Goal: Task Accomplishment & Management: Manage account settings

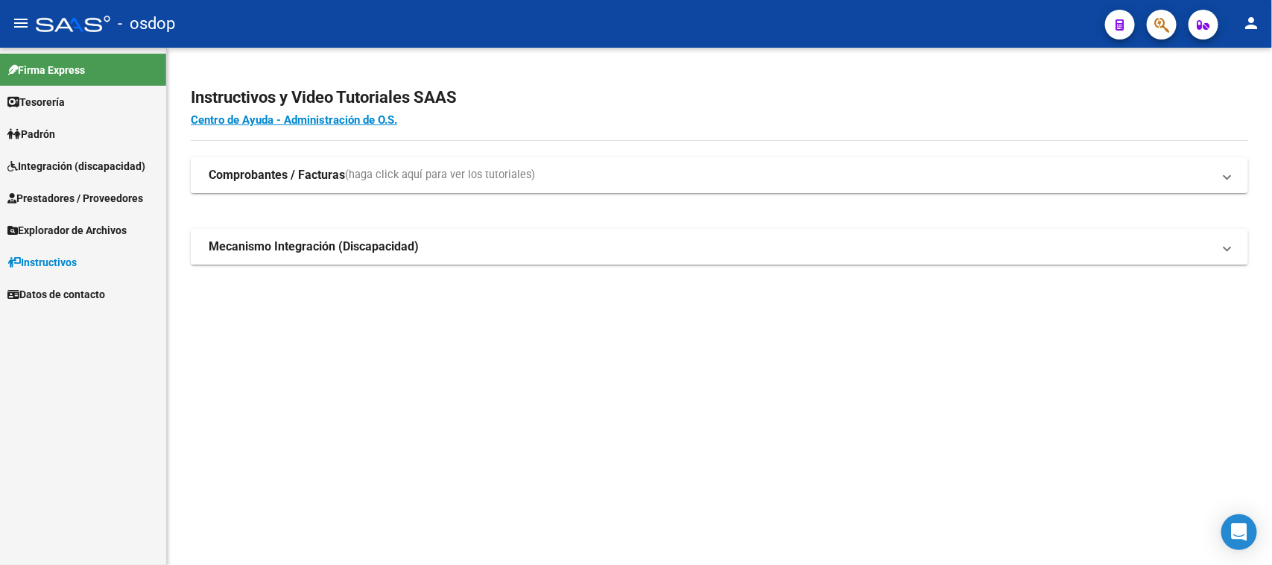
click at [72, 162] on span "Integración (discapacidad)" at bounding box center [76, 166] width 138 height 16
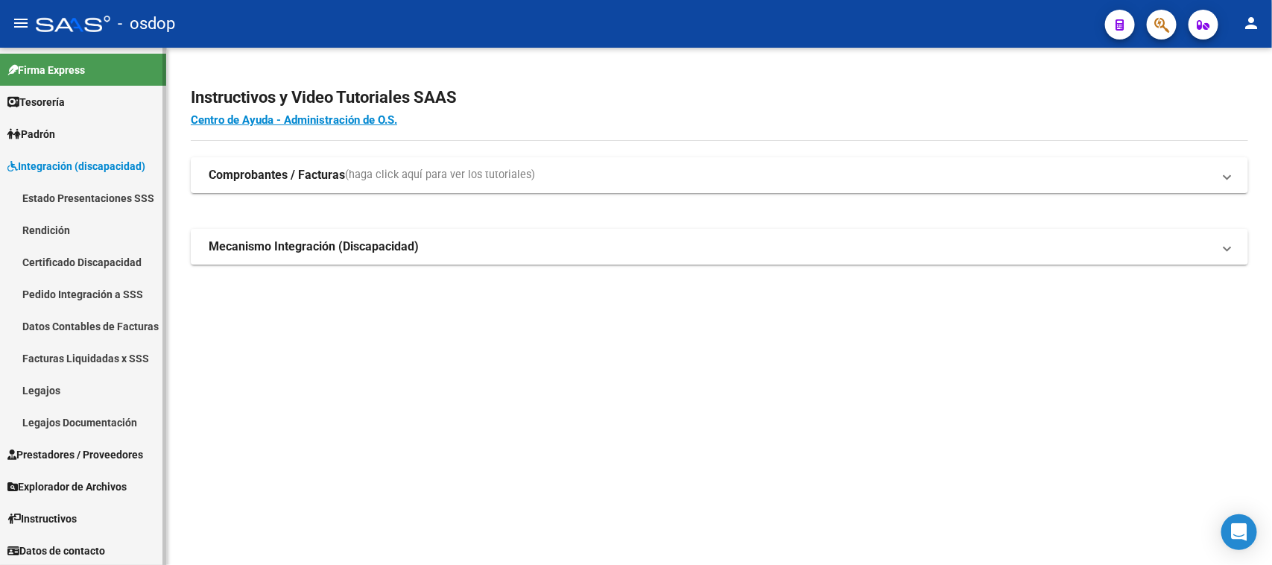
click at [60, 401] on link "Legajos" at bounding box center [83, 390] width 166 height 32
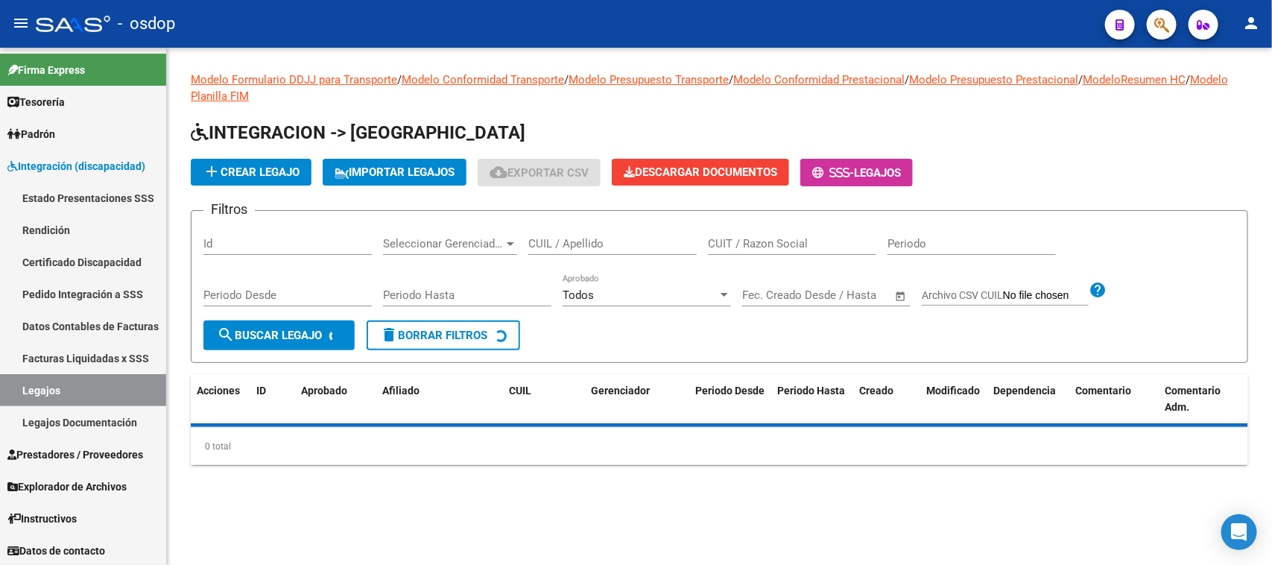
click at [566, 237] on input "CUIL / Apellido" at bounding box center [612, 243] width 168 height 13
paste input "23483224419"
type input "23483224419"
click at [310, 335] on span "search Buscar Legajo" at bounding box center [269, 335] width 105 height 13
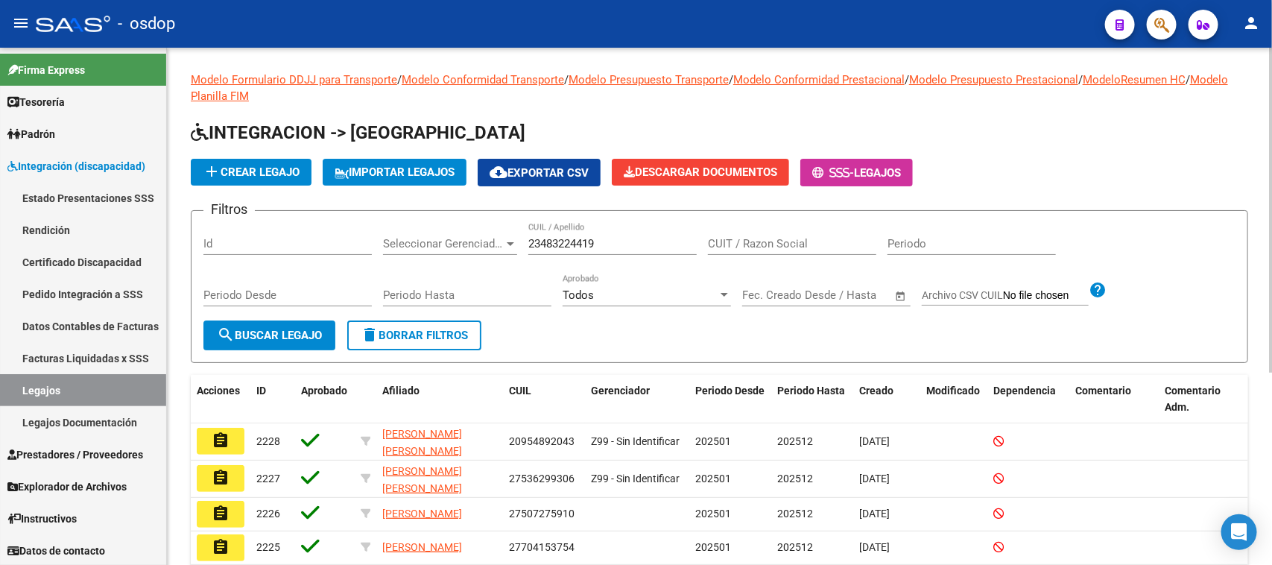
click at [284, 340] on button "search Buscar Legajo" at bounding box center [269, 335] width 132 height 30
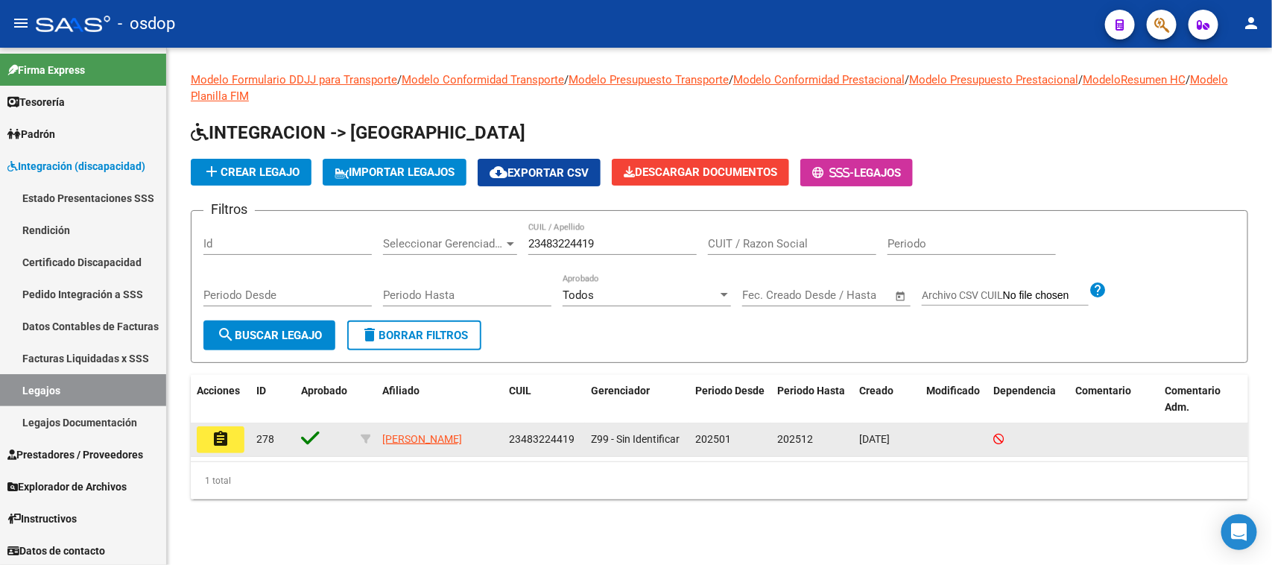
click at [227, 438] on mat-icon "assignment" at bounding box center [221, 439] width 18 height 18
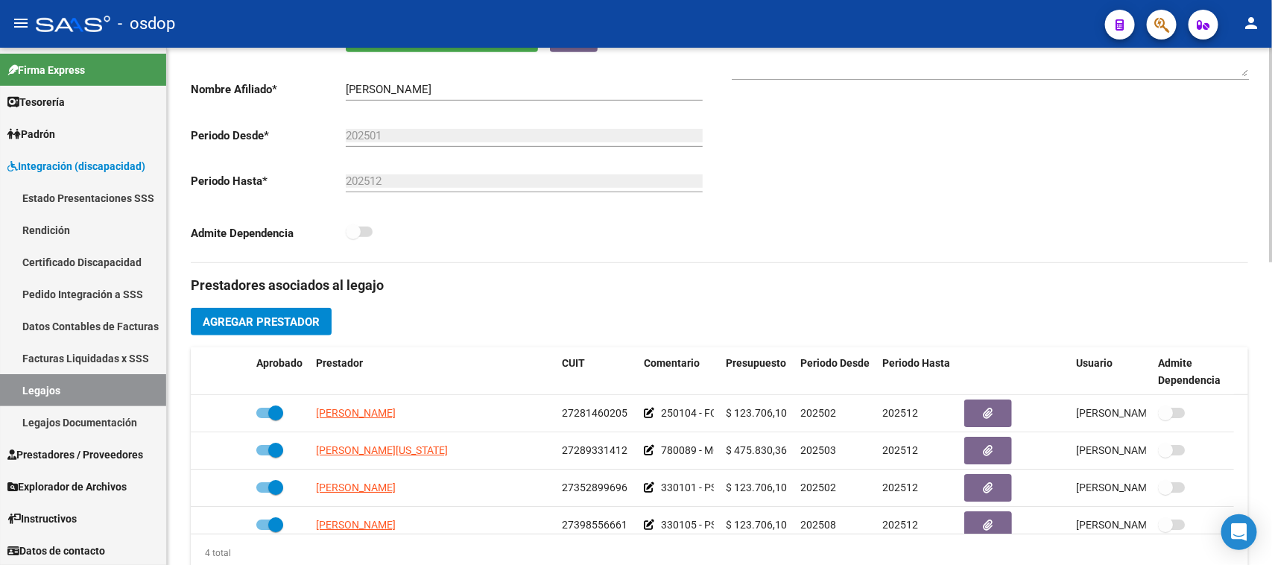
scroll to position [466, 0]
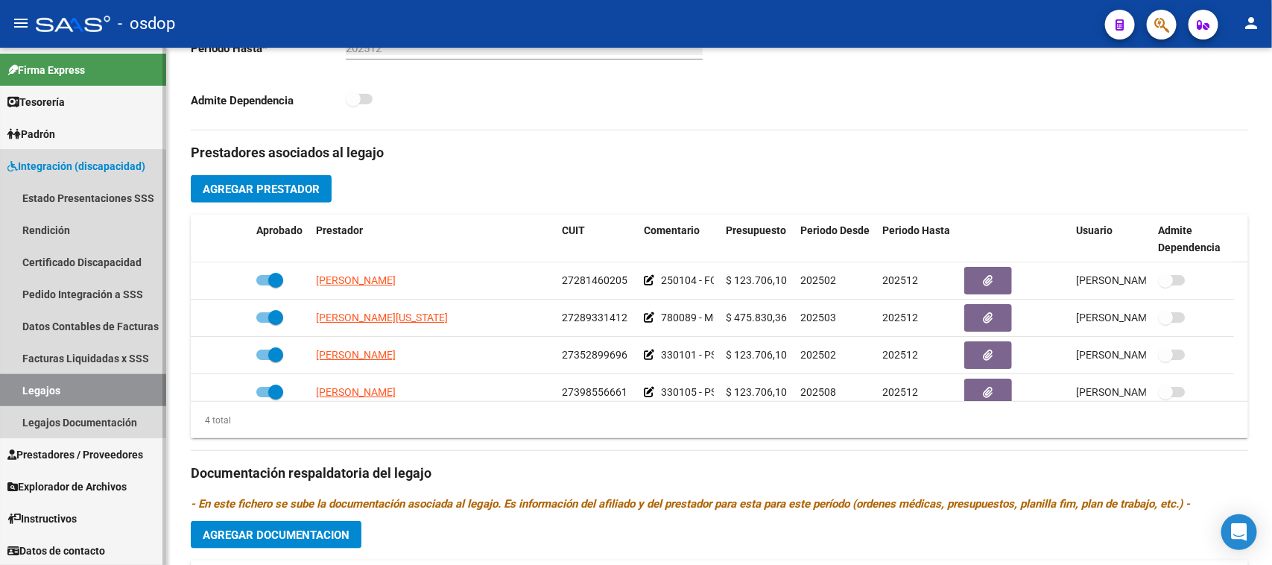
click at [65, 392] on link "Legajos" at bounding box center [83, 390] width 166 height 32
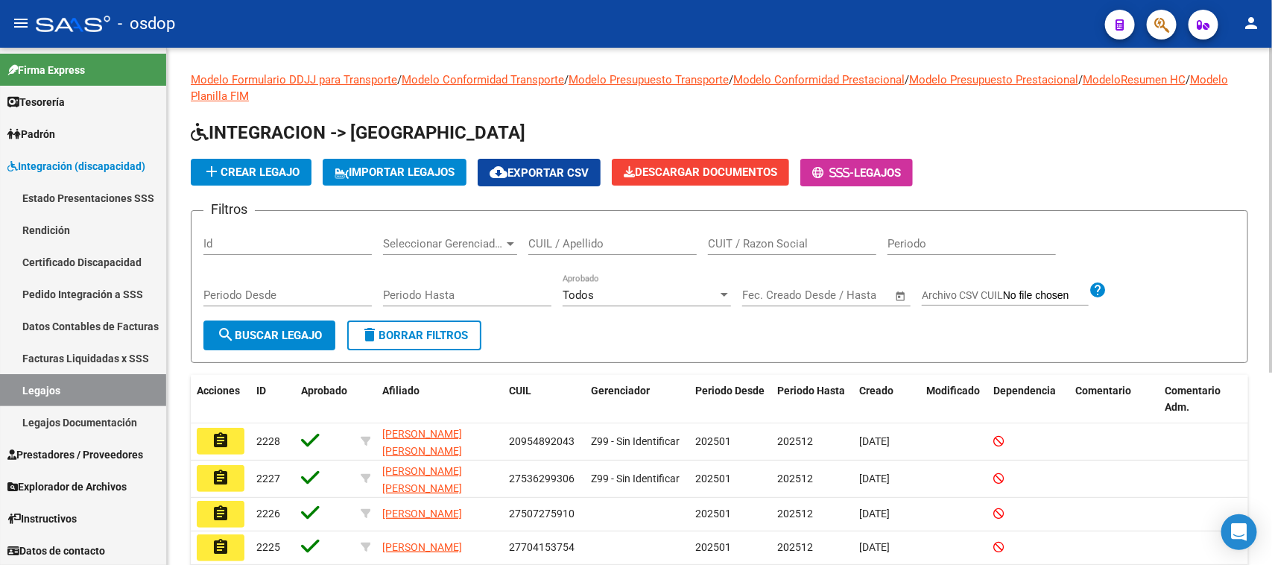
click at [601, 241] on input "CUIL / Apellido" at bounding box center [612, 243] width 168 height 13
paste input "20574544476"
type input "20574544476"
click at [289, 340] on button "search Buscar Legajo" at bounding box center [269, 335] width 132 height 30
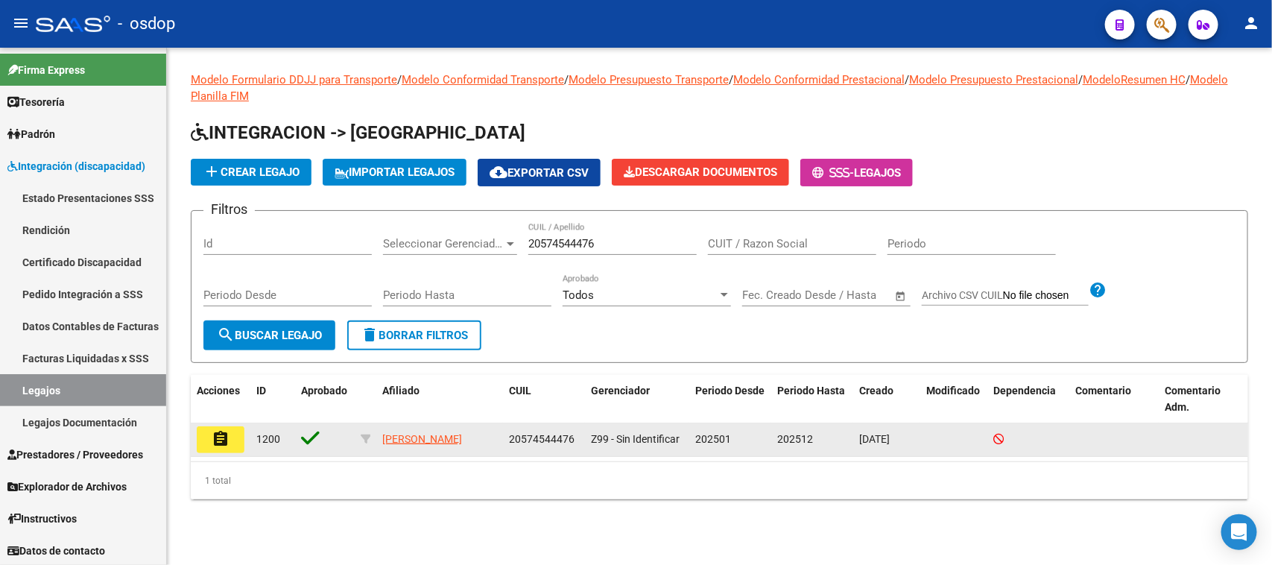
click at [215, 436] on mat-icon "assignment" at bounding box center [221, 439] width 18 height 18
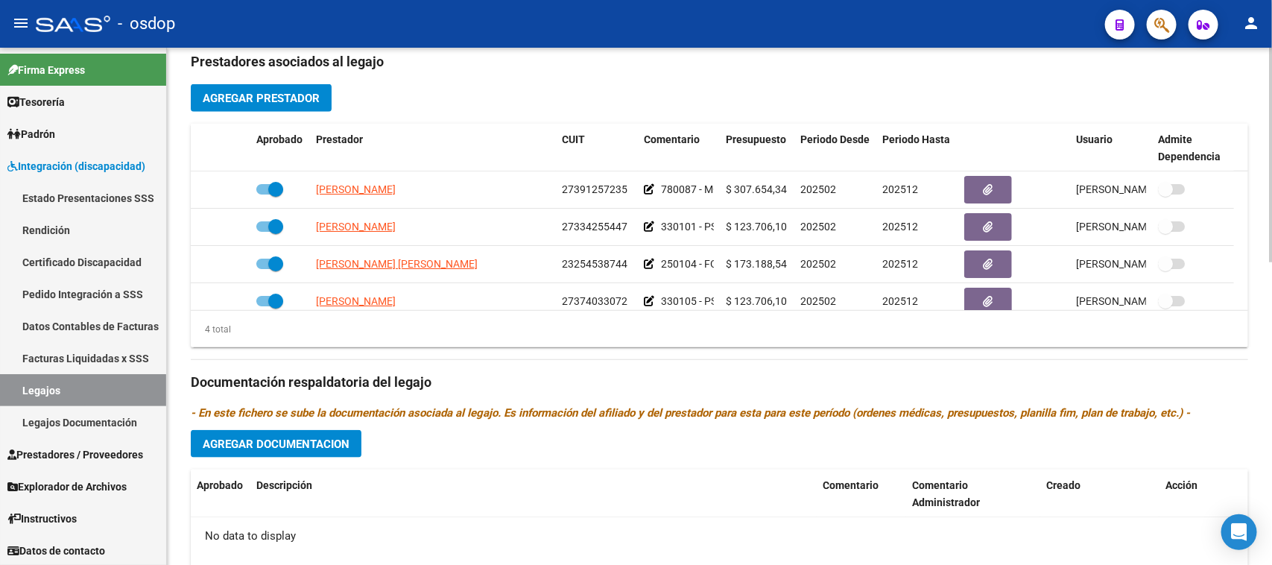
scroll to position [559, 0]
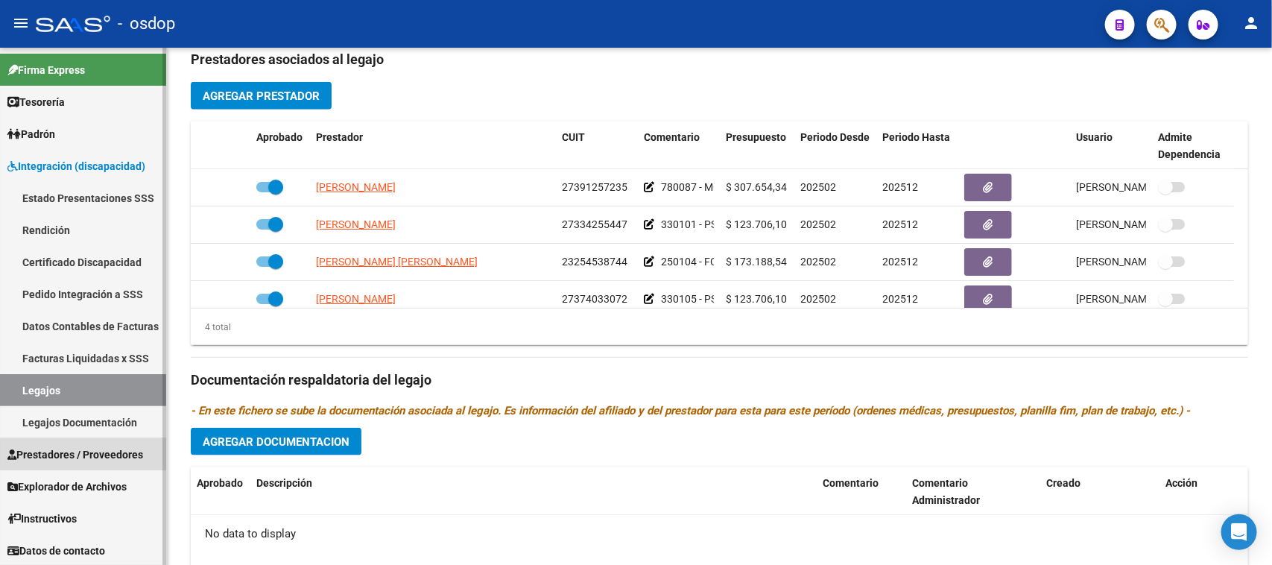
click at [88, 452] on span "Prestadores / Proveedores" at bounding box center [75, 454] width 136 height 16
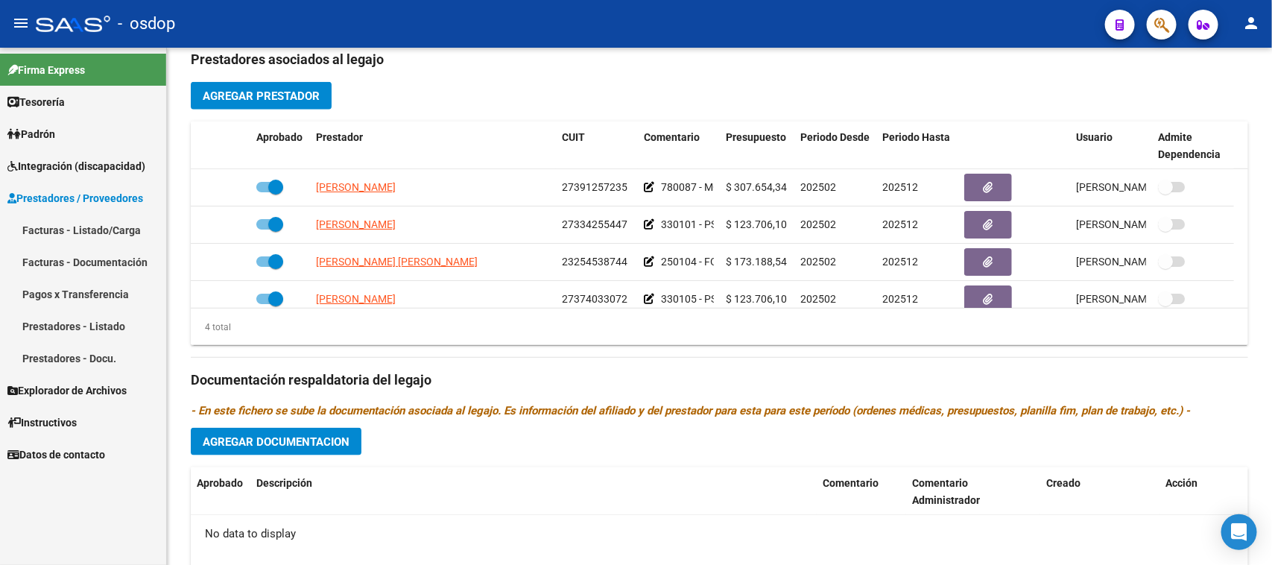
click at [95, 233] on link "Facturas - Listado/Carga" at bounding box center [83, 230] width 166 height 32
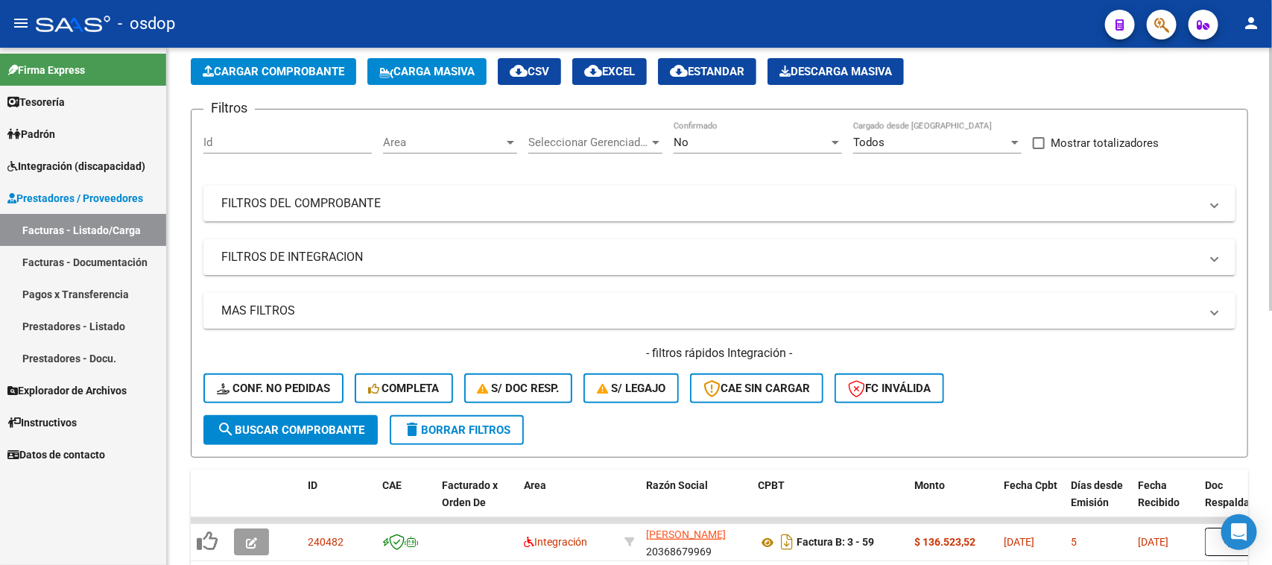
scroll to position [35, 0]
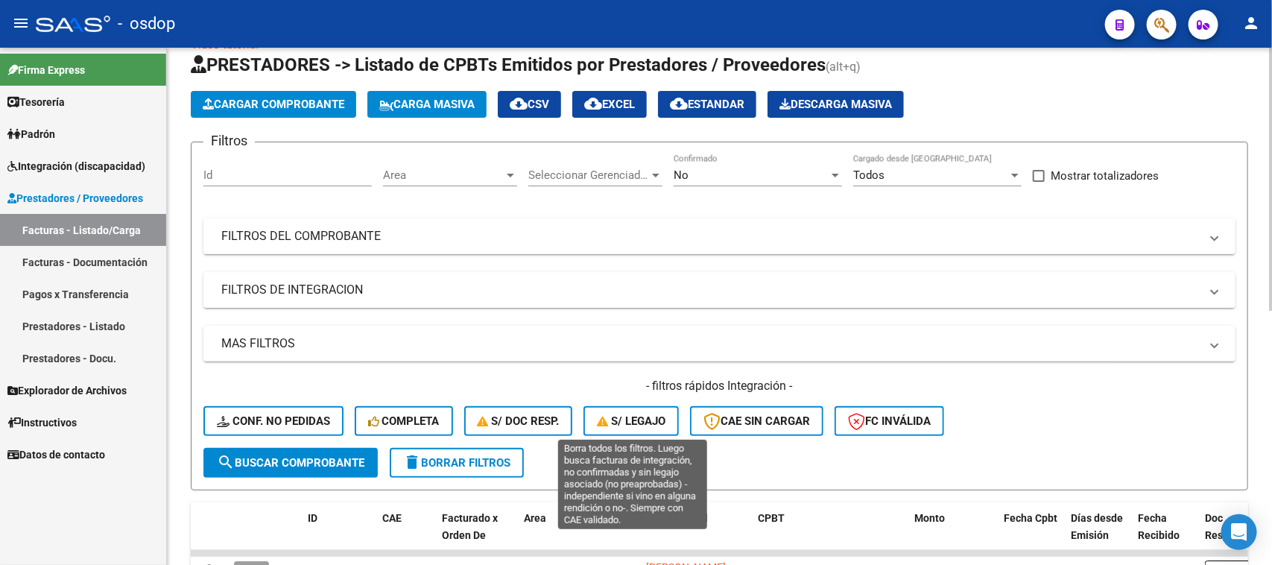
drag, startPoint x: 624, startPoint y: 423, endPoint x: 784, endPoint y: 423, distance: 159.4
click at [624, 423] on span "S/ legajo" at bounding box center [631, 420] width 69 height 13
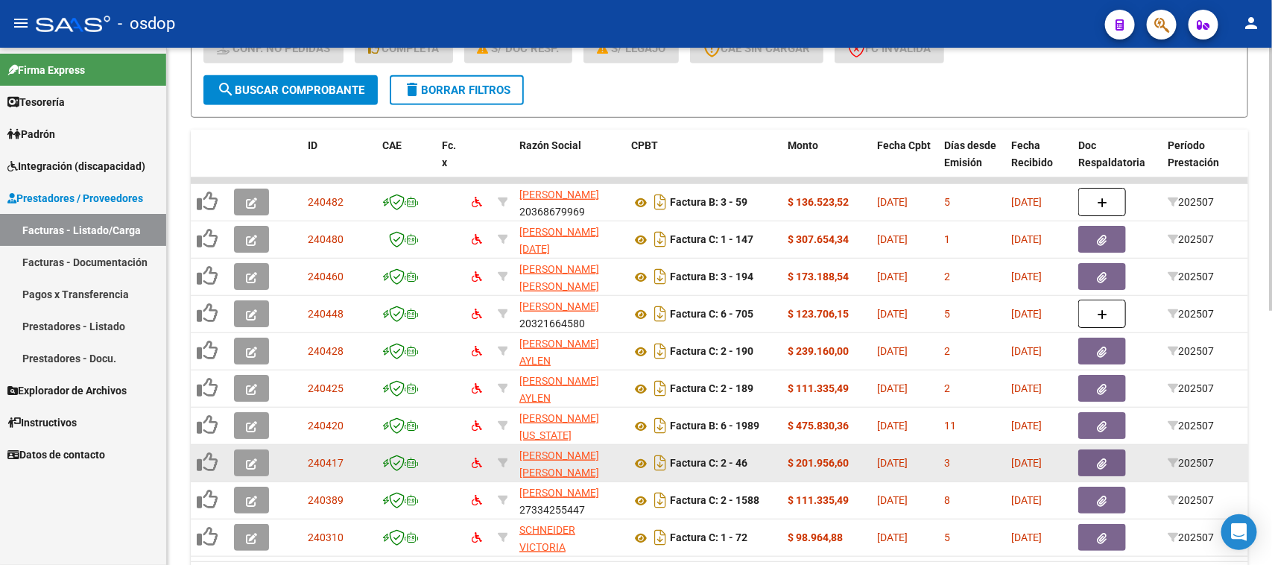
scroll to position [501, 0]
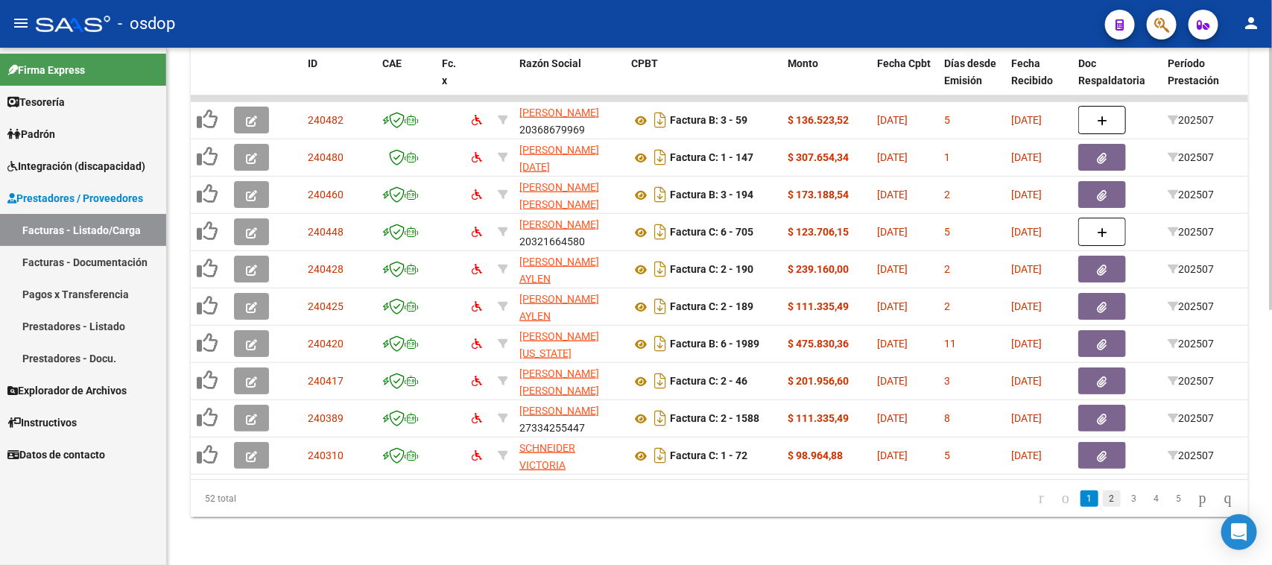
click at [1103, 498] on link "2" at bounding box center [1112, 498] width 18 height 16
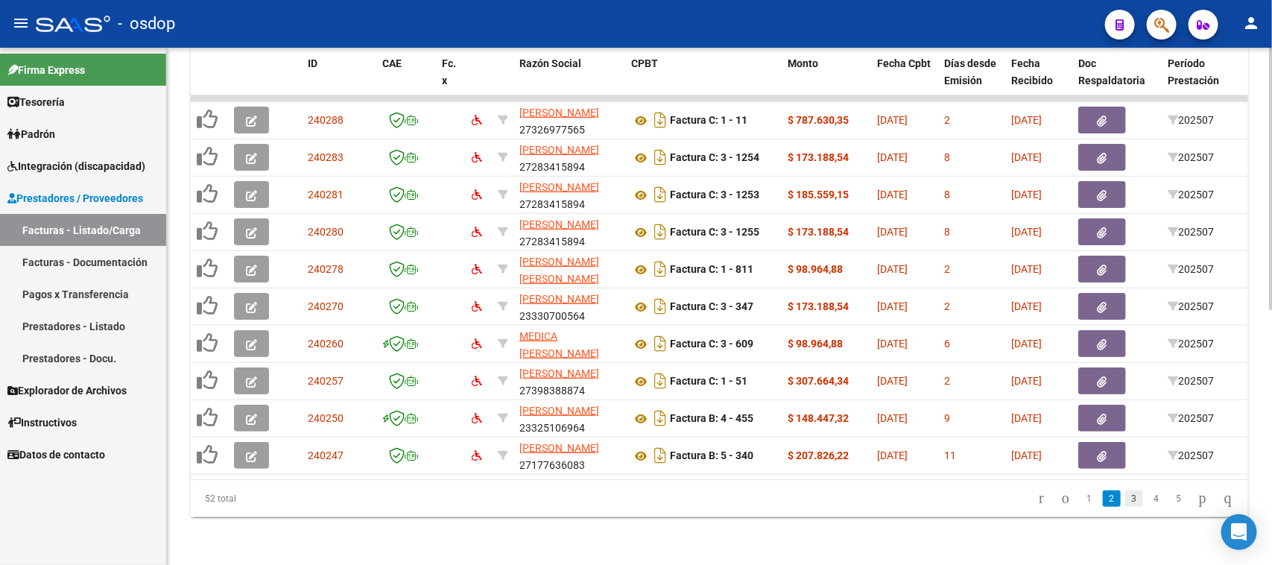
click at [1125, 497] on link "3" at bounding box center [1134, 498] width 18 height 16
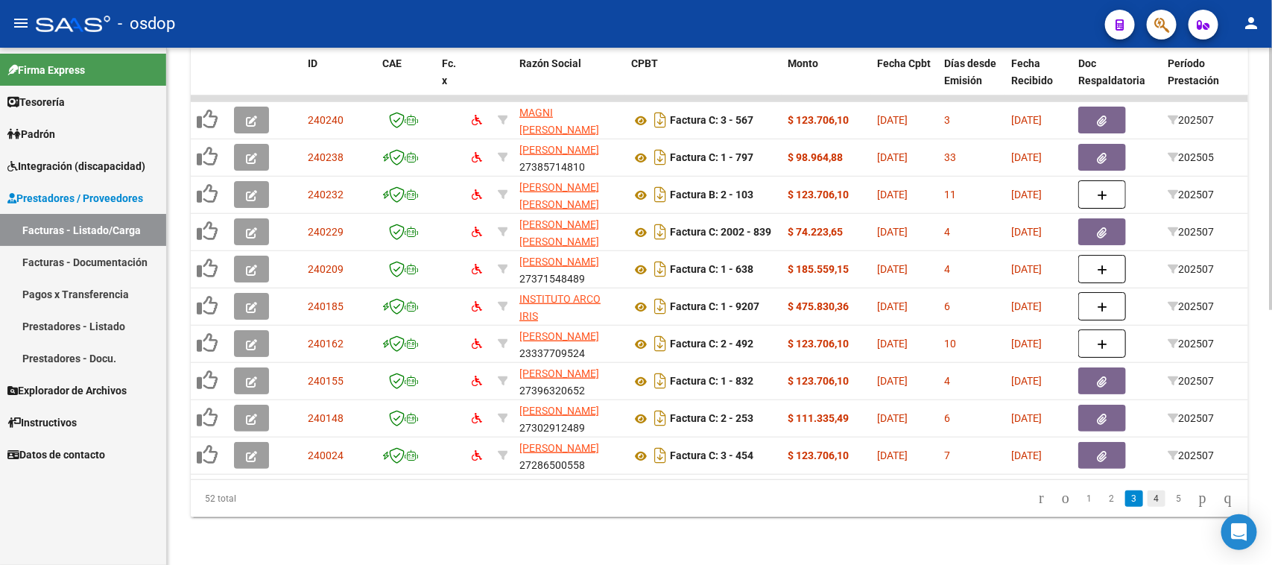
click at [1147, 494] on link "4" at bounding box center [1156, 498] width 18 height 16
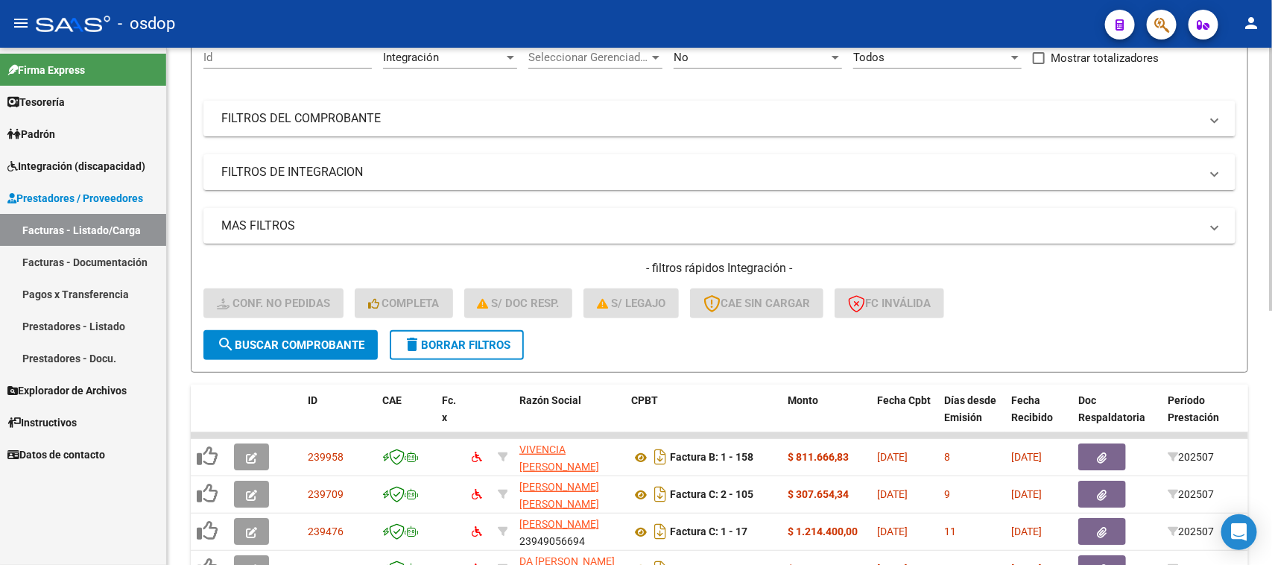
scroll to position [0, 0]
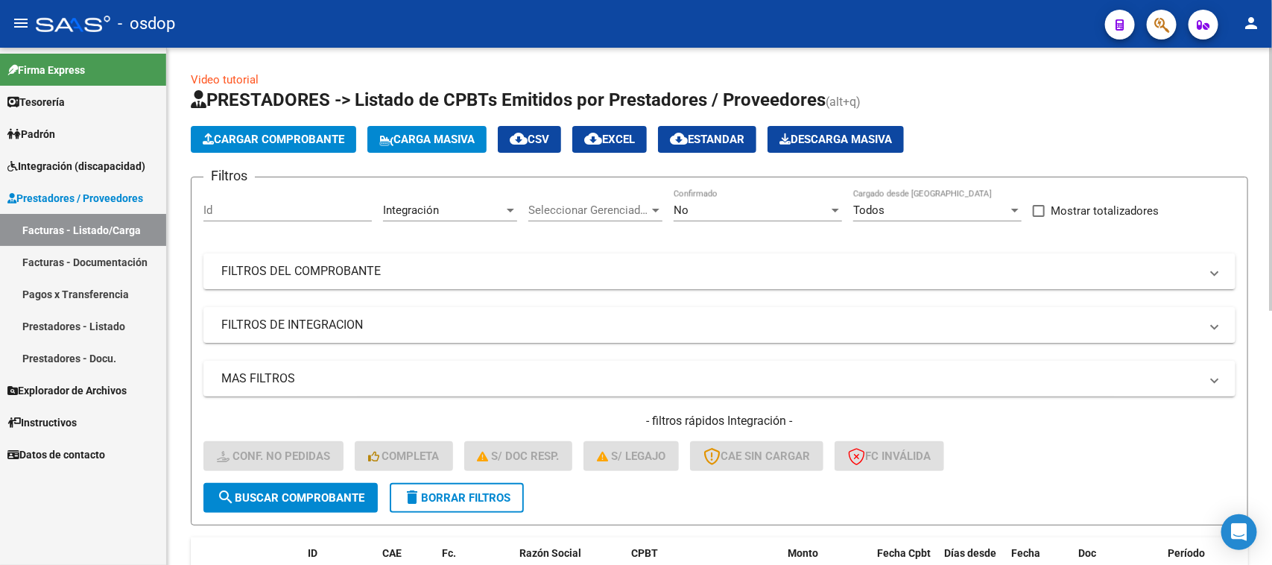
click at [263, 210] on input "Id" at bounding box center [287, 209] width 168 height 13
type input "1200"
click at [346, 491] on span "search Buscar Comprobante" at bounding box center [291, 497] width 148 height 13
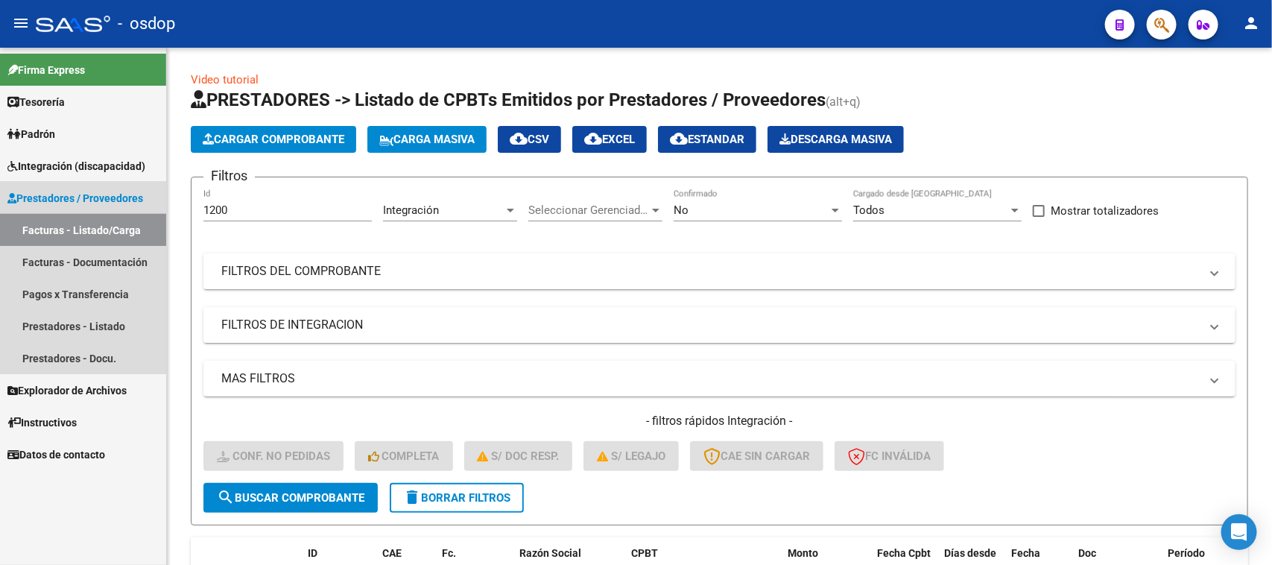
click at [125, 236] on link "Facturas - Listado/Carga" at bounding box center [83, 230] width 166 height 32
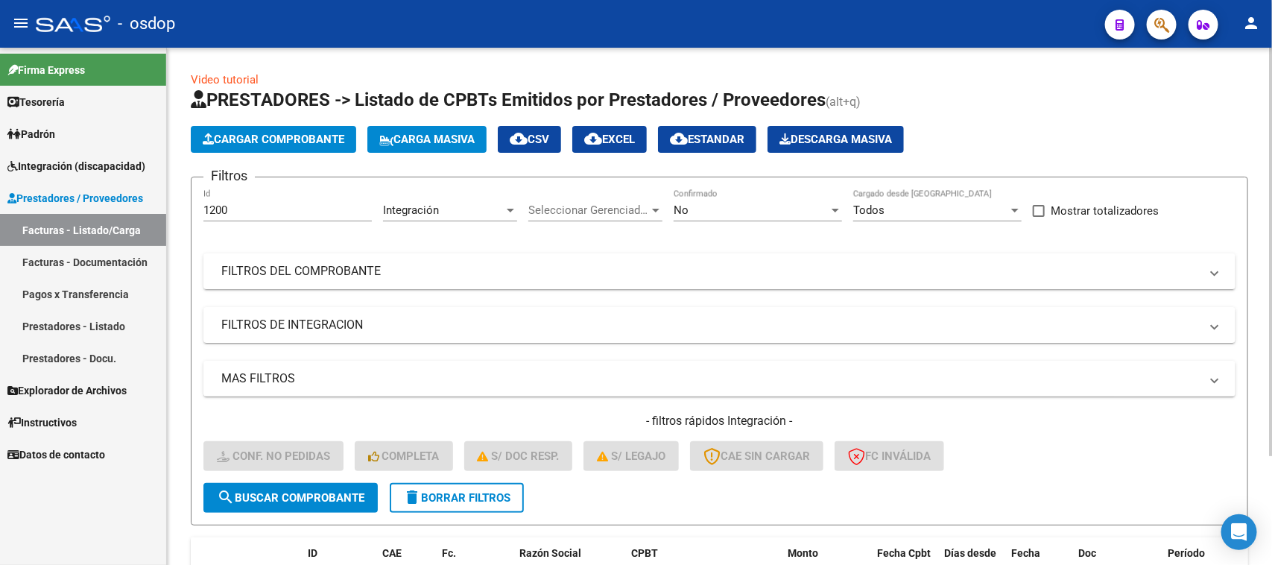
click at [474, 492] on span "delete Borrar Filtros" at bounding box center [456, 497] width 107 height 13
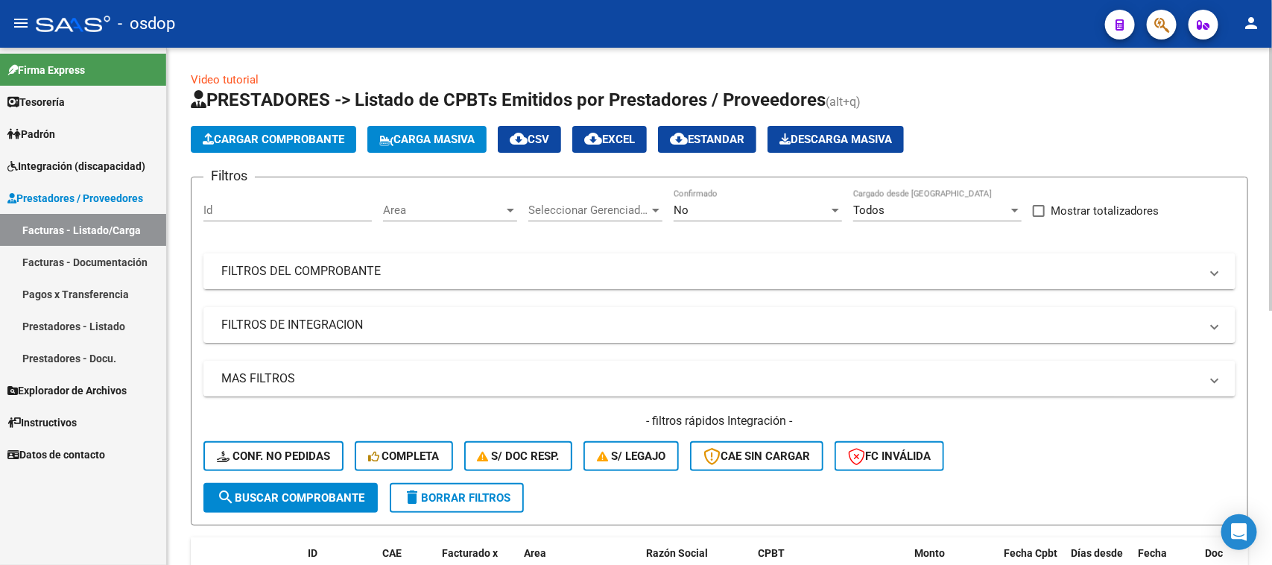
click at [530, 278] on mat-expansion-panel-header "FILTROS DEL COMPROBANTE" at bounding box center [719, 271] width 1032 height 36
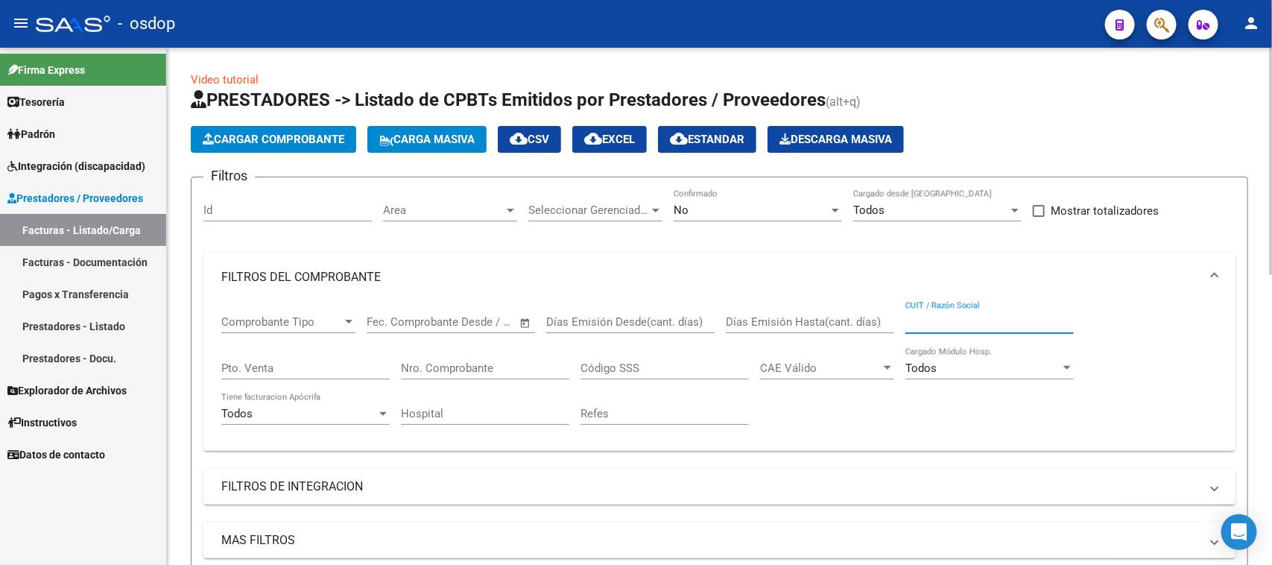
click at [929, 317] on input "CUIT / Razón Social" at bounding box center [989, 321] width 168 height 13
paste input "27334255447"
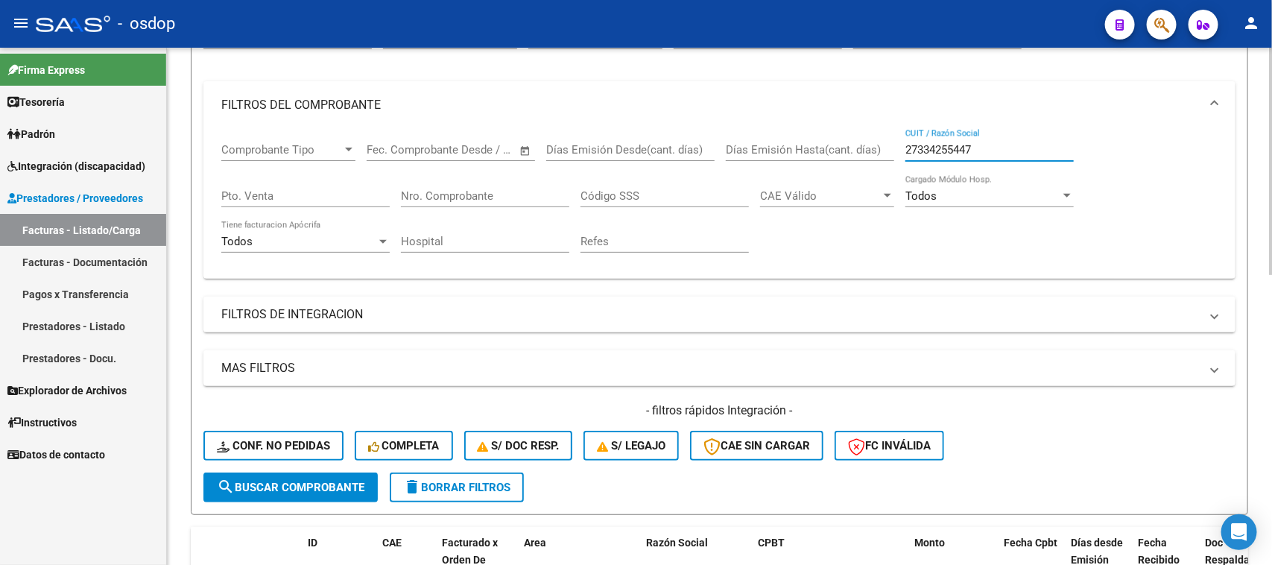
scroll to position [186, 0]
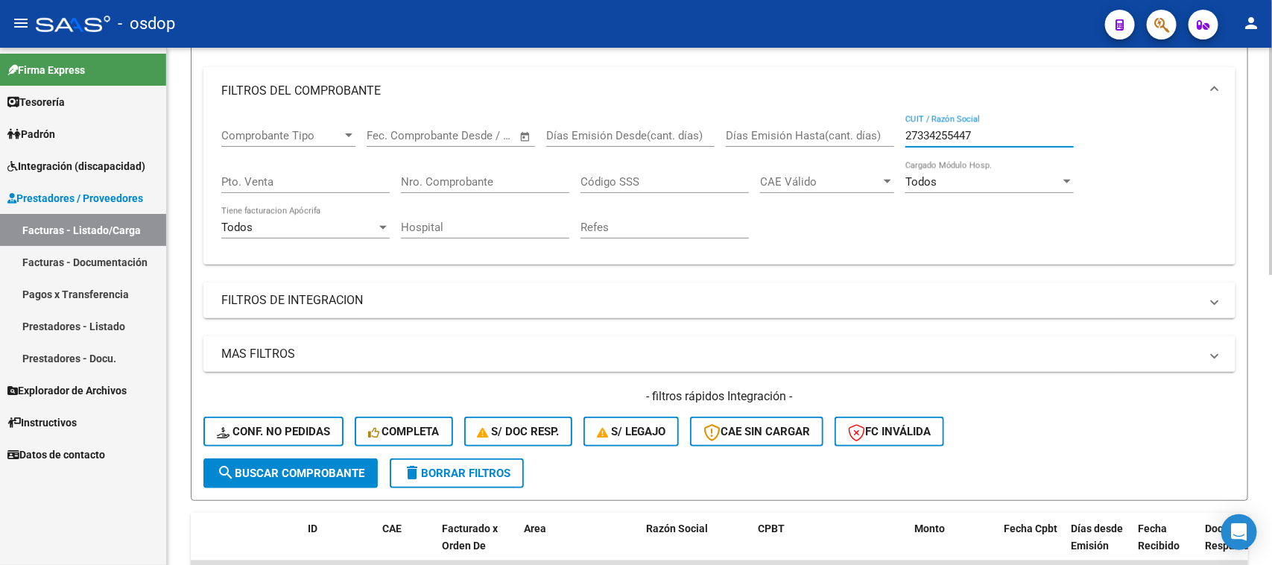
type input "27334255447"
click at [288, 475] on span "search Buscar Comprobante" at bounding box center [291, 472] width 148 height 13
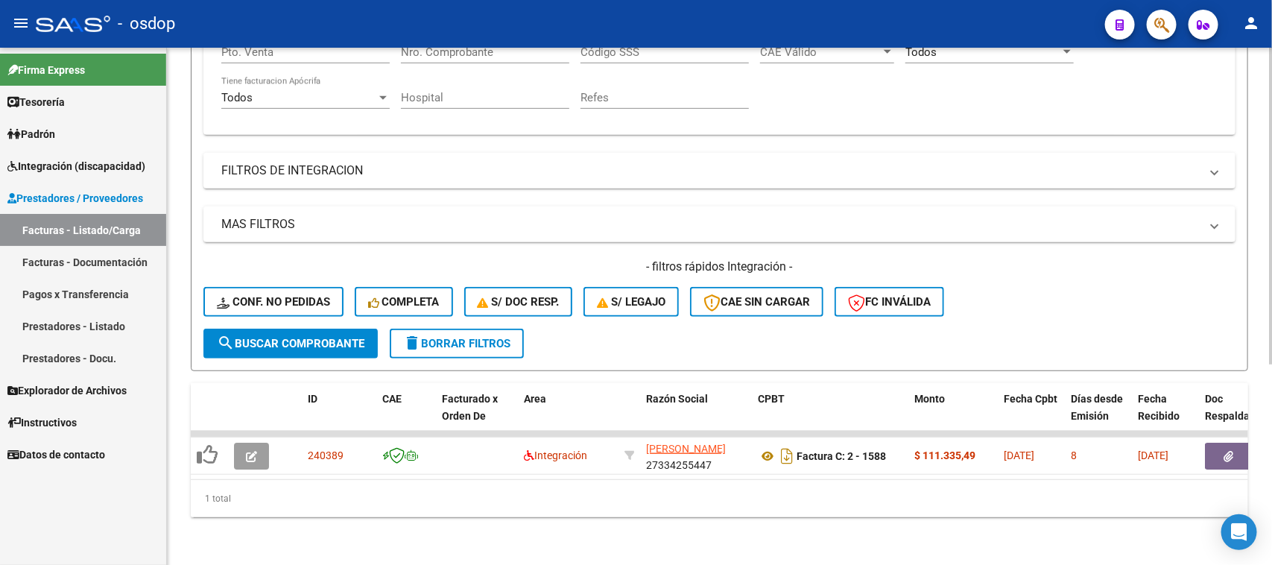
scroll to position [326, 0]
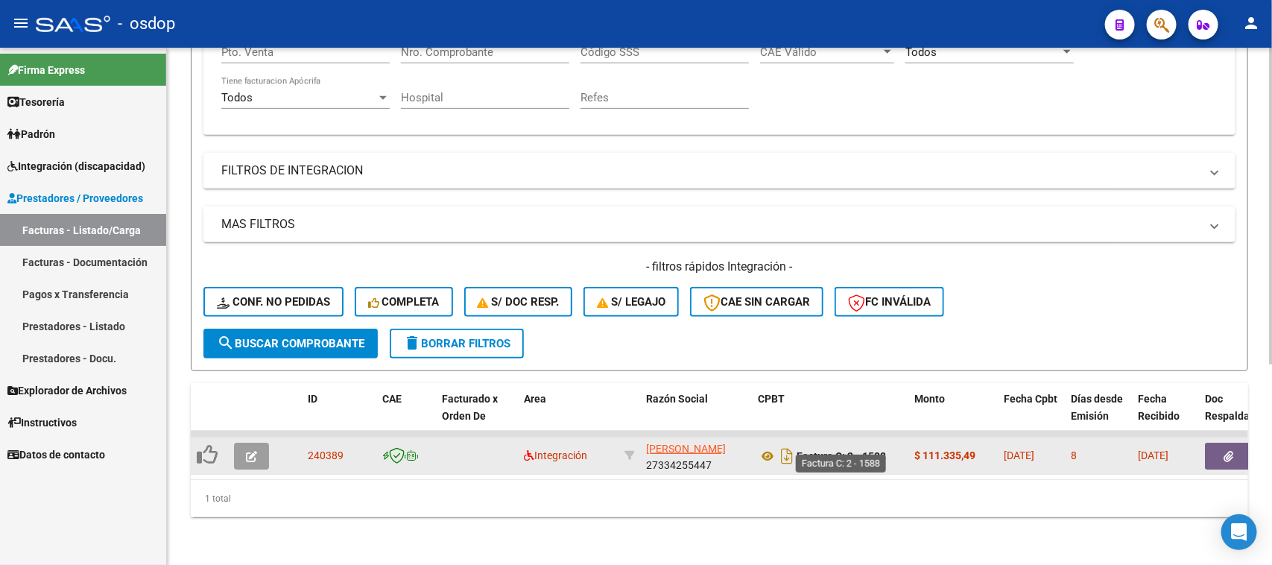
click at [796, 450] on strong "Factura C: 2 - 1588" at bounding box center [840, 456] width 89 height 12
click at [770, 447] on icon at bounding box center [767, 456] width 19 height 18
click at [251, 451] on icon "button" at bounding box center [251, 456] width 11 height 11
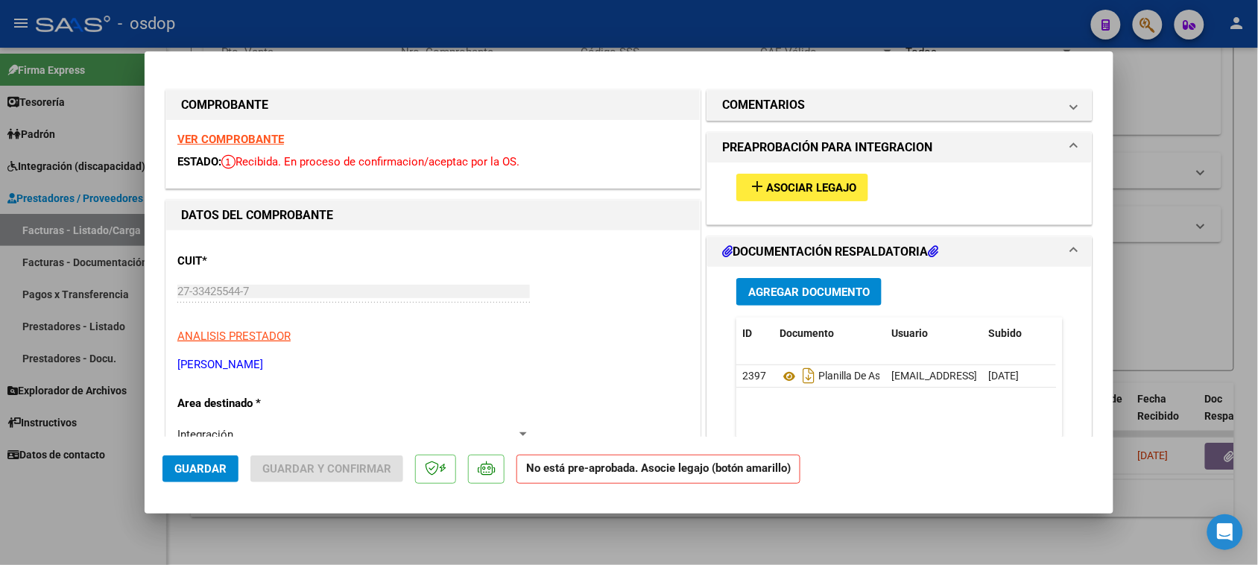
click at [820, 192] on span "Asociar Legajo" at bounding box center [811, 187] width 90 height 13
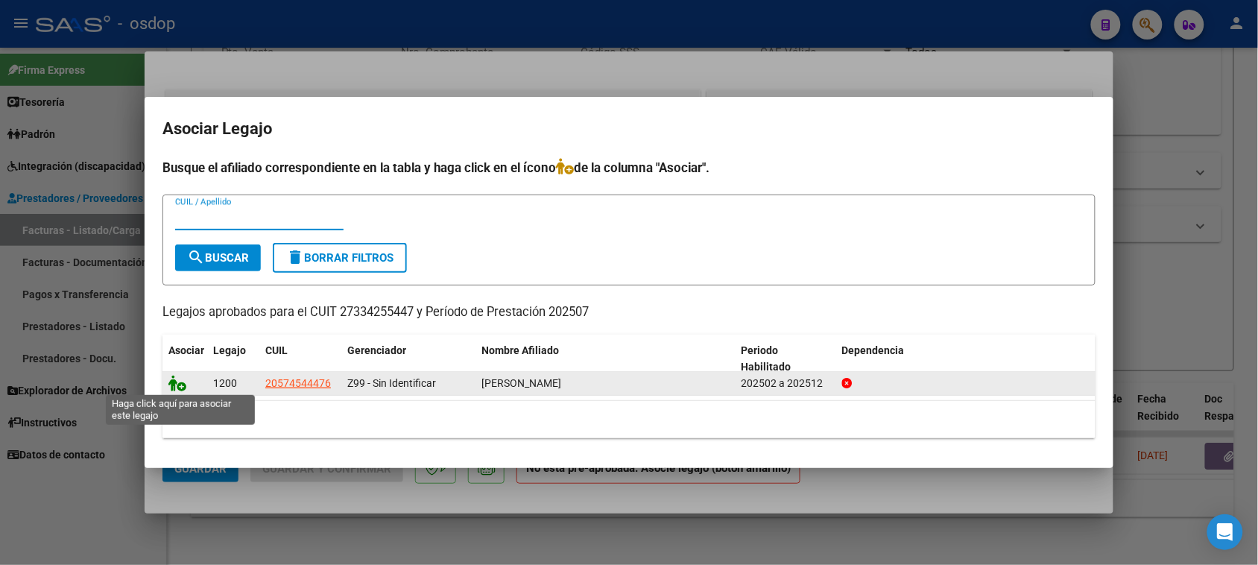
click at [174, 385] on icon at bounding box center [177, 383] width 18 height 16
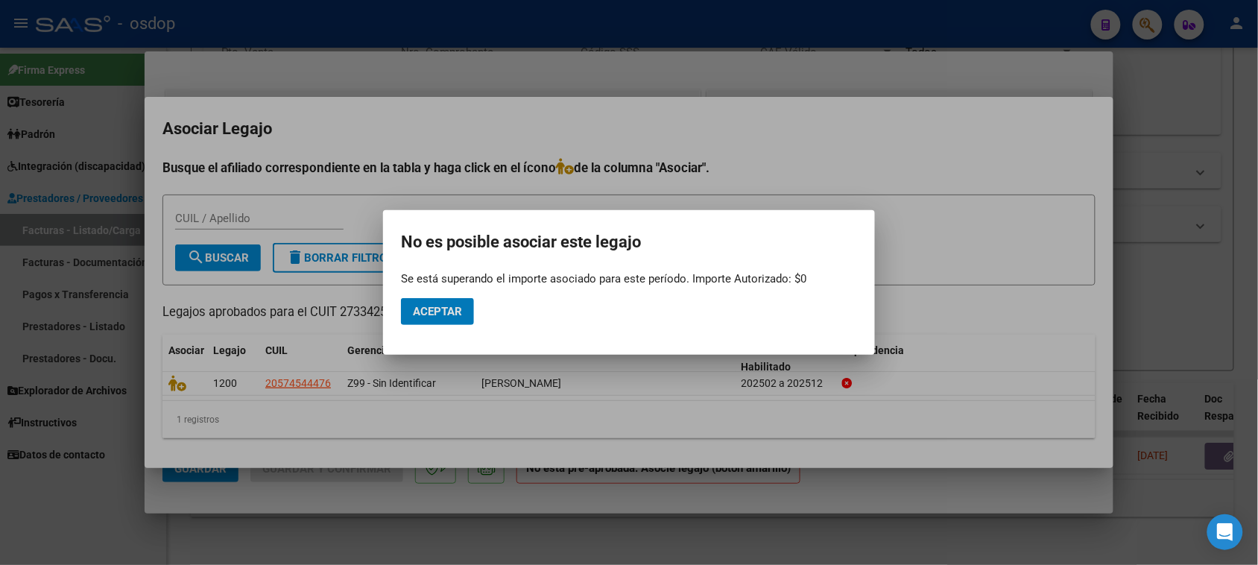
click at [750, 541] on div at bounding box center [629, 282] width 1258 height 565
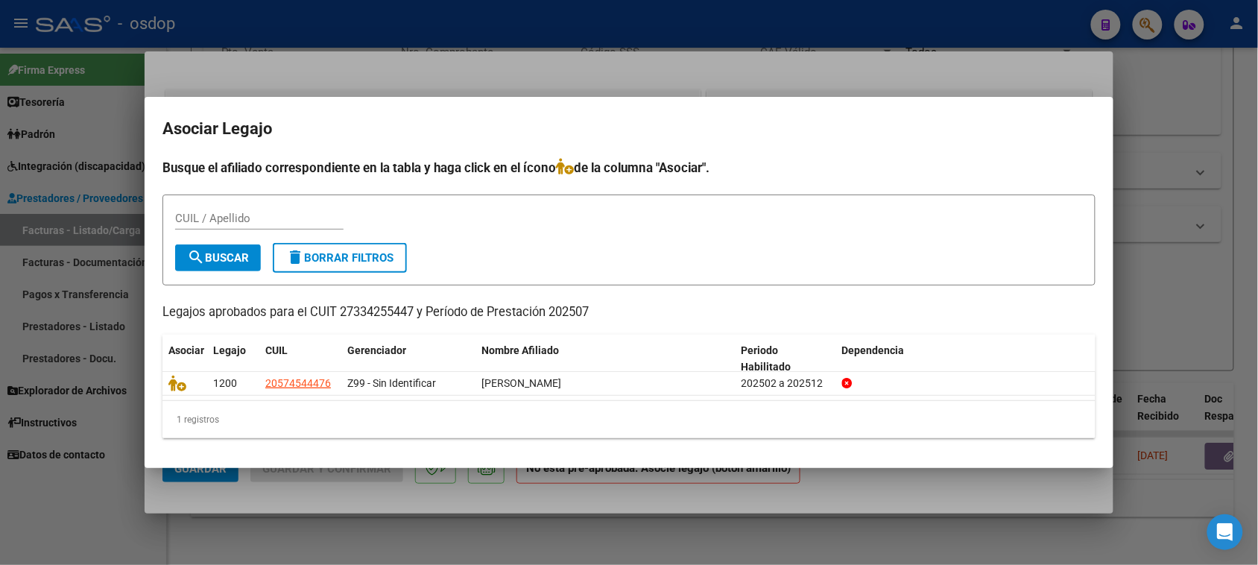
click at [474, 503] on div at bounding box center [629, 282] width 1258 height 565
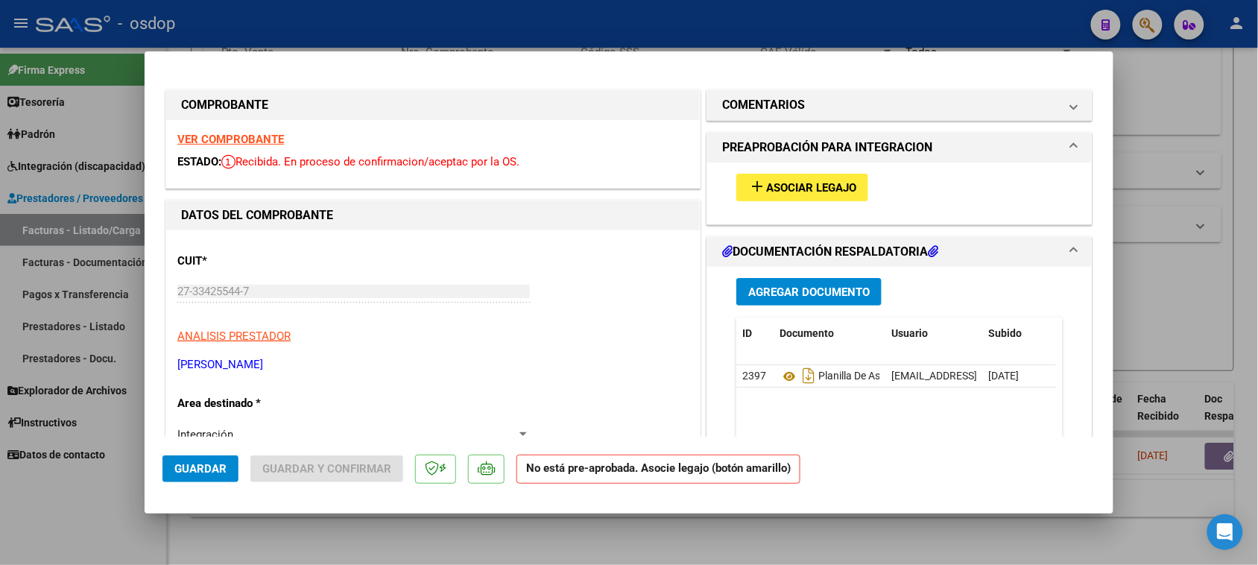
click at [511, 537] on div at bounding box center [629, 282] width 1258 height 565
type input "$ 0,00"
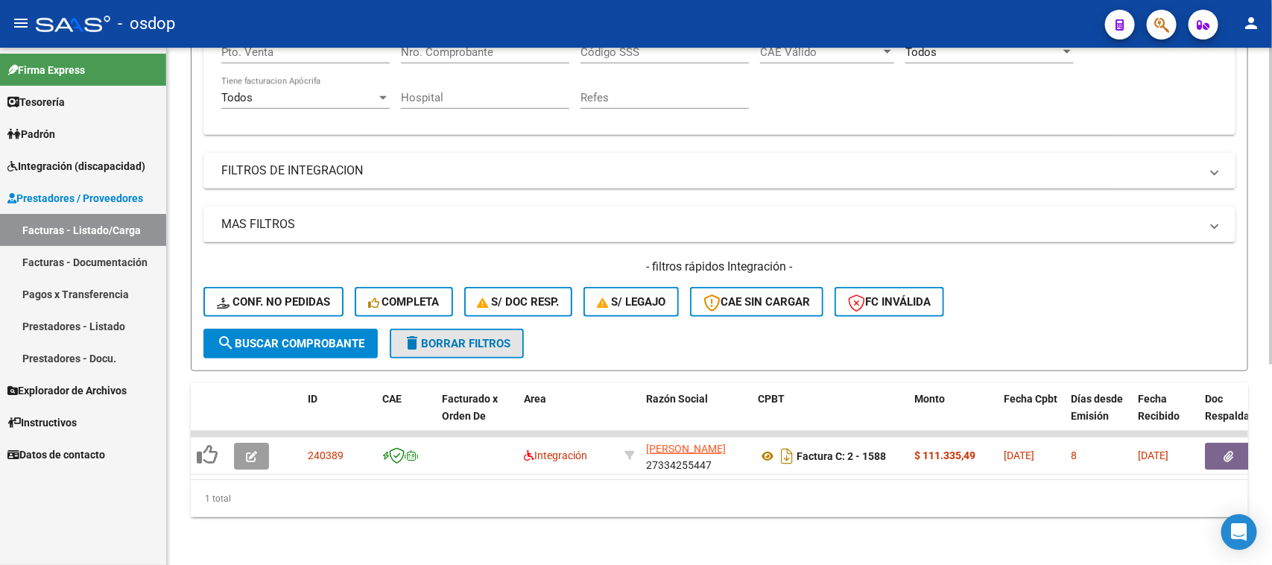
click at [478, 337] on span "delete Borrar Filtros" at bounding box center [456, 343] width 107 height 13
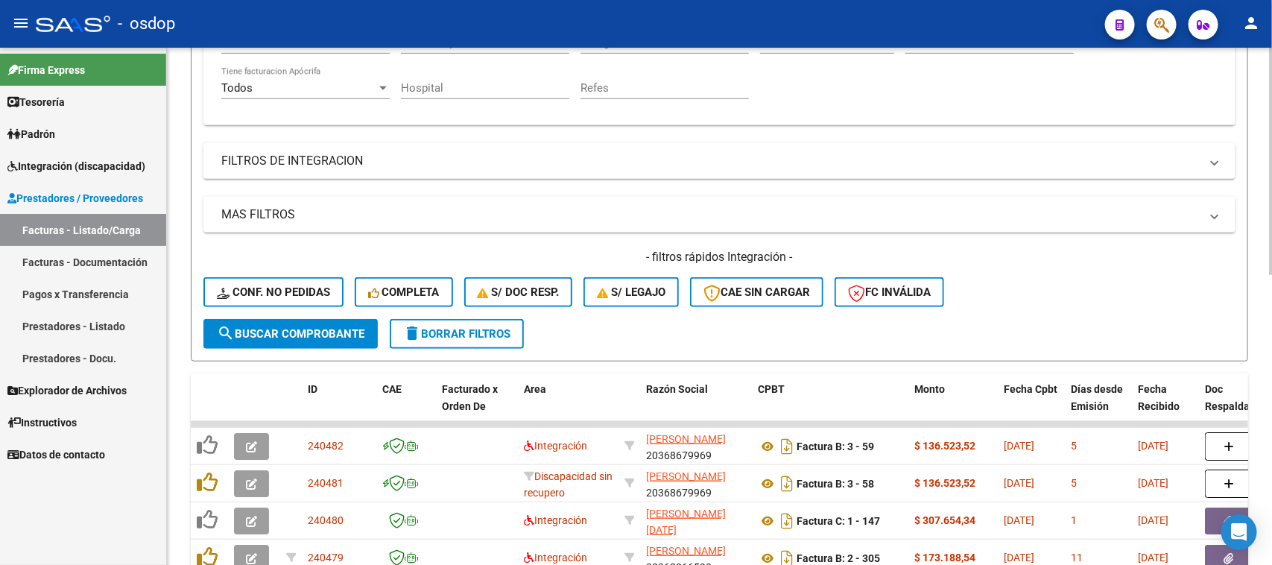
click at [660, 337] on form "Filtros Id Area Area Seleccionar Gerenciador Seleccionar Gerenciador No Confirm…" at bounding box center [719, 106] width 1057 height 510
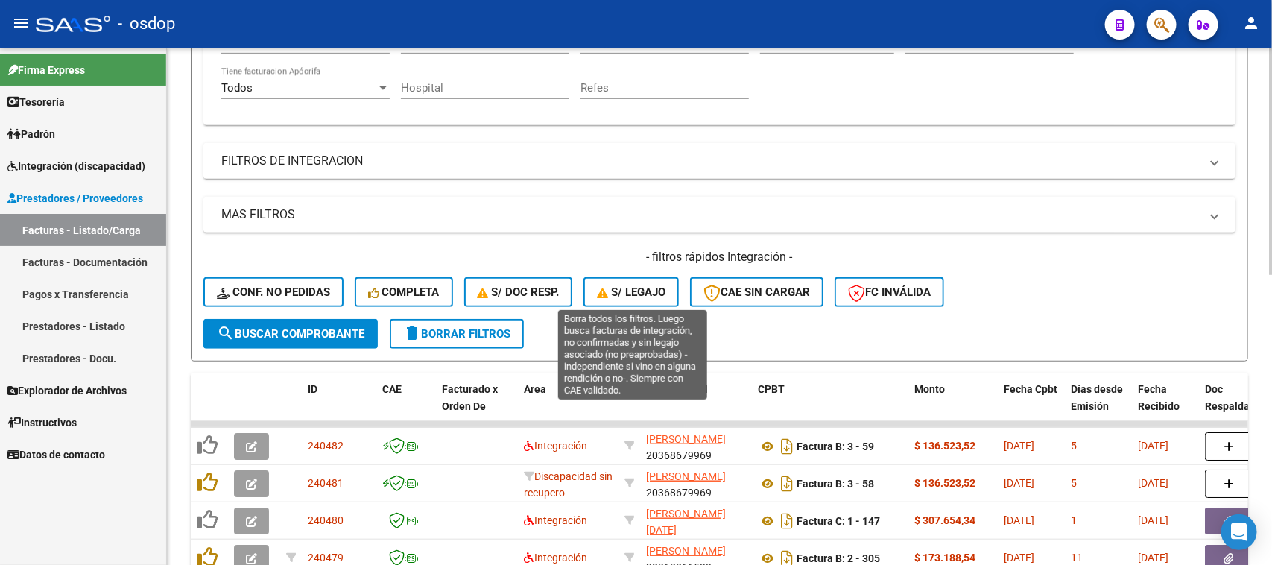
click at [611, 289] on span "S/ legajo" at bounding box center [631, 291] width 69 height 13
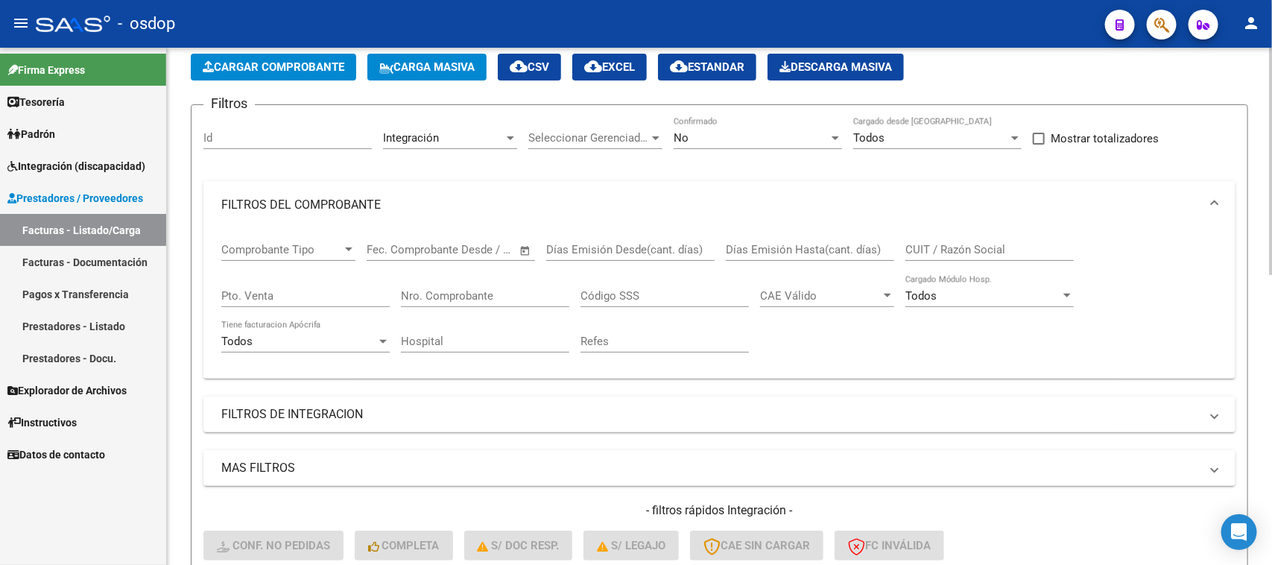
scroll to position [46, 0]
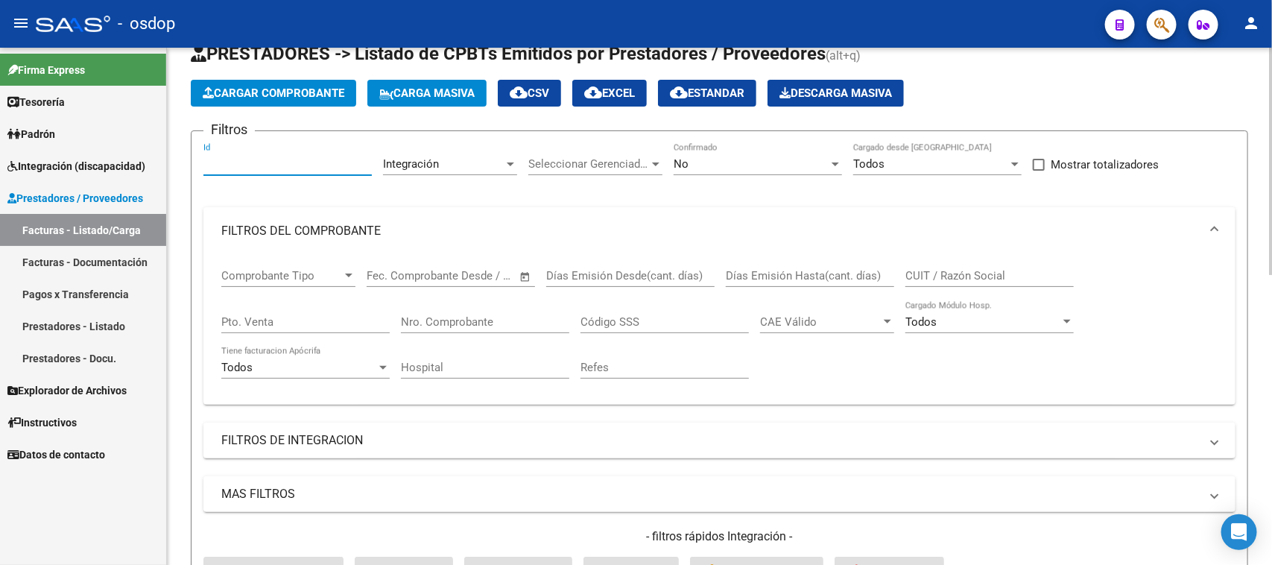
click at [257, 157] on input "Id" at bounding box center [287, 163] width 168 height 13
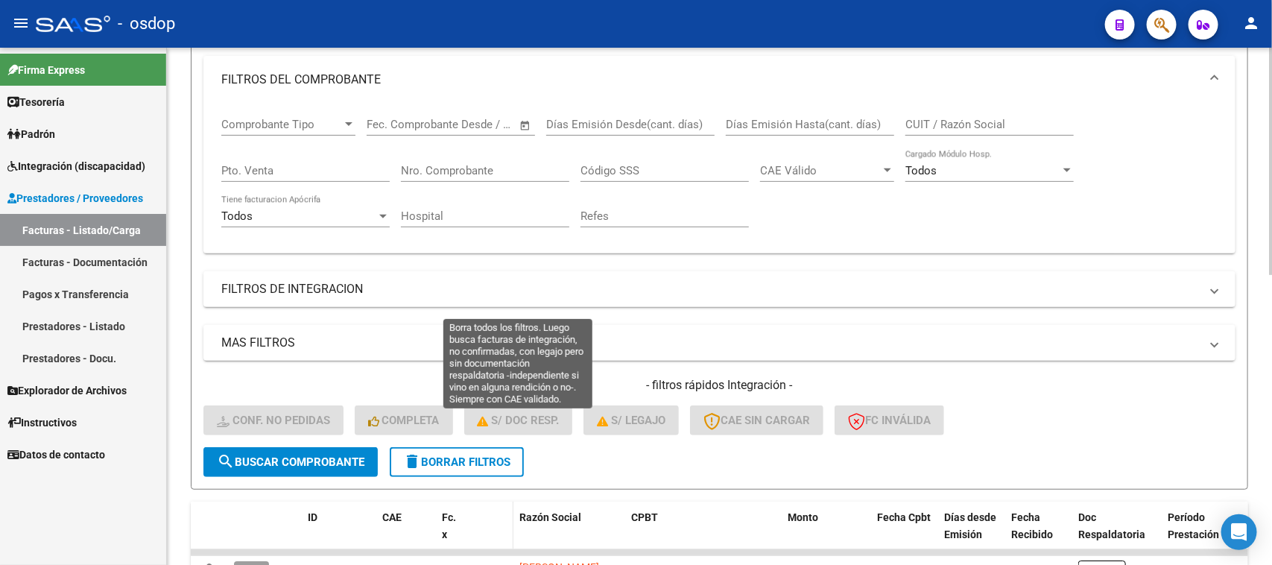
scroll to position [326, 0]
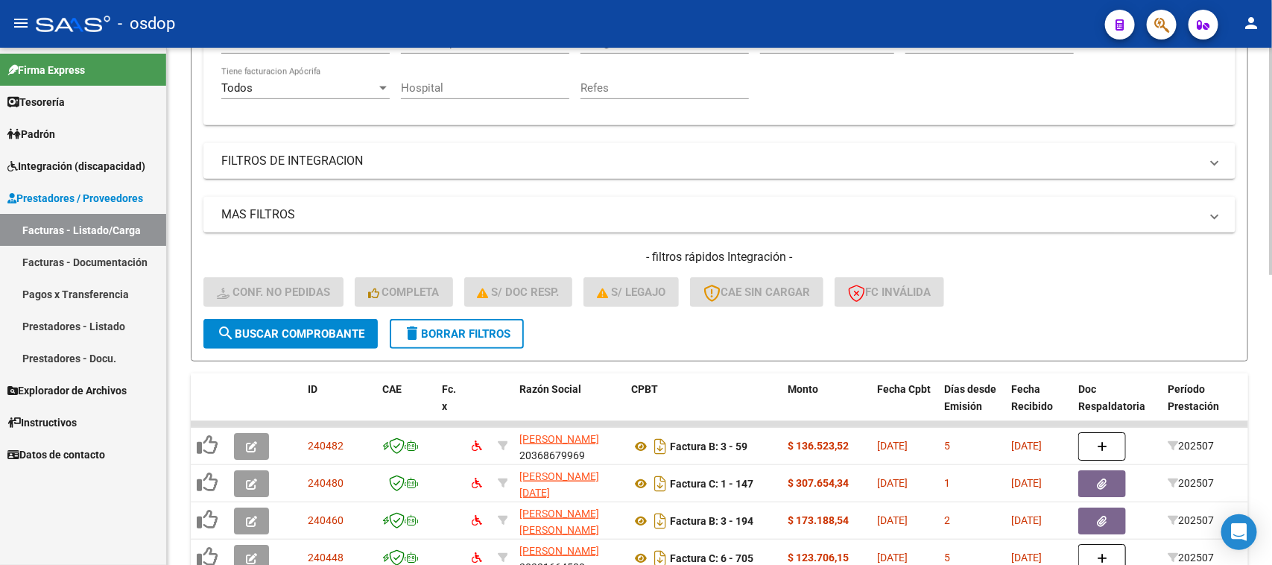
type input "239718"
click at [310, 332] on span "search Buscar Comprobante" at bounding box center [291, 333] width 148 height 13
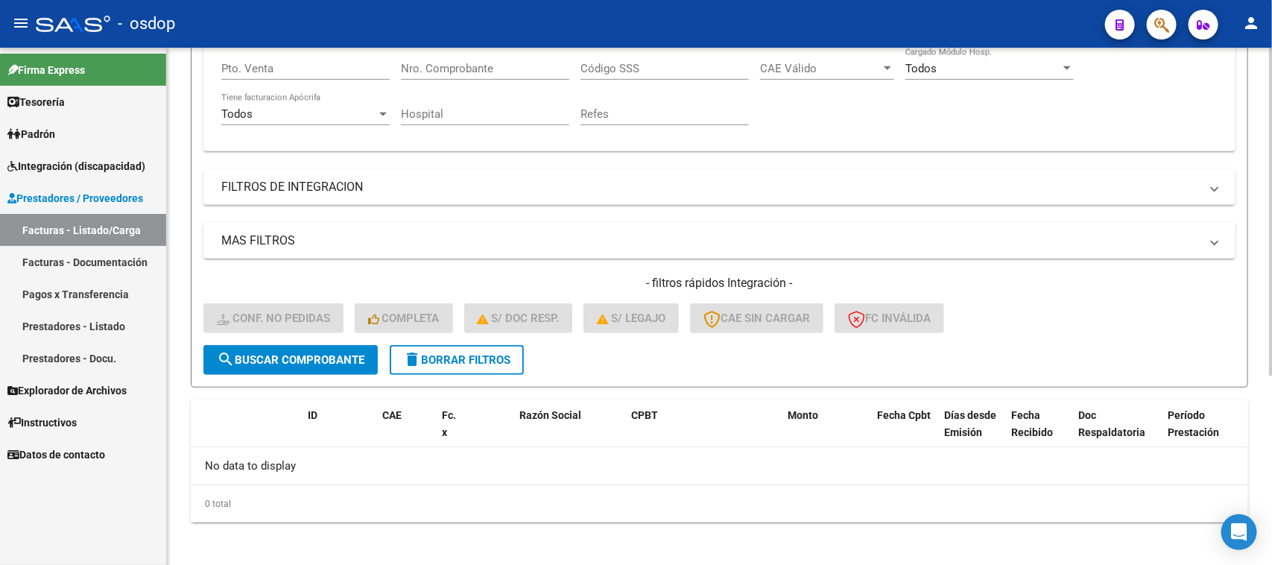
scroll to position [206, 0]
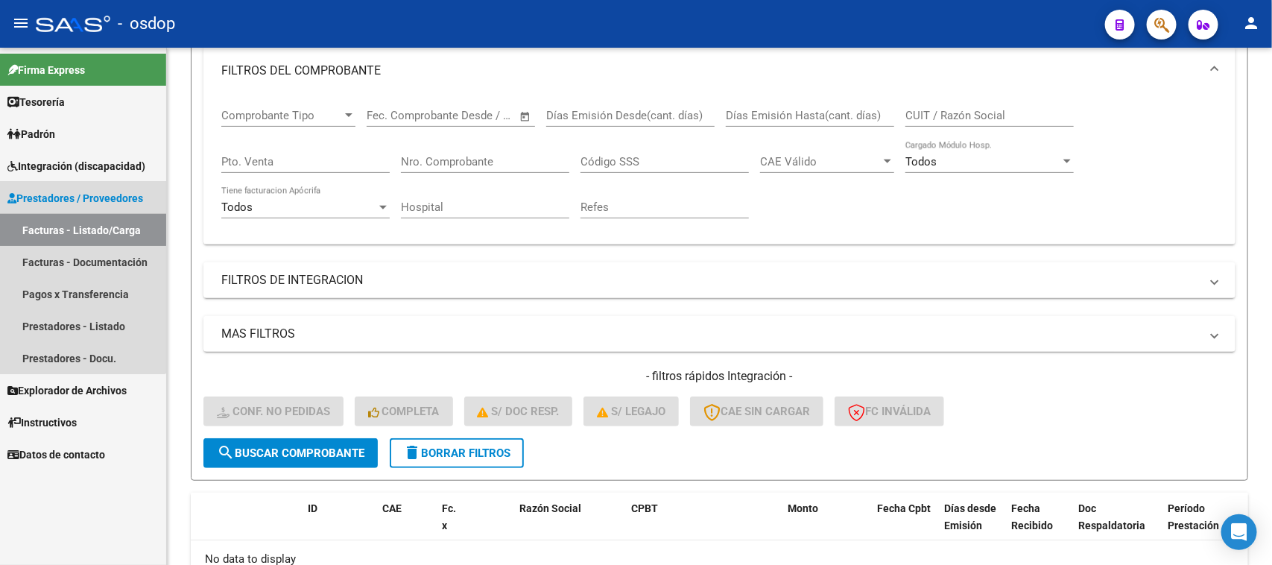
click at [78, 227] on link "Facturas - Listado/Carga" at bounding box center [83, 230] width 166 height 32
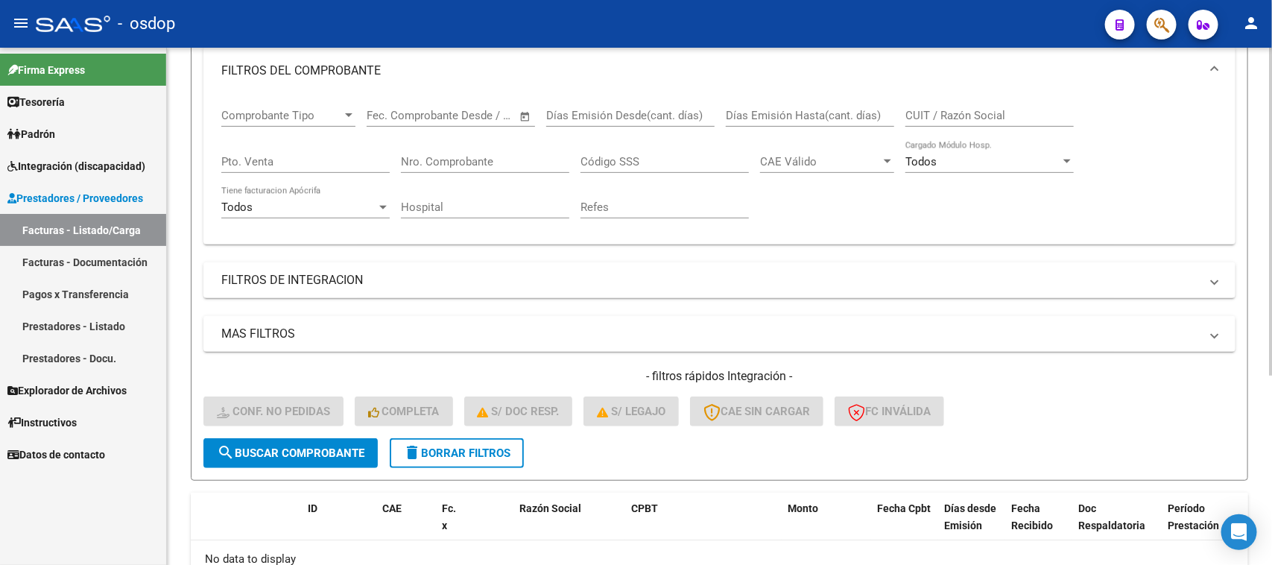
click at [453, 451] on span "delete Borrar Filtros" at bounding box center [456, 452] width 107 height 13
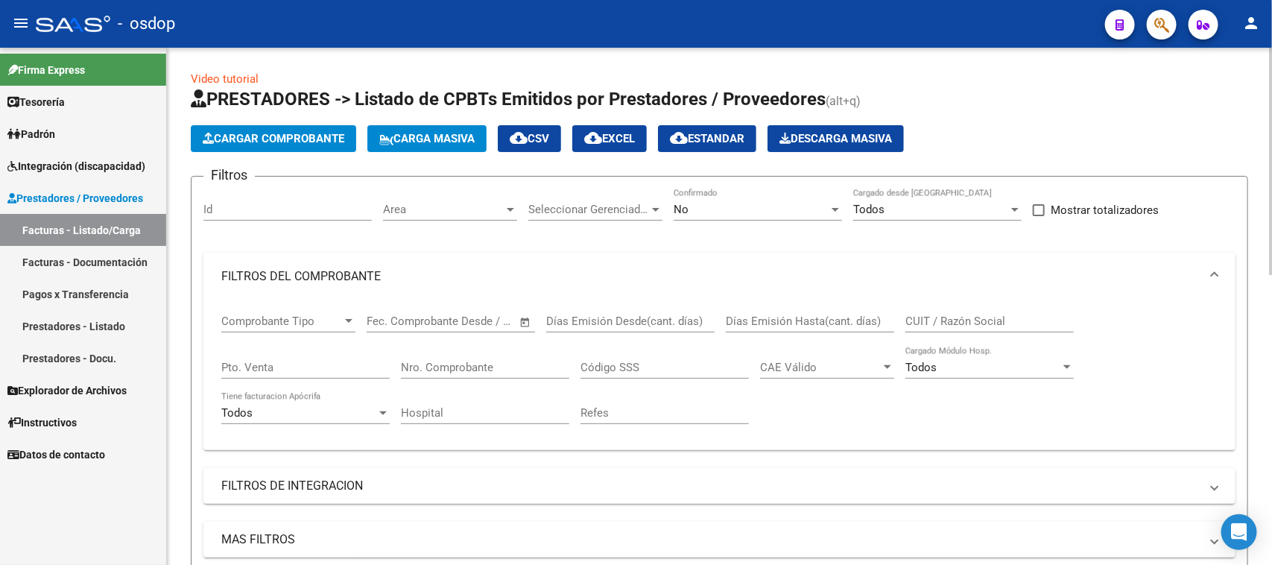
scroll to position [0, 0]
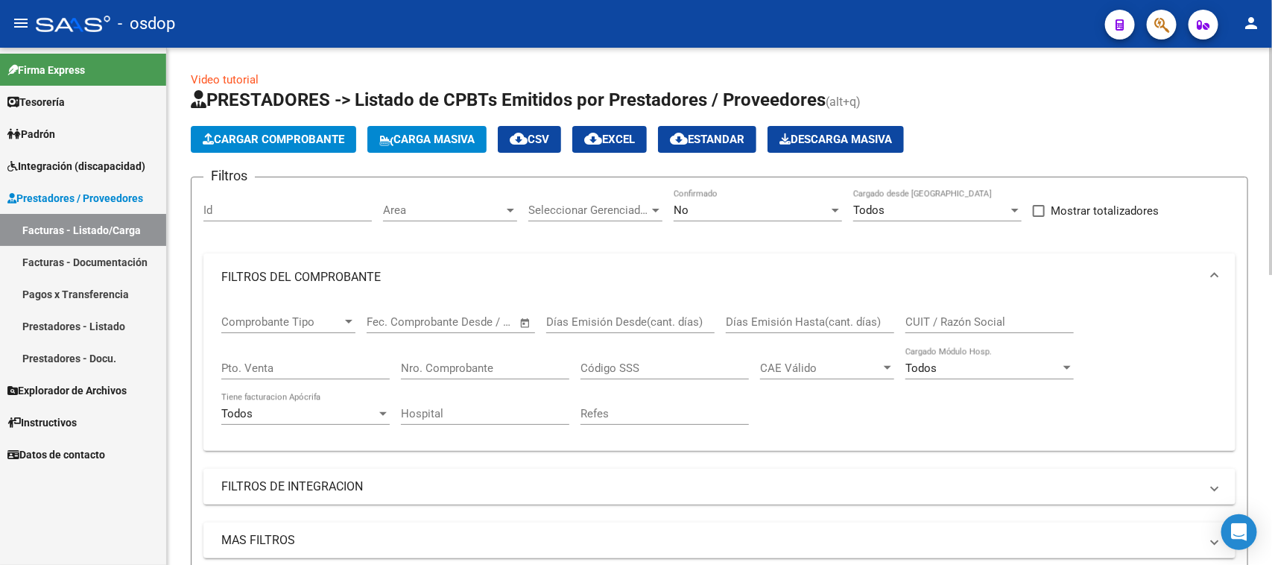
click at [281, 211] on input "Id" at bounding box center [287, 209] width 168 height 13
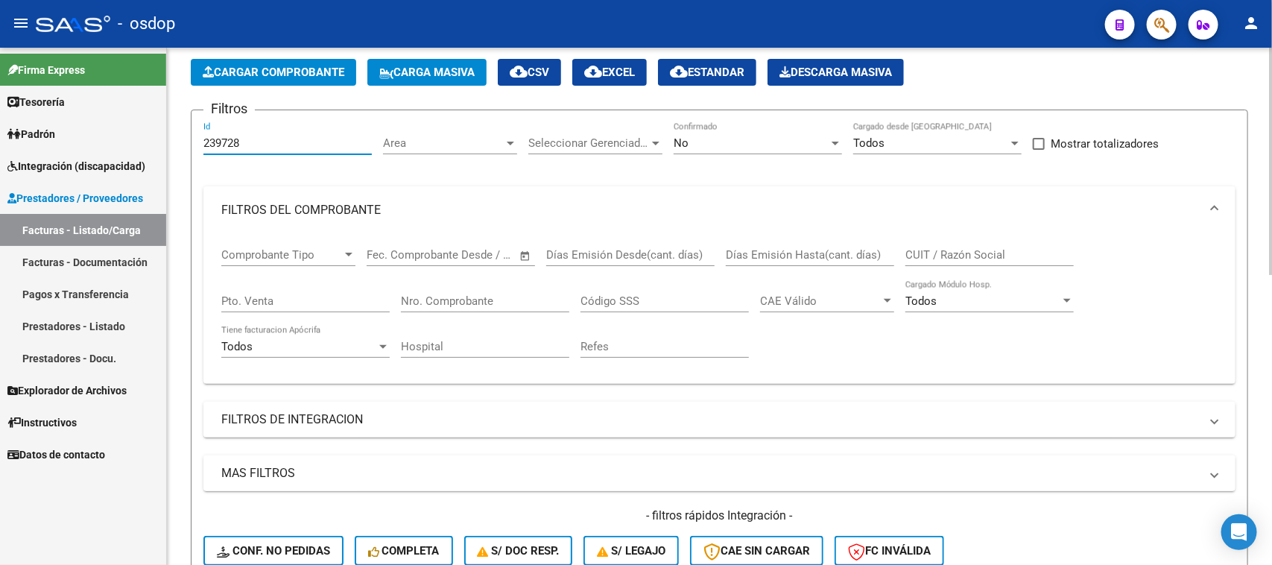
scroll to position [279, 0]
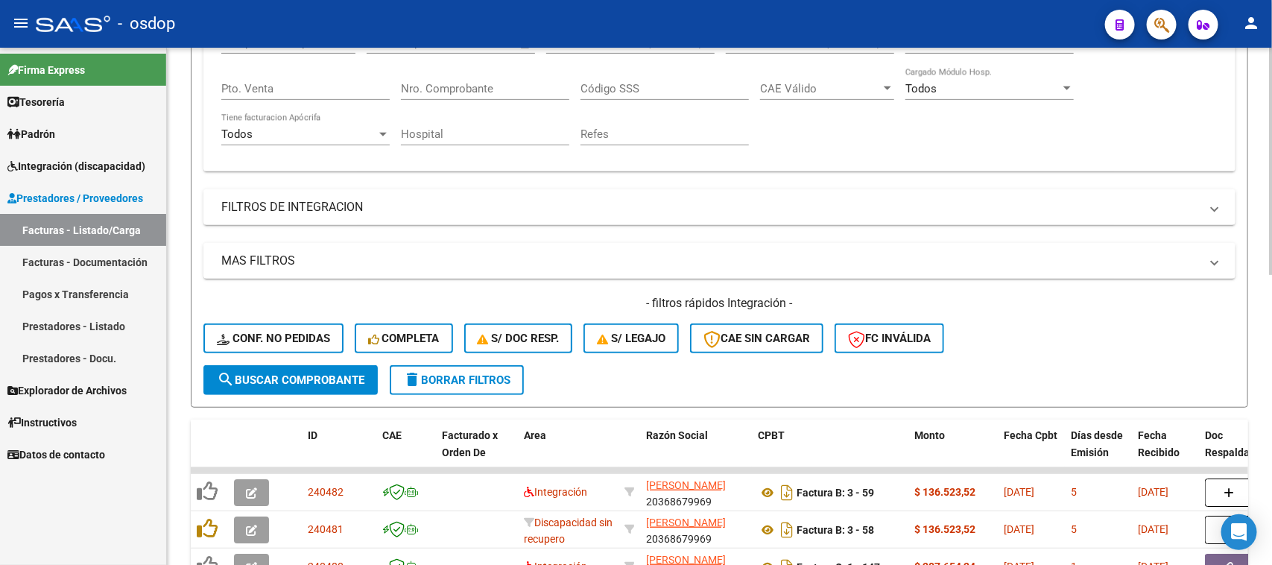
type input "239728"
click at [311, 373] on span "search Buscar Comprobante" at bounding box center [291, 379] width 148 height 13
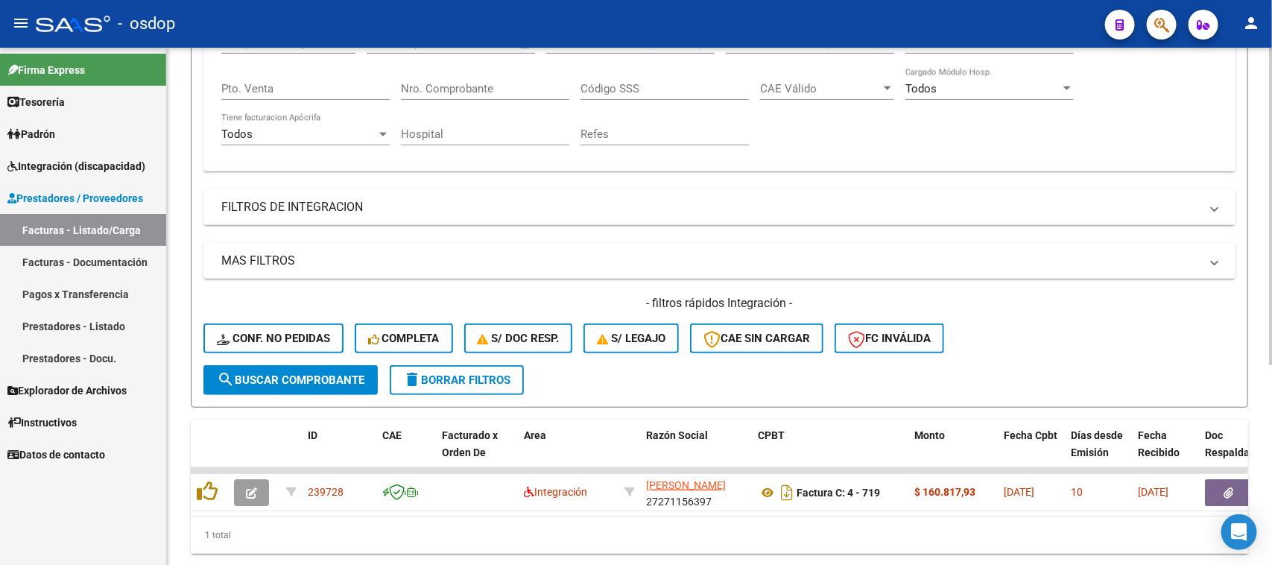
click at [458, 385] on button "delete Borrar Filtros" at bounding box center [457, 380] width 134 height 30
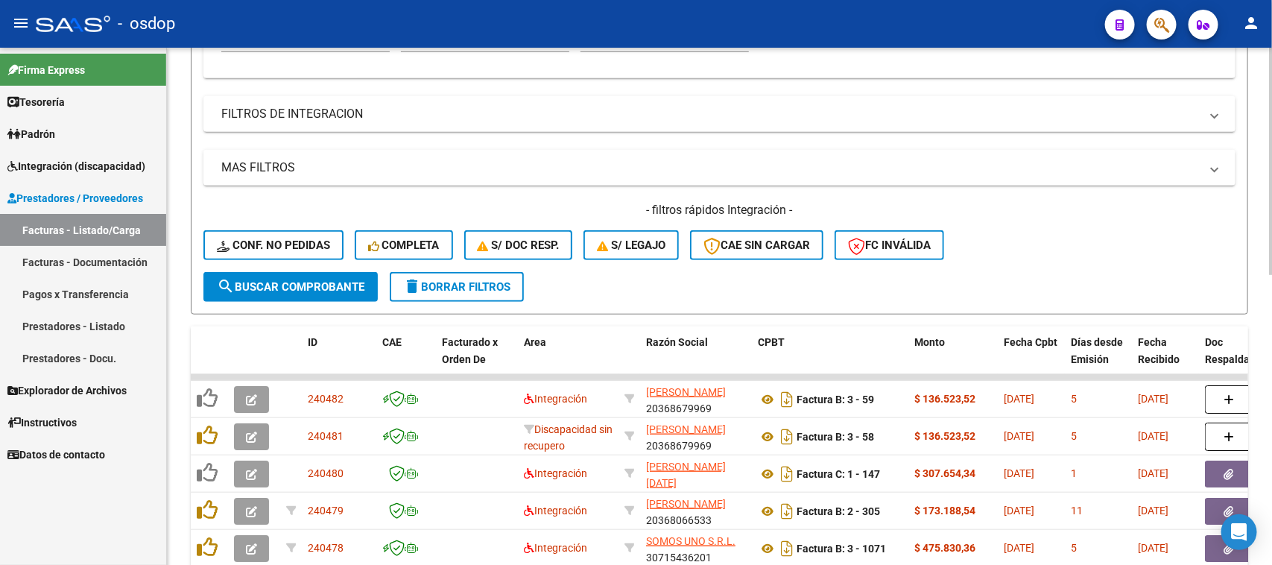
scroll to position [559, 0]
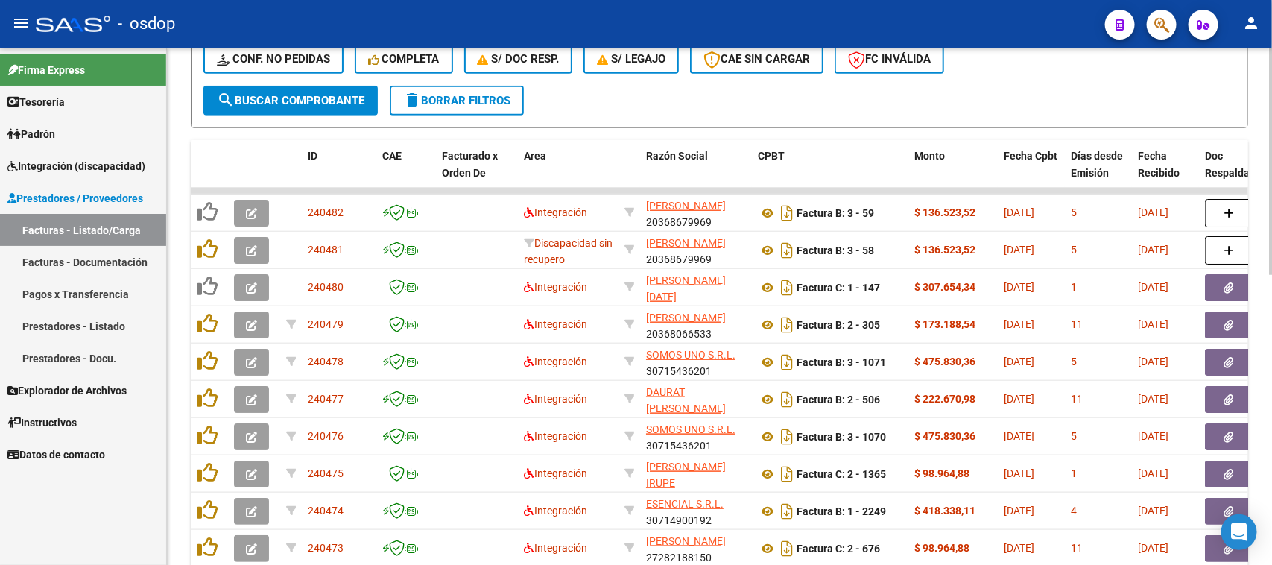
click at [478, 101] on span "delete Borrar Filtros" at bounding box center [456, 100] width 107 height 13
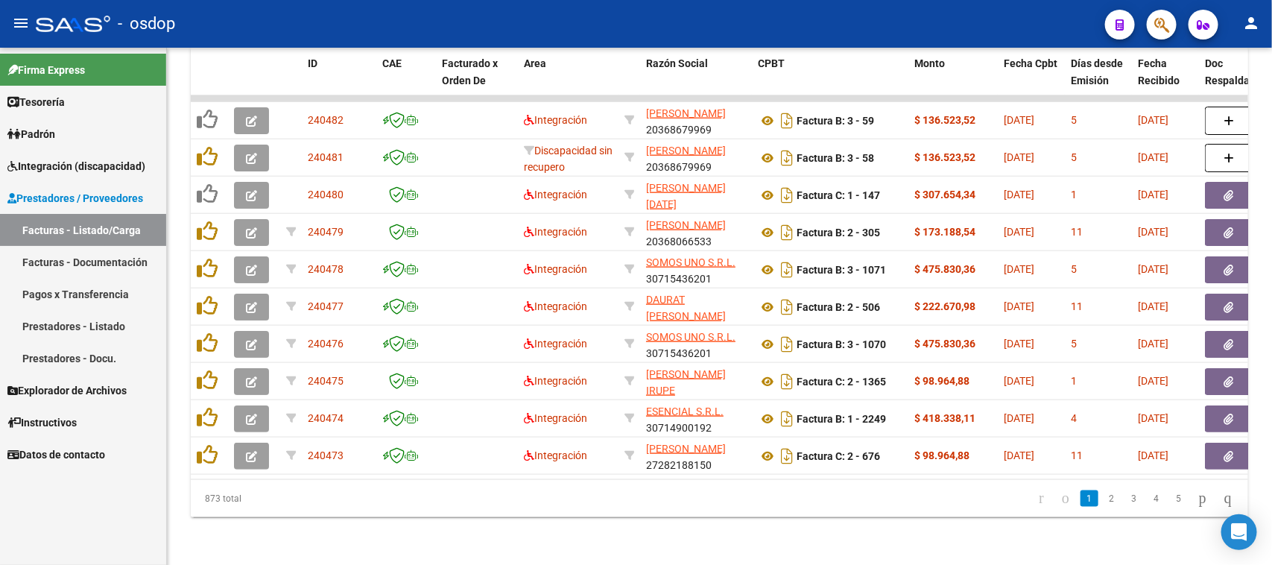
click at [63, 158] on span "Integración (discapacidad)" at bounding box center [76, 166] width 138 height 16
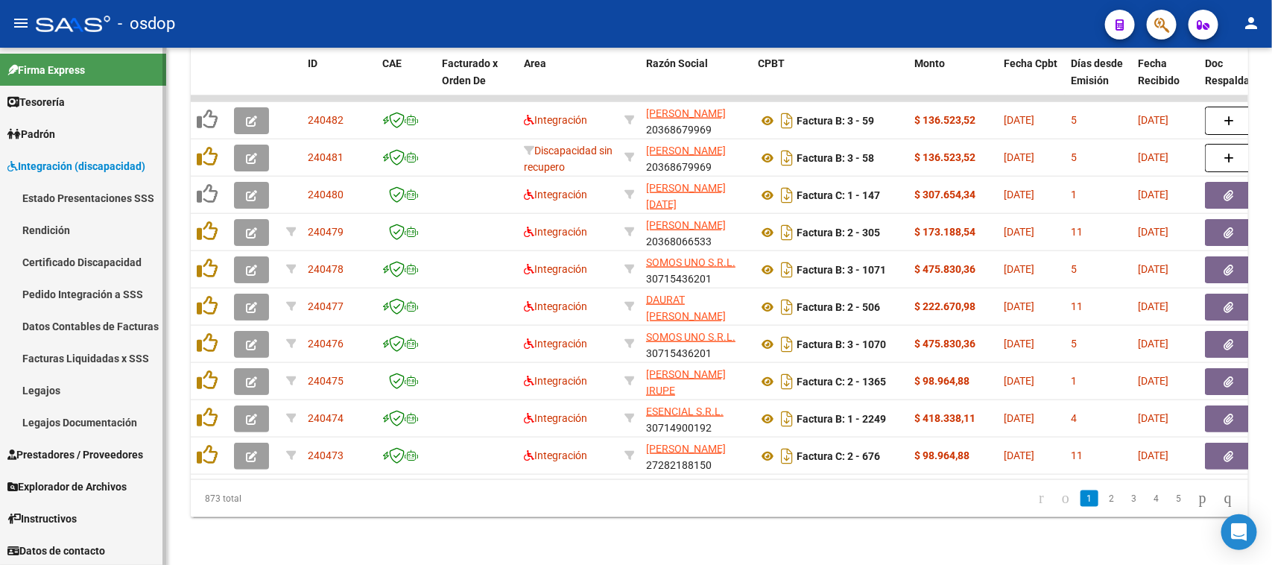
click at [58, 395] on link "Legajos" at bounding box center [83, 390] width 166 height 32
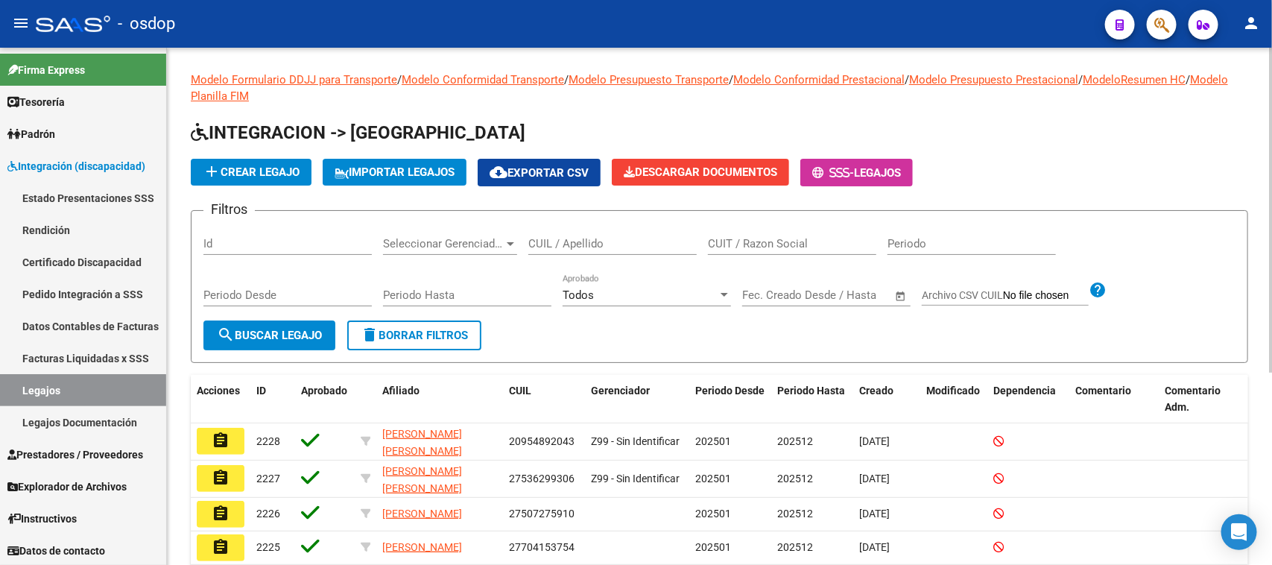
click at [545, 235] on div "CUIL / Apellido" at bounding box center [612, 239] width 168 height 32
paste input "20527542104"
type input "20527542104"
click at [294, 335] on span "search Buscar Legajo" at bounding box center [269, 335] width 105 height 13
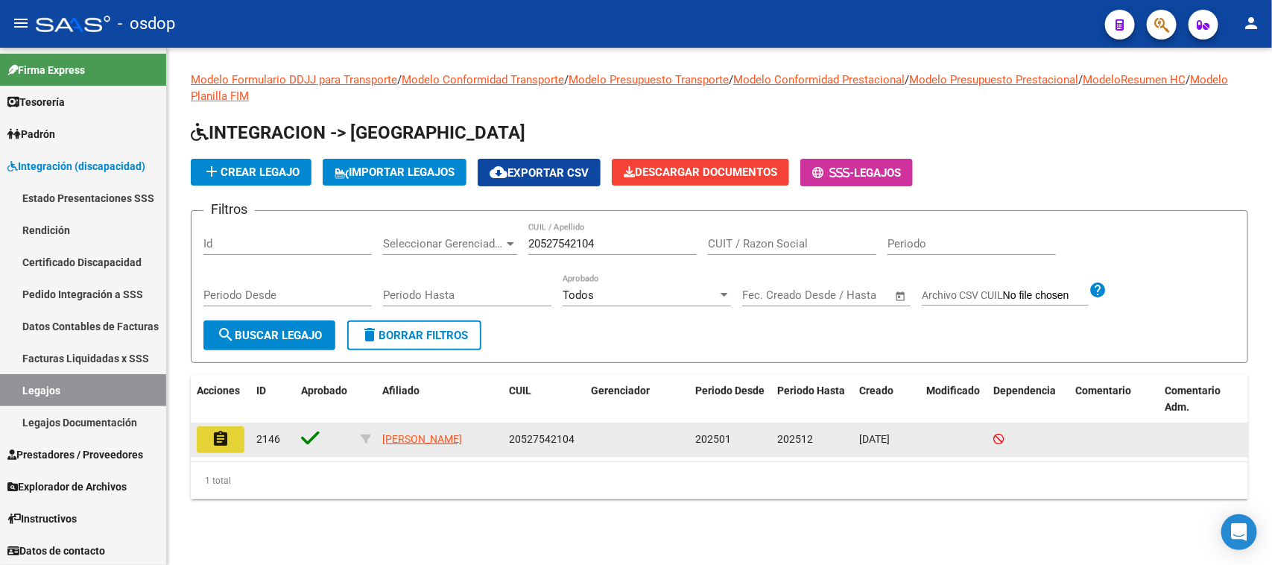
click at [218, 444] on mat-icon "assignment" at bounding box center [221, 439] width 18 height 18
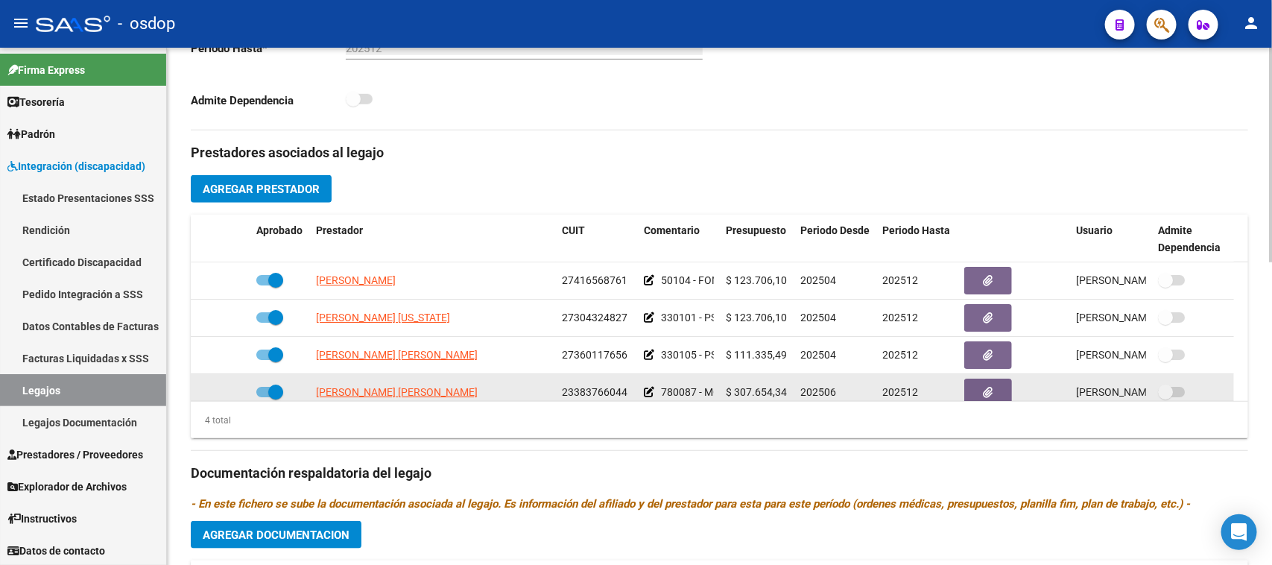
scroll to position [16, 0]
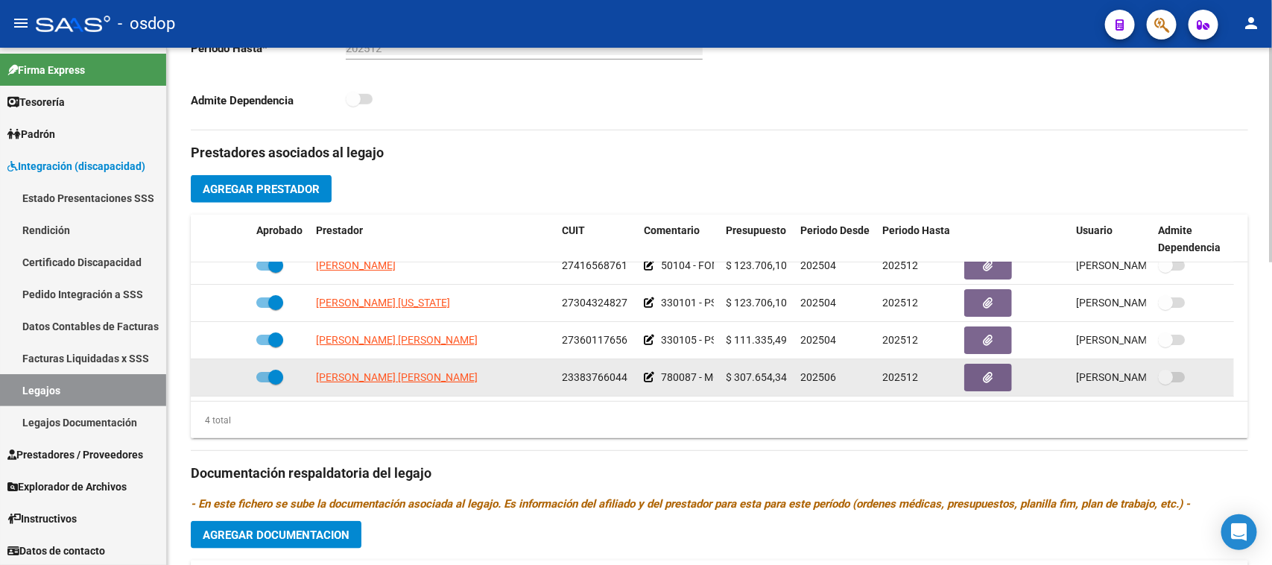
drag, startPoint x: 630, startPoint y: 393, endPoint x: 561, endPoint y: 393, distance: 68.5
click at [561, 393] on datatable-body-cell "23383766044" at bounding box center [597, 377] width 82 height 37
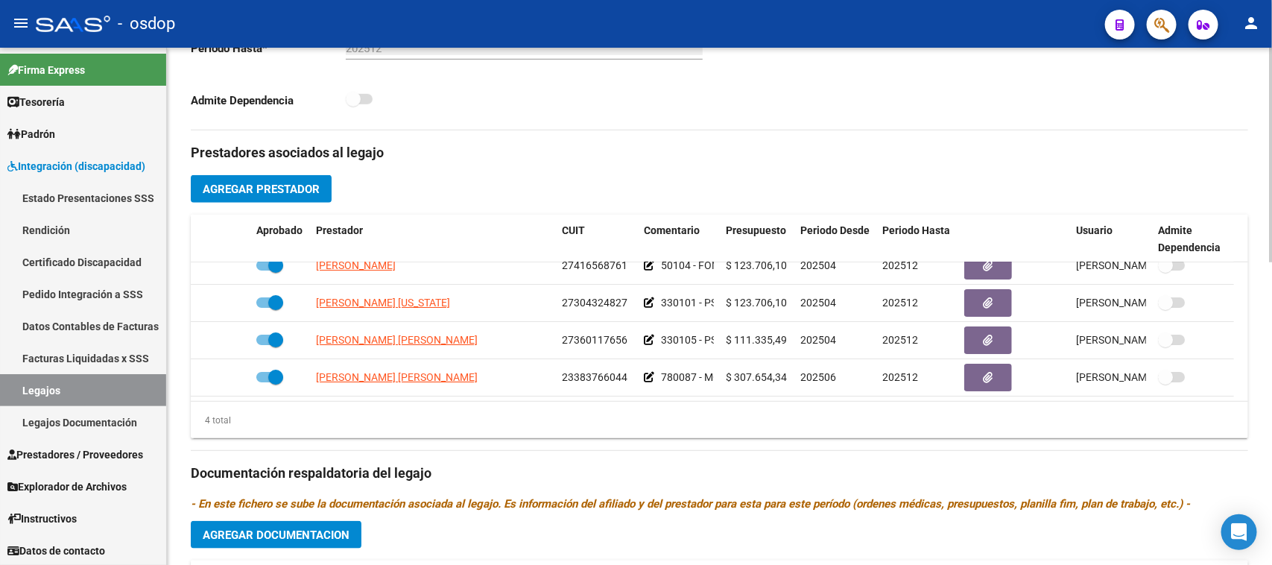
click at [622, 436] on div "4 total" at bounding box center [719, 420] width 1057 height 37
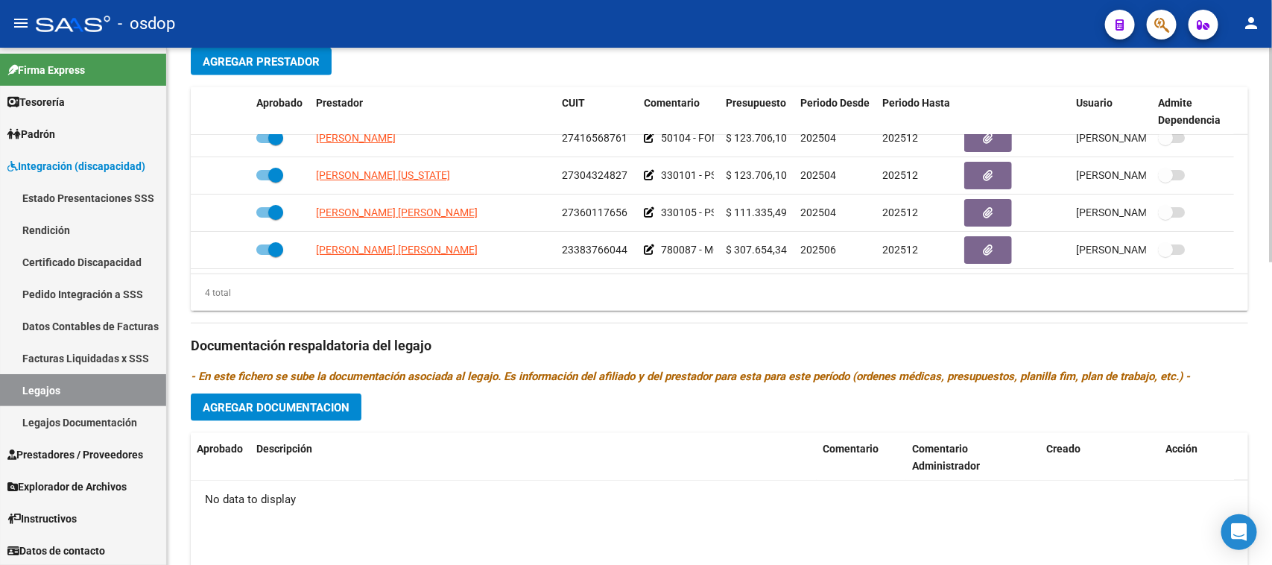
scroll to position [652, 0]
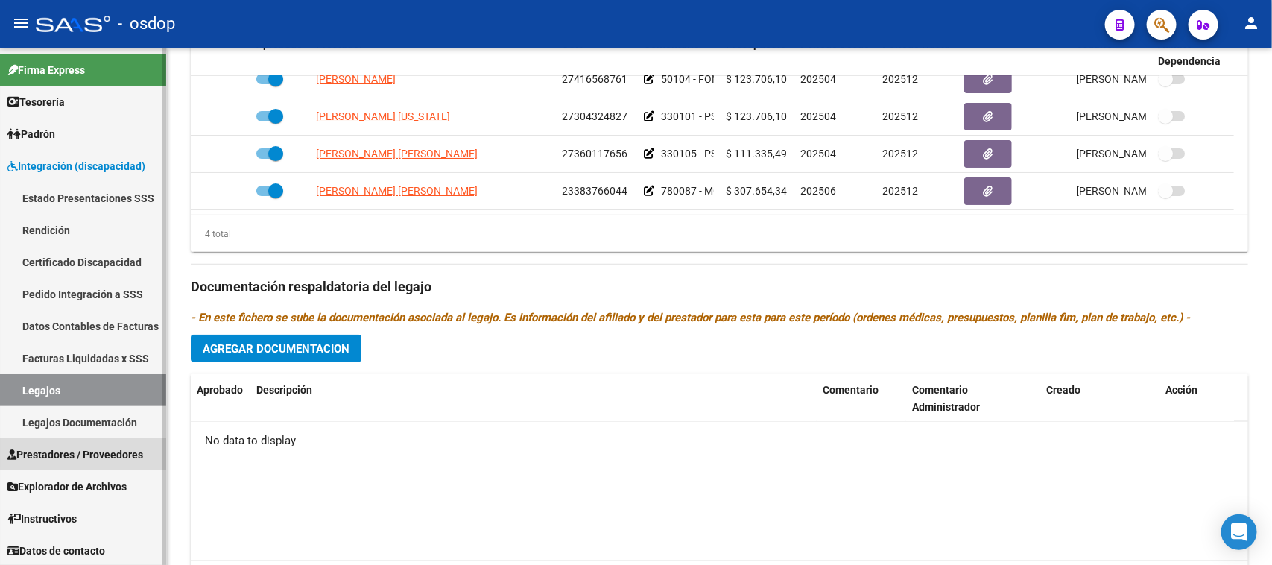
click at [86, 451] on span "Prestadores / Proveedores" at bounding box center [75, 454] width 136 height 16
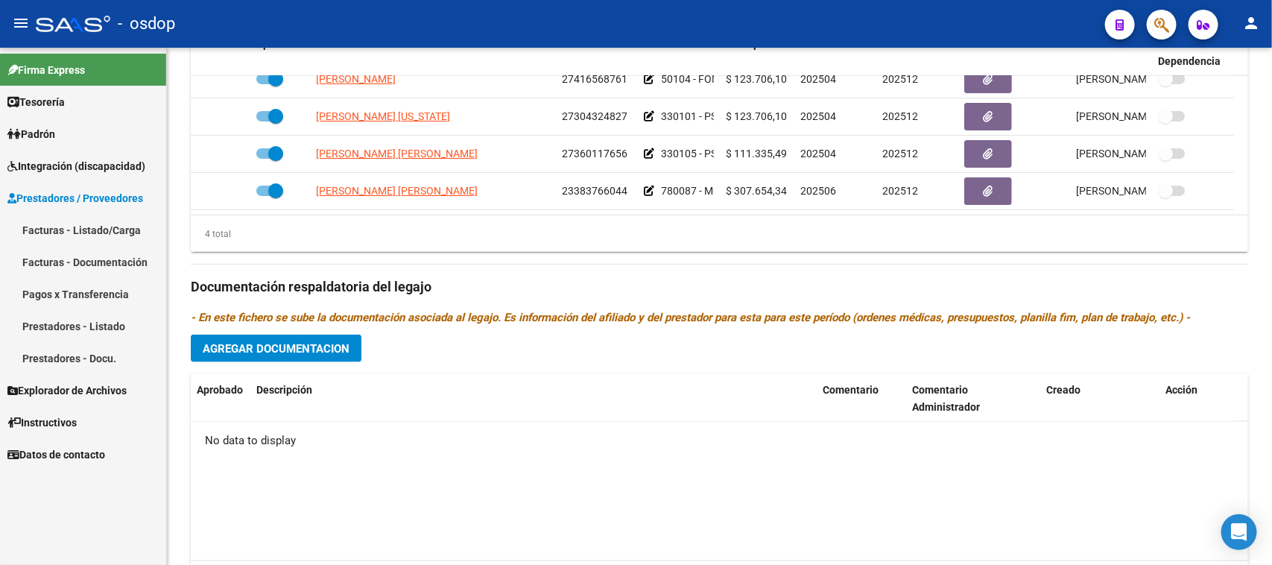
click at [98, 232] on link "Facturas - Listado/Carga" at bounding box center [83, 230] width 166 height 32
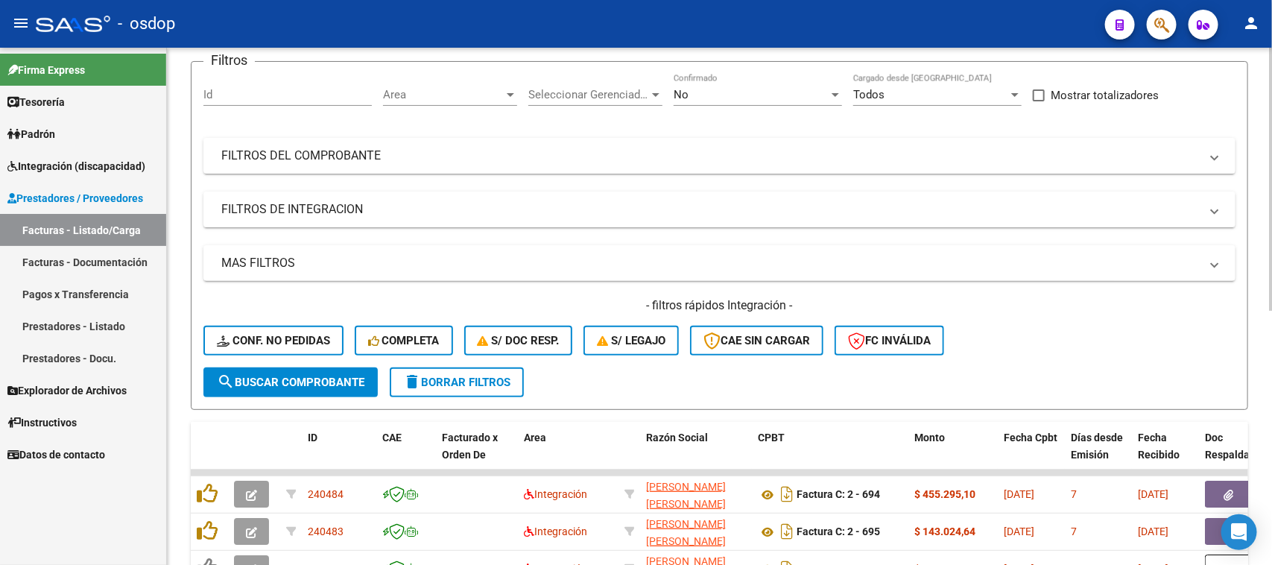
scroll to position [221, 0]
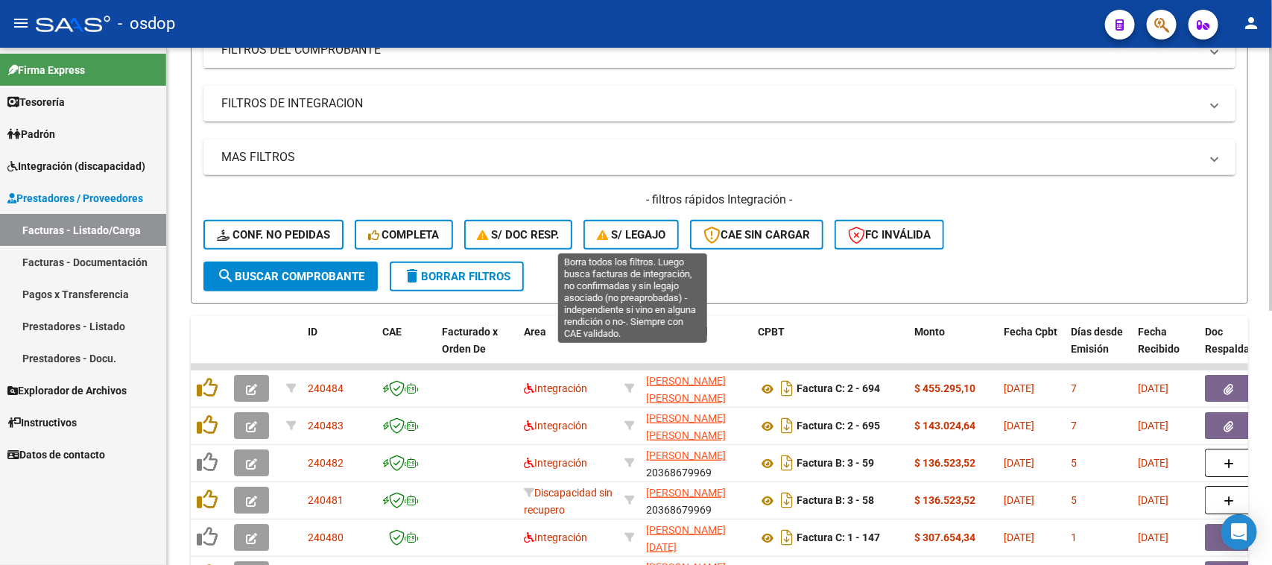
click at [620, 237] on span "S/ legajo" at bounding box center [631, 234] width 69 height 13
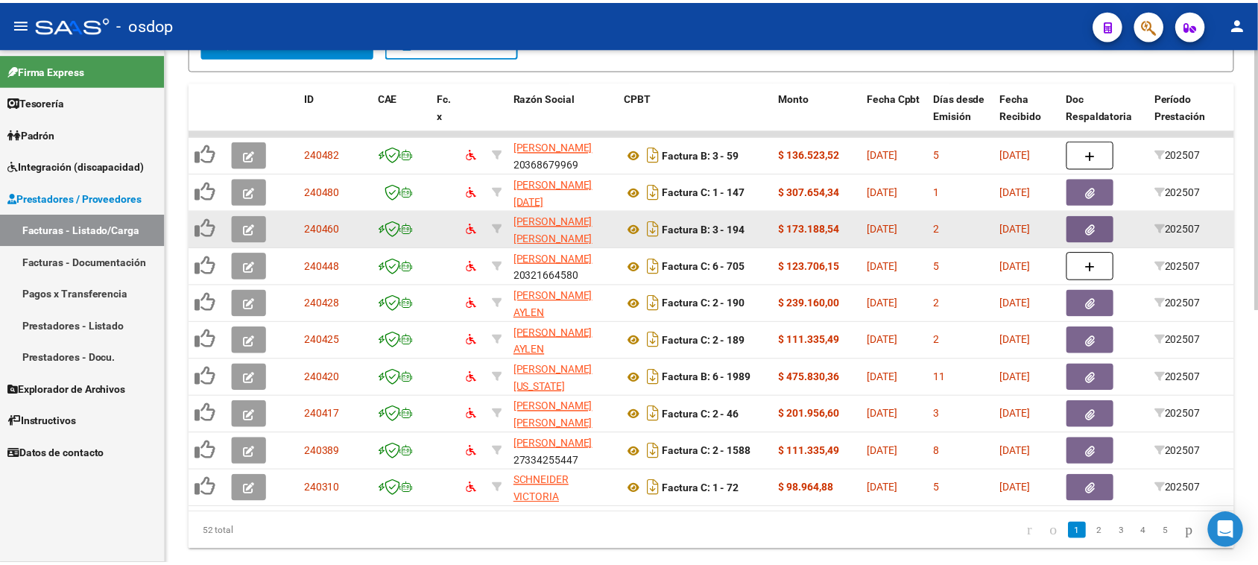
scroll to position [501, 0]
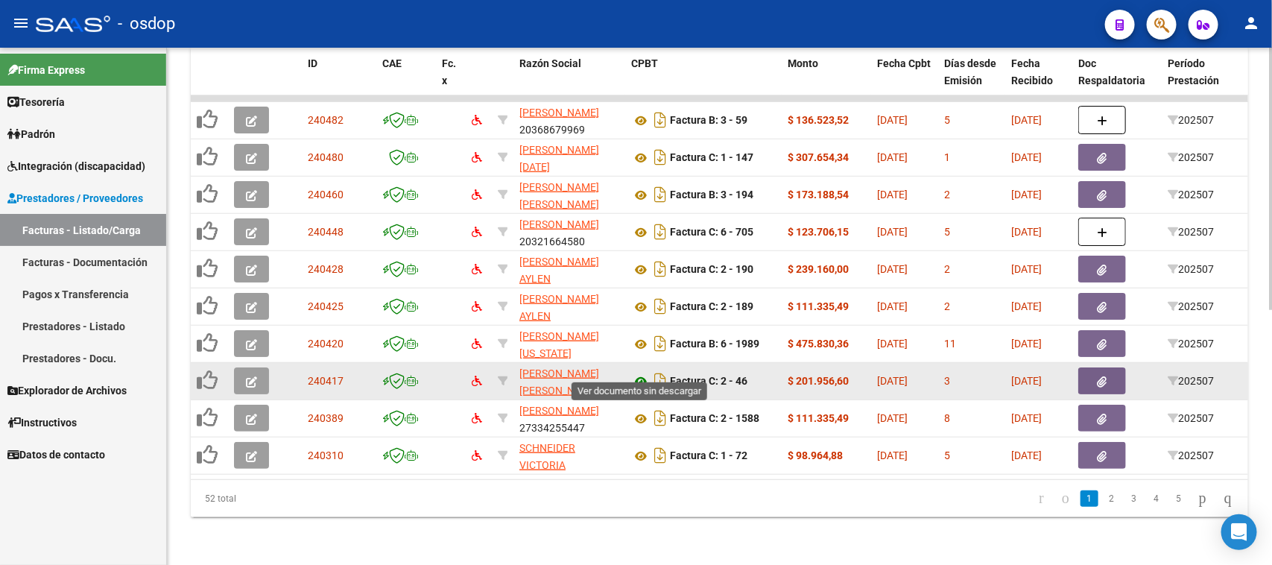
click at [639, 373] on icon at bounding box center [640, 382] width 19 height 18
click at [254, 376] on icon "button" at bounding box center [251, 381] width 11 height 11
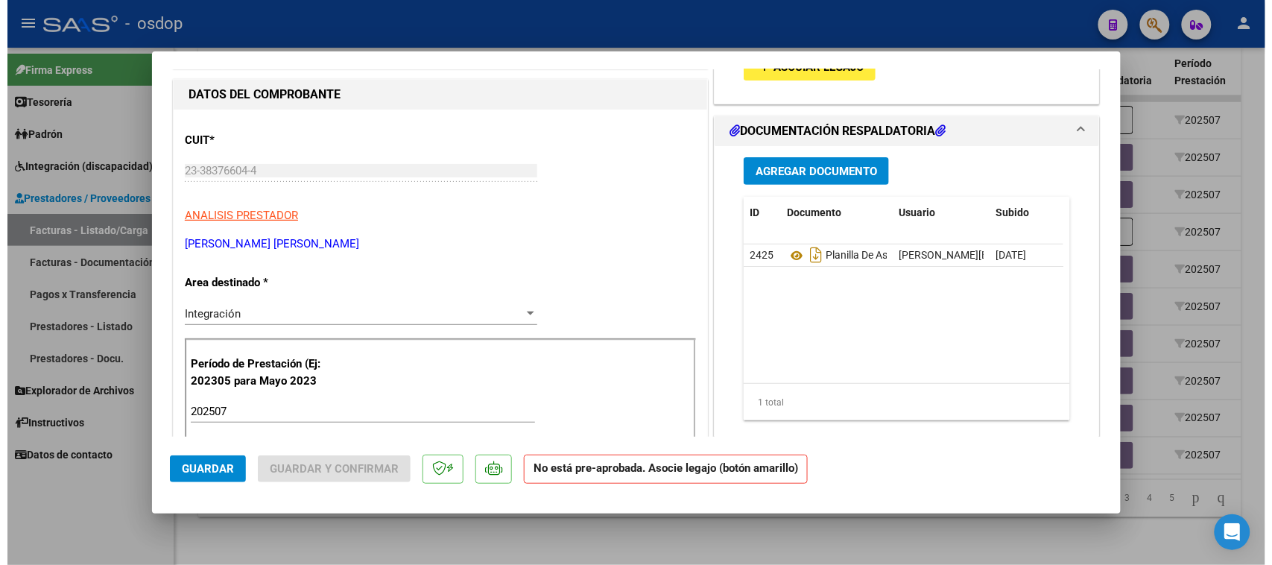
scroll to position [0, 0]
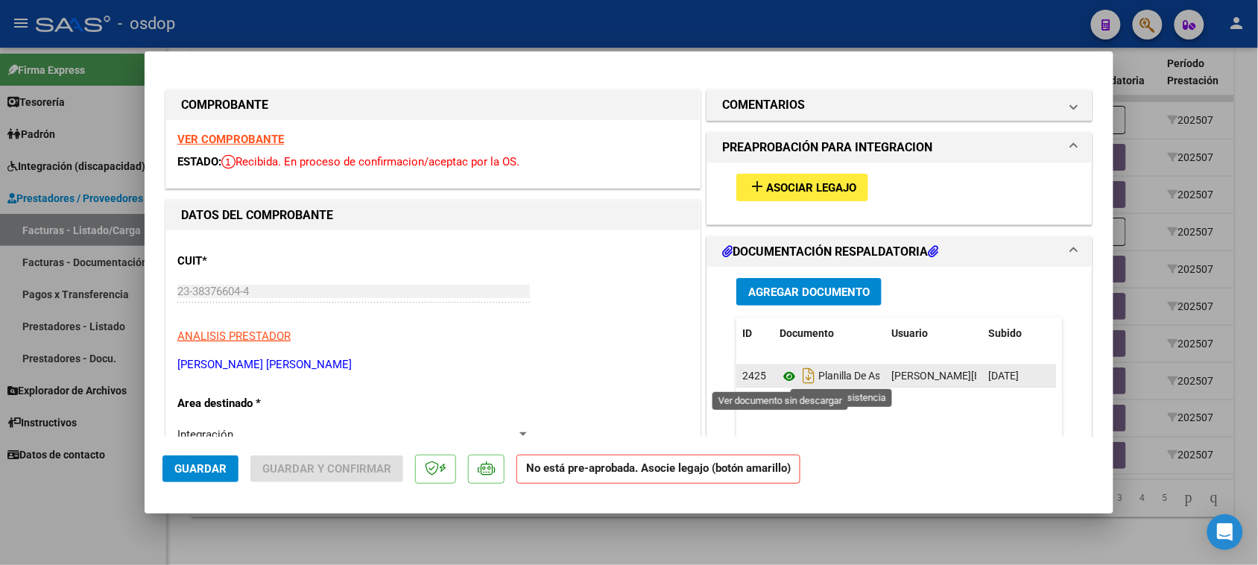
click at [784, 376] on icon at bounding box center [788, 376] width 19 height 18
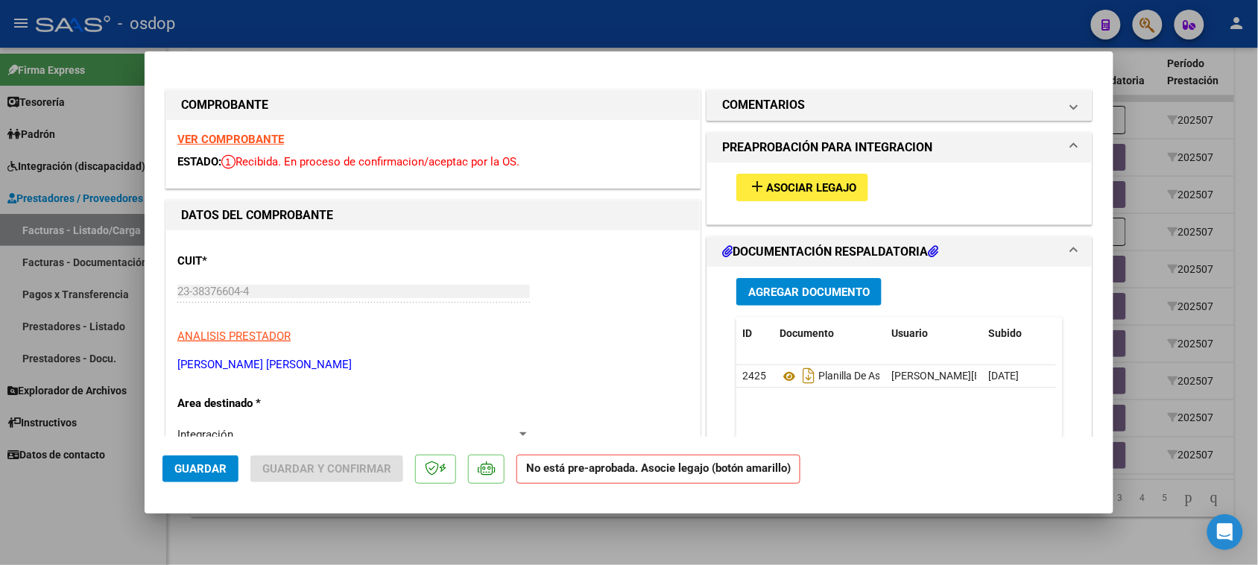
click at [814, 191] on span "Asociar Legajo" at bounding box center [811, 187] width 90 height 13
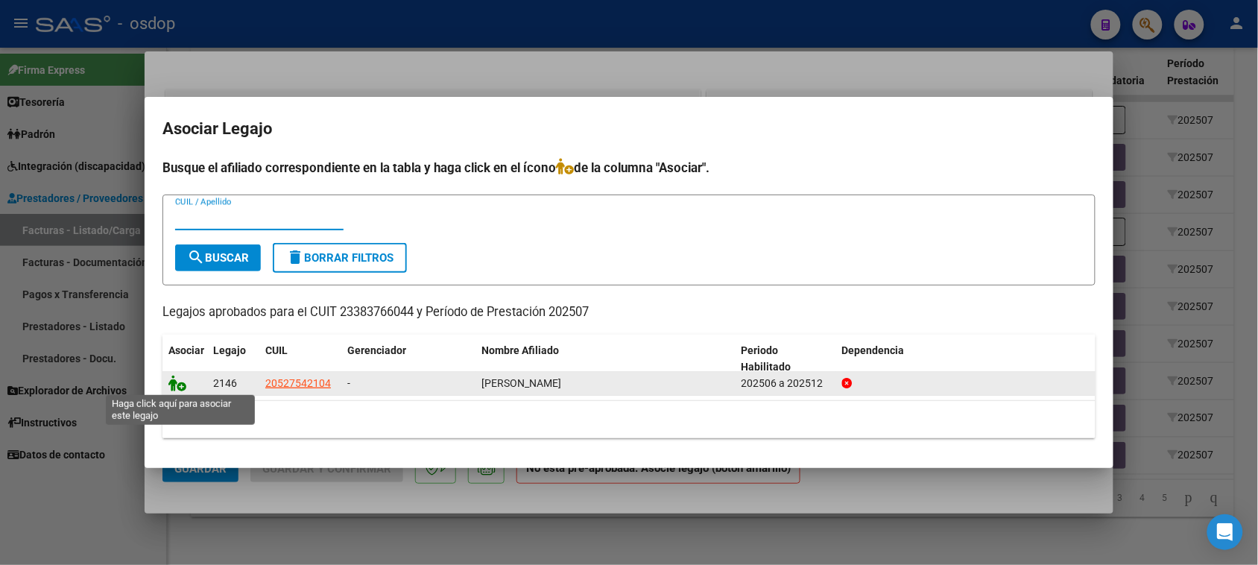
click at [180, 387] on icon at bounding box center [177, 383] width 18 height 16
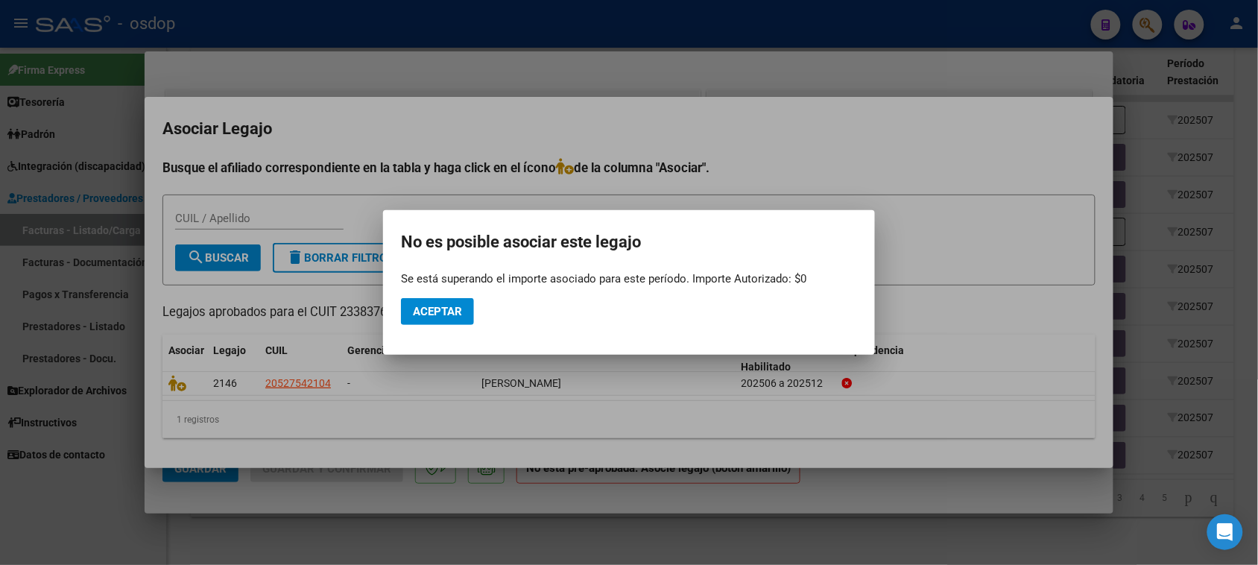
click at [403, 280] on div "Se está superando el importe asociado para este período. Importe Autorizado: $0" at bounding box center [629, 278] width 456 height 15
drag, startPoint x: 402, startPoint y: 239, endPoint x: 816, endPoint y: 285, distance: 416.0
click at [816, 285] on app-popup "No es posible asociar este legajo Se está superando el importe asociado para es…" at bounding box center [629, 282] width 456 height 109
copy app-popup "No es posible asociar este legajo Se está superando el importe asociado para es…"
click at [944, 229] on div at bounding box center [629, 282] width 1258 height 565
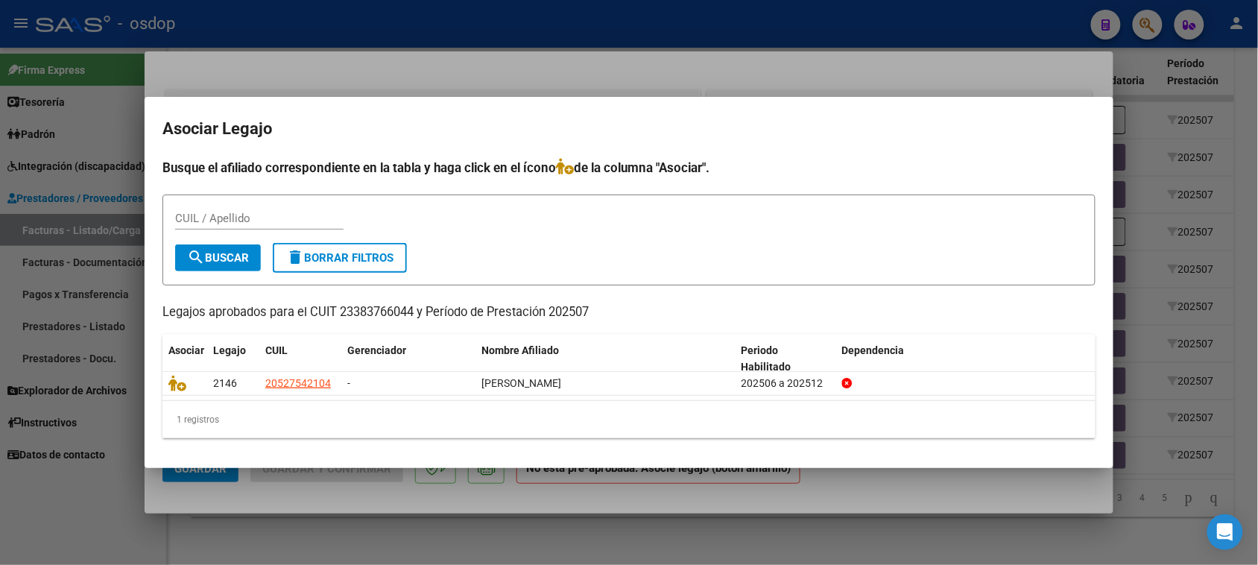
click at [667, 546] on div at bounding box center [629, 282] width 1258 height 565
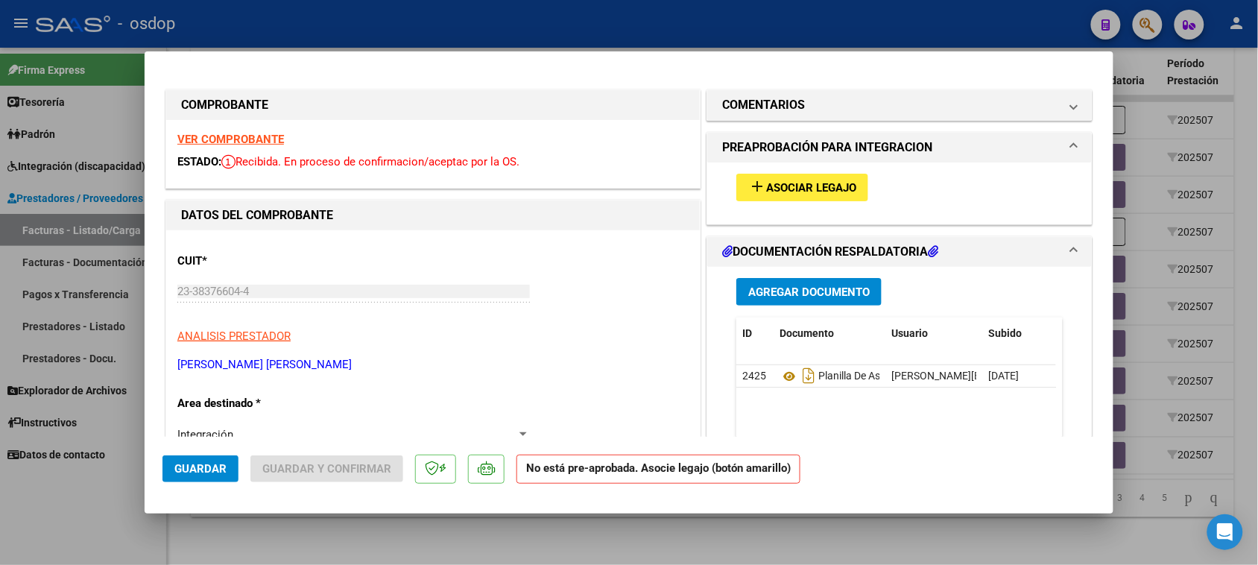
click at [667, 546] on div at bounding box center [629, 282] width 1258 height 565
type input "$ 0,00"
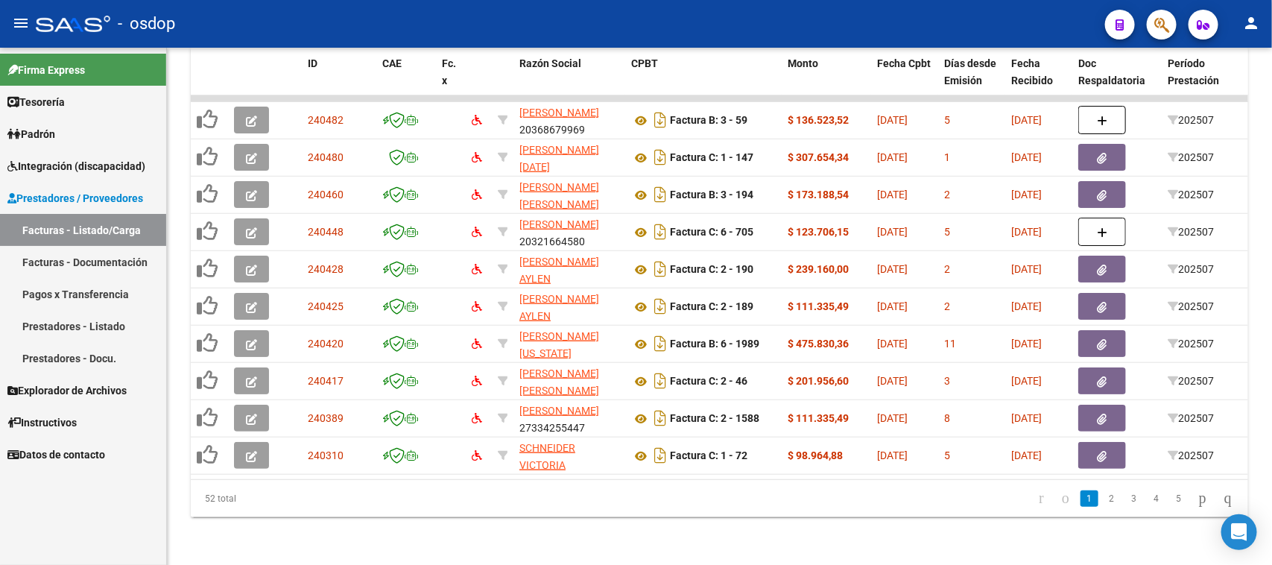
click at [97, 168] on span "Integración (discapacidad)" at bounding box center [76, 166] width 138 height 16
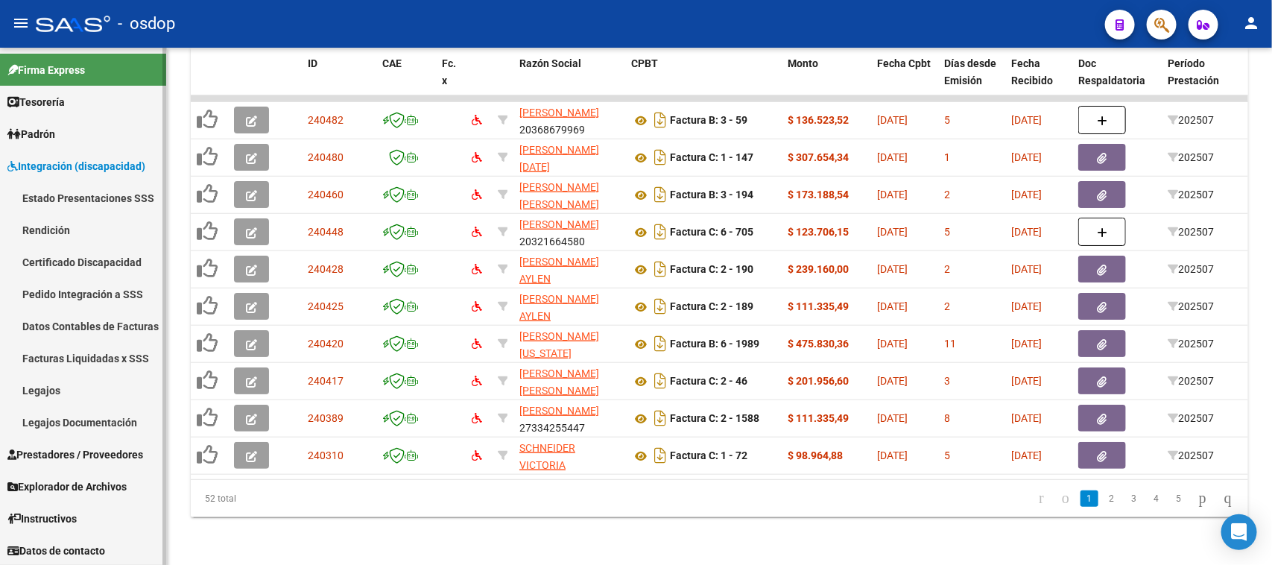
click at [64, 390] on link "Legajos" at bounding box center [83, 390] width 166 height 32
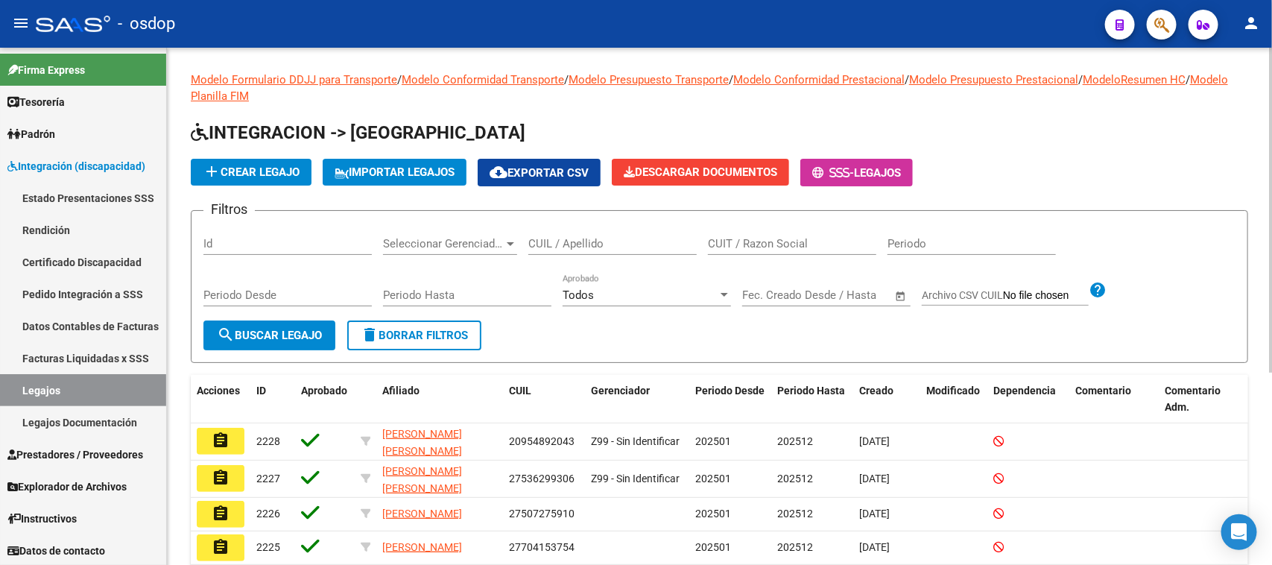
click at [635, 241] on input "CUIL / Apellido" at bounding box center [612, 243] width 168 height 13
paste input "20377010559"
type input "20377010559"
click at [297, 329] on span "search Buscar Legajo" at bounding box center [269, 335] width 105 height 13
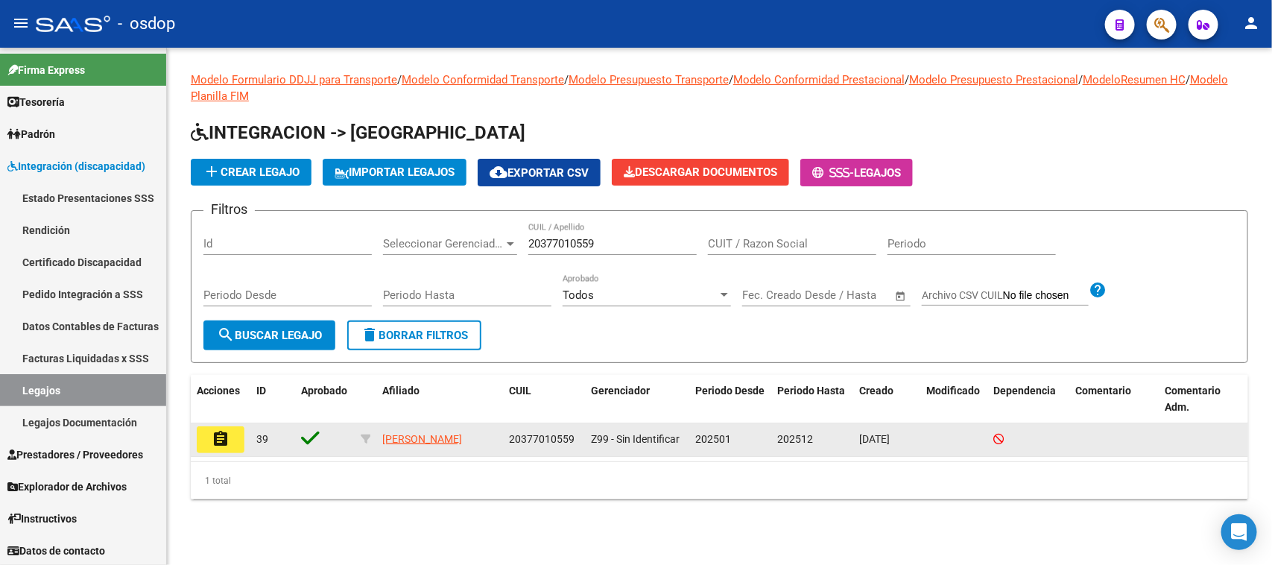
click at [226, 437] on mat-icon "assignment" at bounding box center [221, 439] width 18 height 18
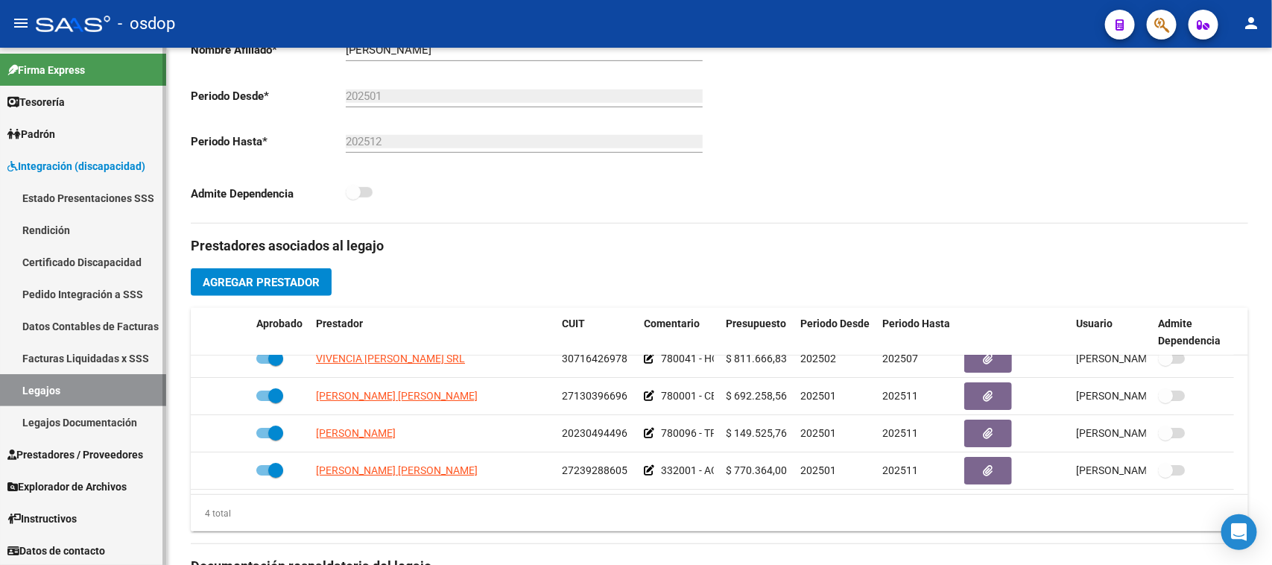
scroll to position [1, 0]
click at [91, 455] on span "Prestadores / Proveedores" at bounding box center [75, 454] width 136 height 16
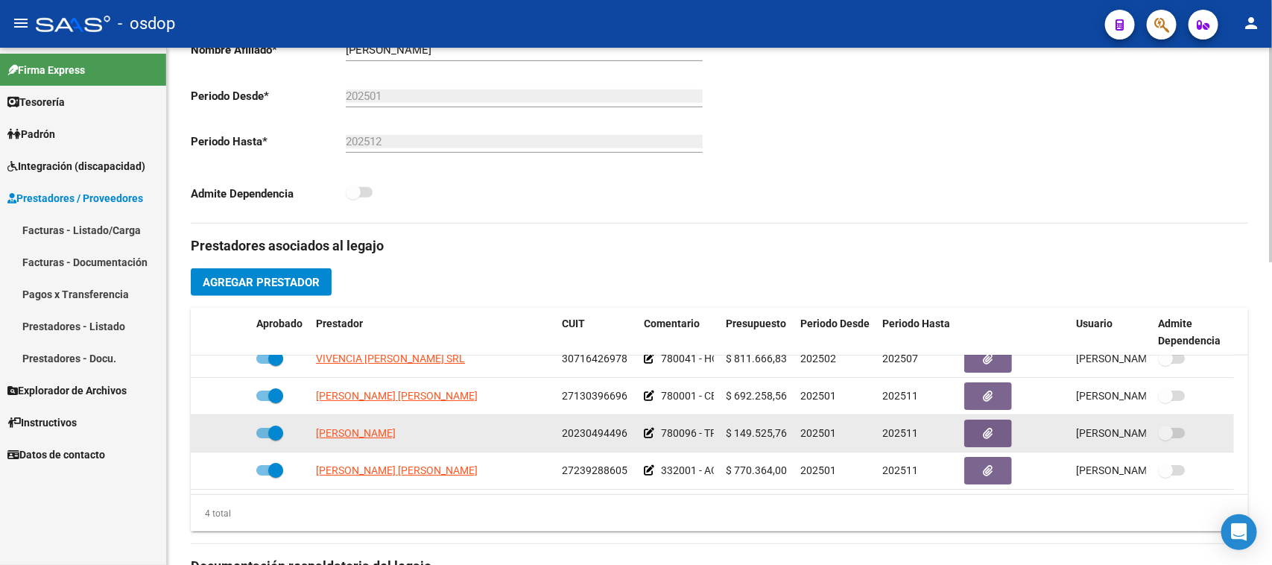
scroll to position [0, 0]
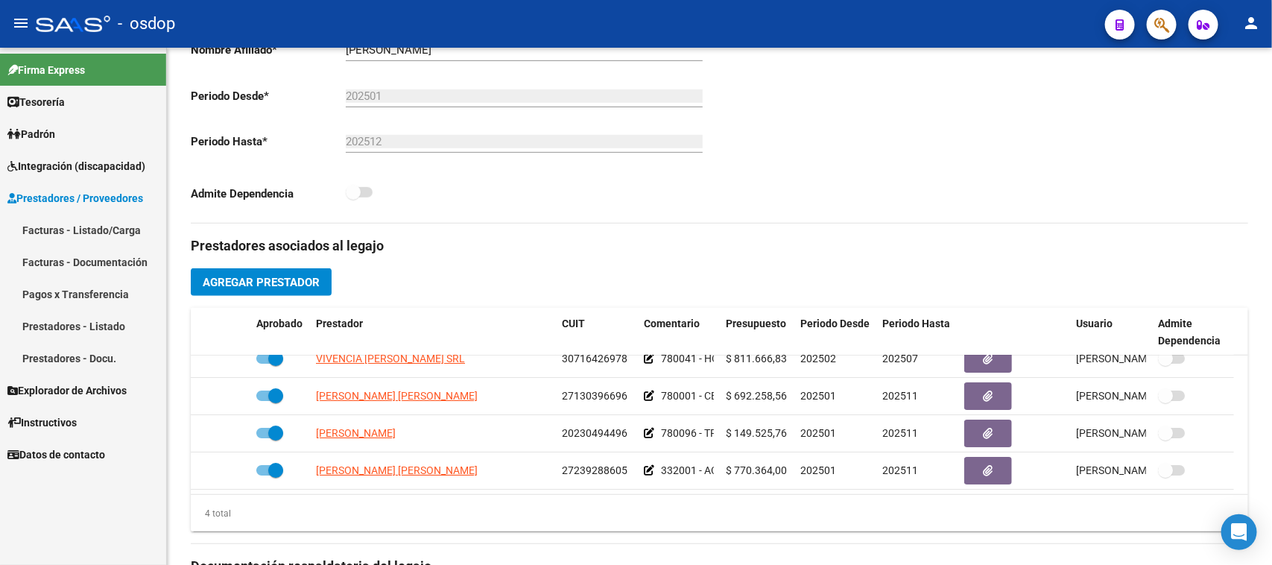
click at [86, 235] on link "Facturas - Listado/Carga" at bounding box center [83, 230] width 166 height 32
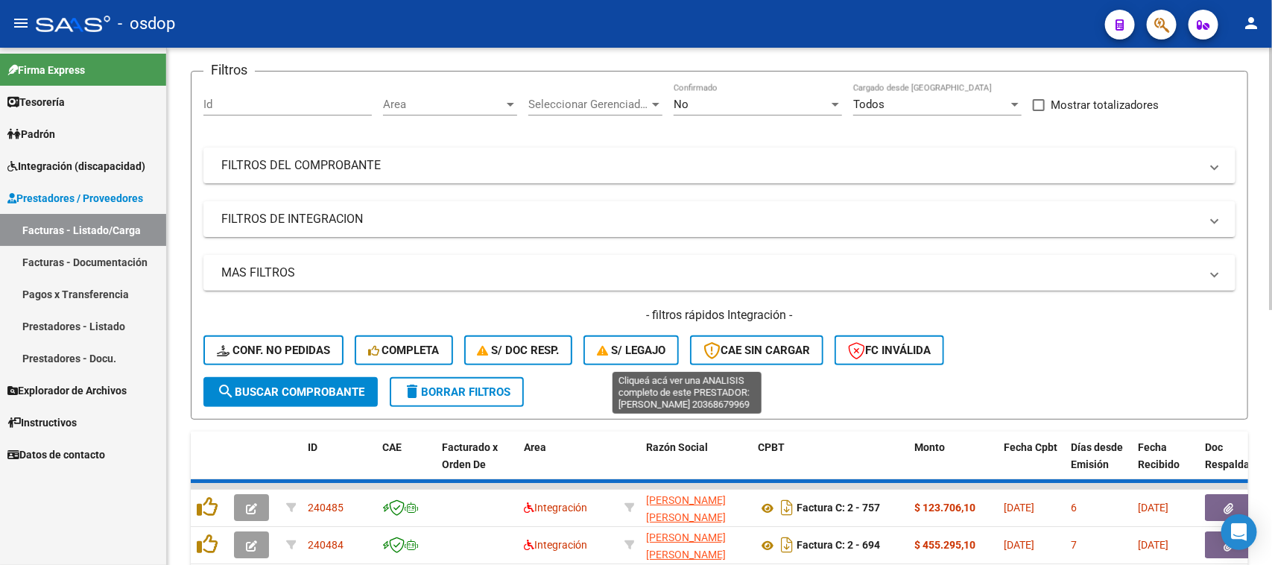
scroll to position [373, 0]
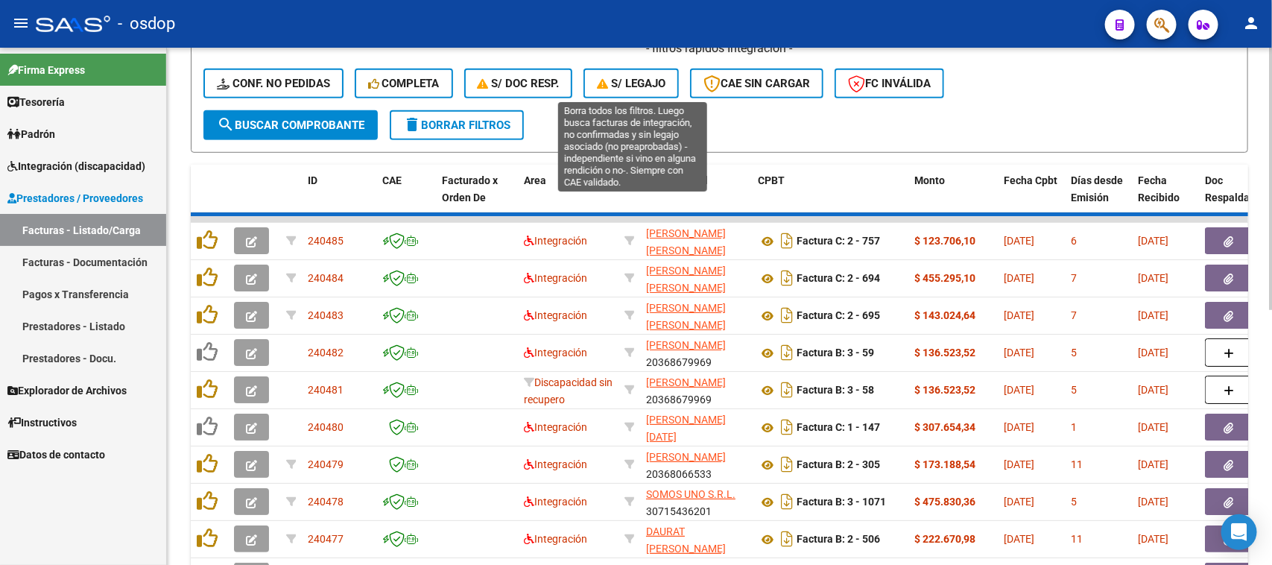
click at [639, 77] on span "S/ legajo" at bounding box center [631, 83] width 69 height 13
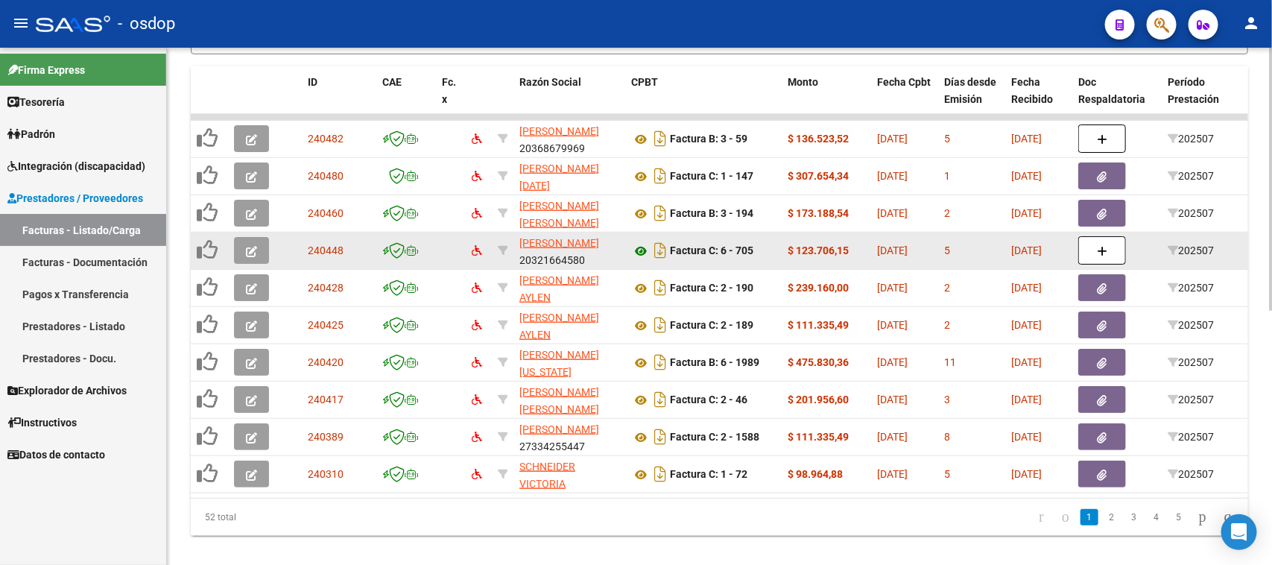
scroll to position [501, 0]
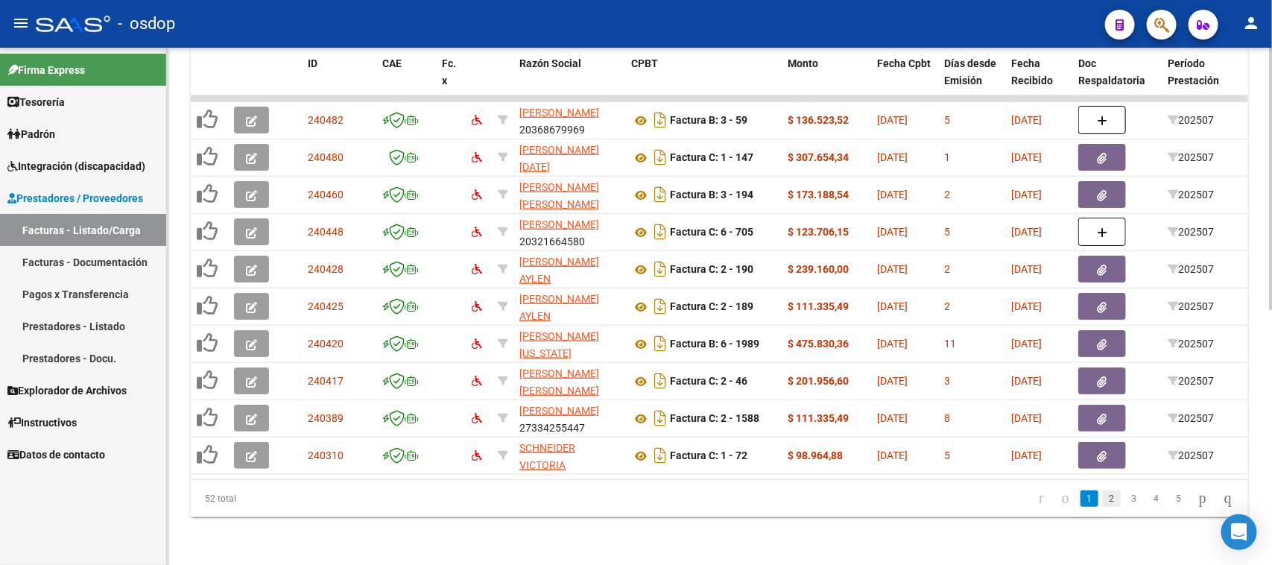
click at [1103, 499] on link "2" at bounding box center [1112, 498] width 18 height 16
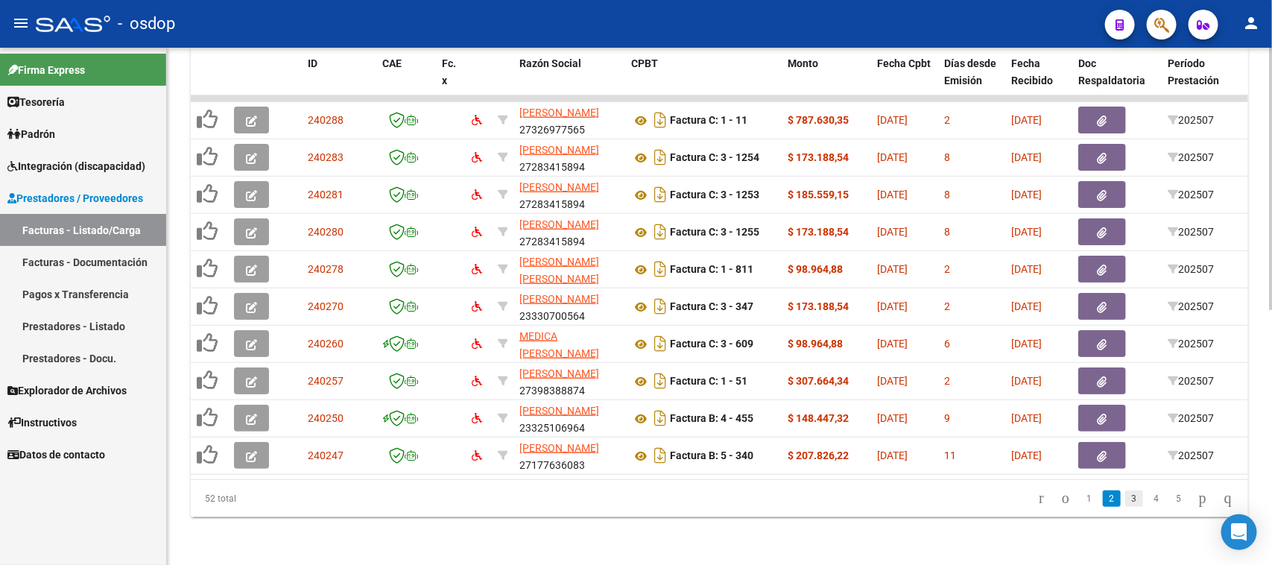
click at [1125, 501] on link "3" at bounding box center [1134, 498] width 18 height 16
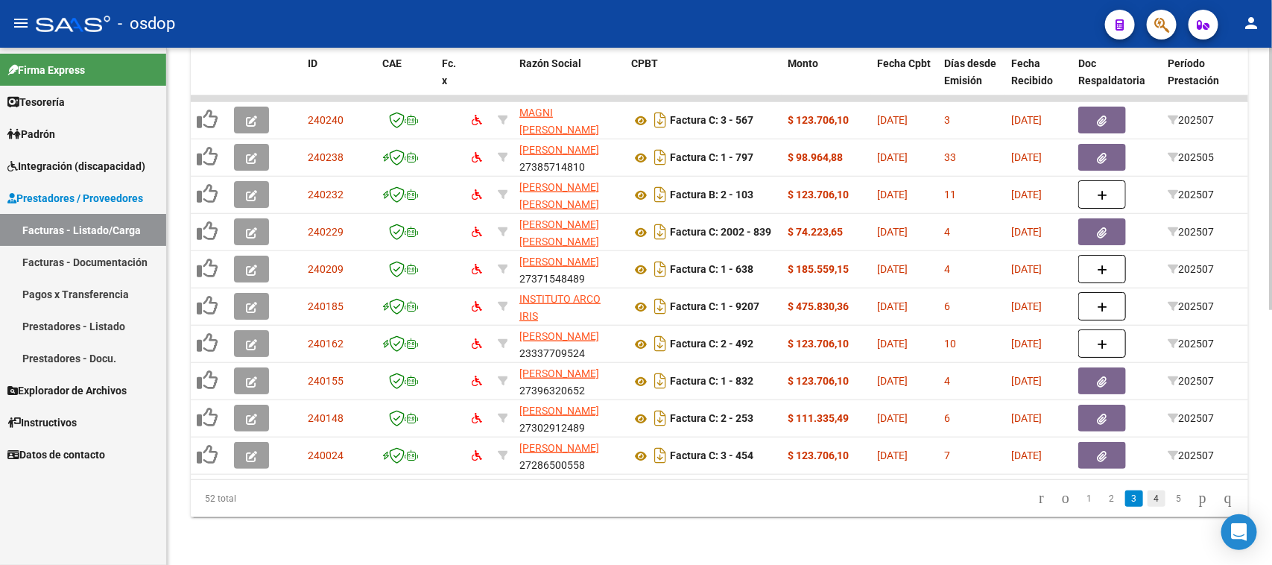
click at [1147, 501] on link "4" at bounding box center [1156, 498] width 18 height 16
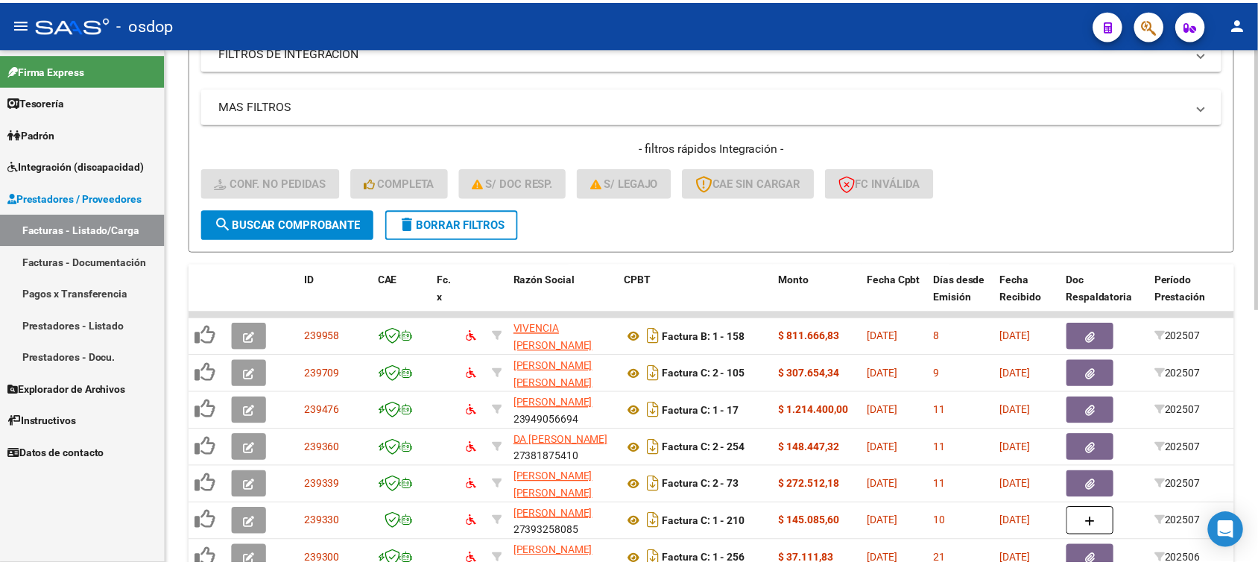
scroll to position [314, 0]
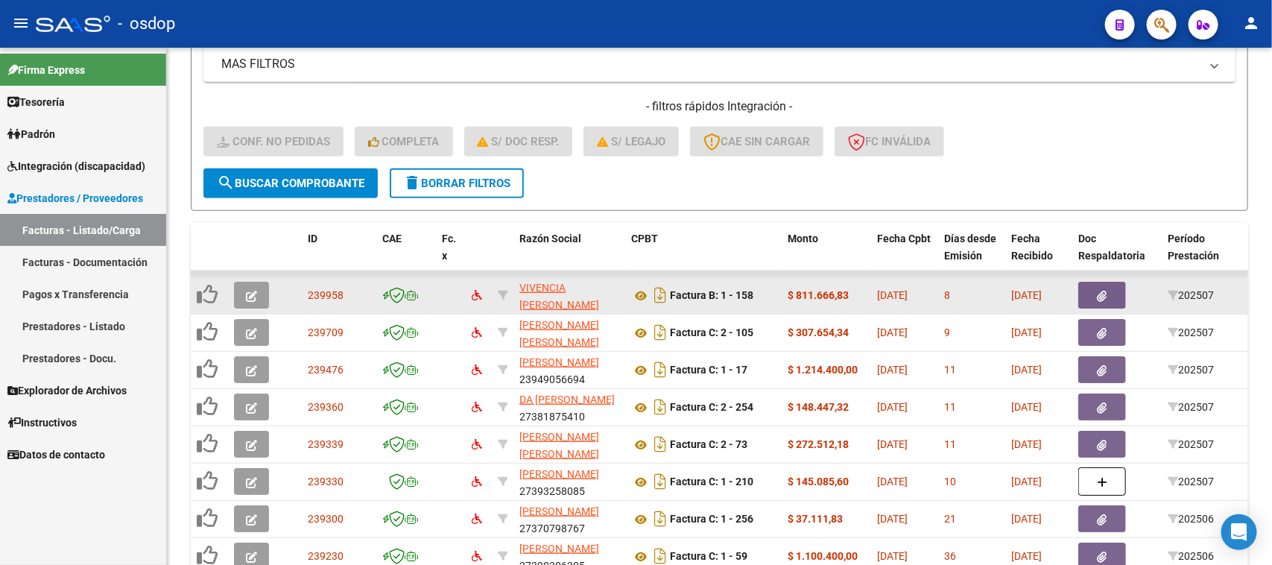
click at [251, 292] on icon "button" at bounding box center [251, 296] width 11 height 11
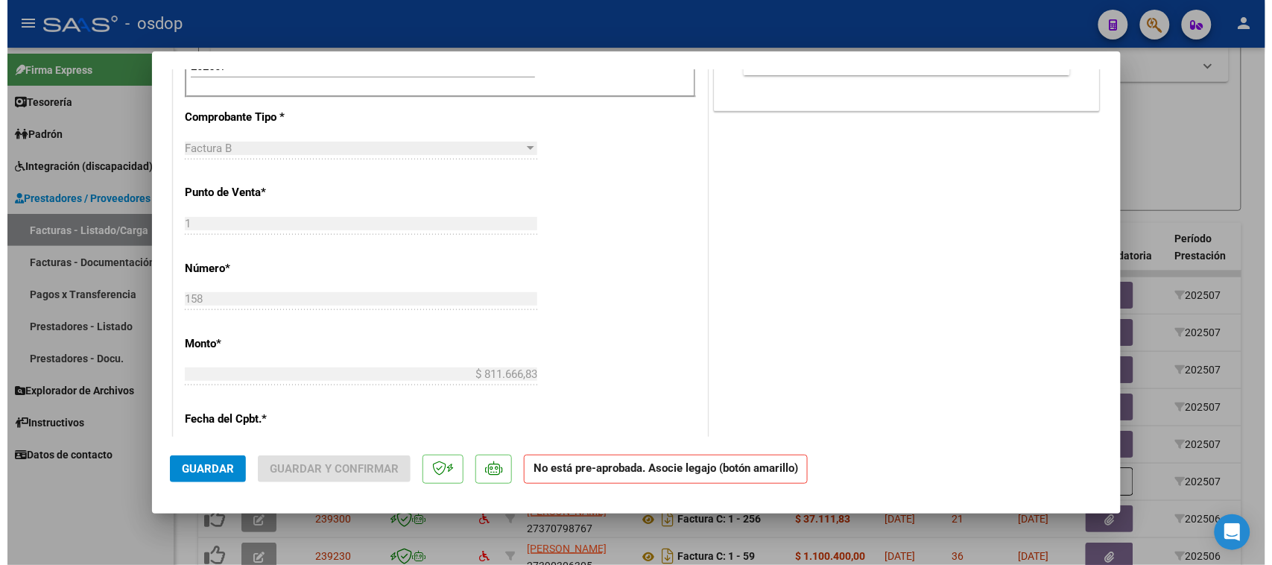
scroll to position [0, 0]
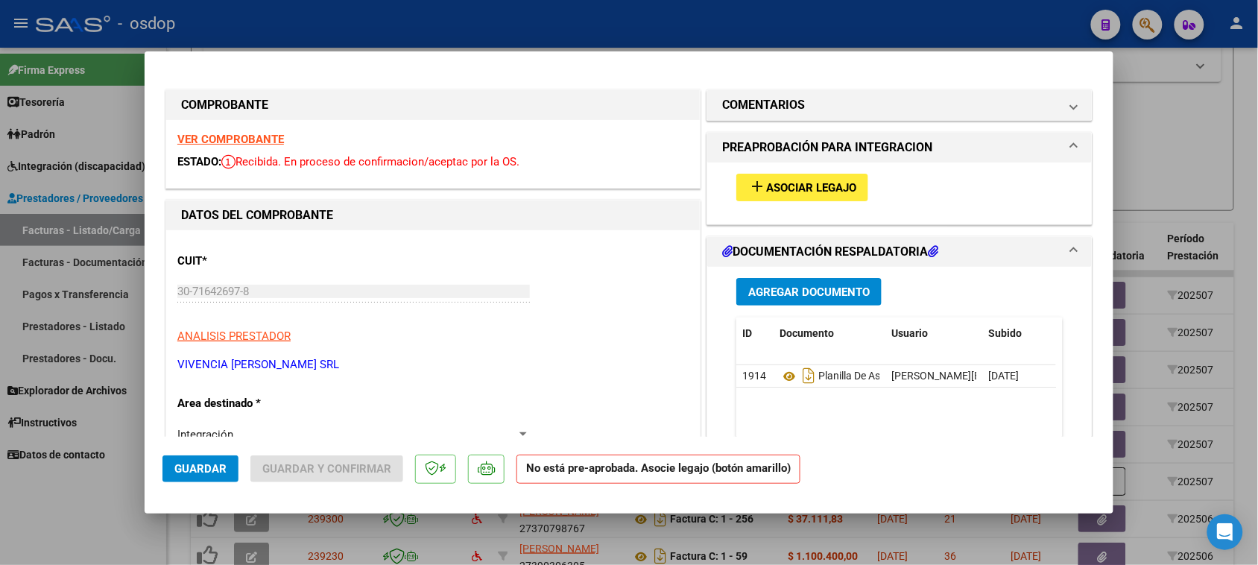
click at [769, 185] on span "Asociar Legajo" at bounding box center [811, 187] width 90 height 13
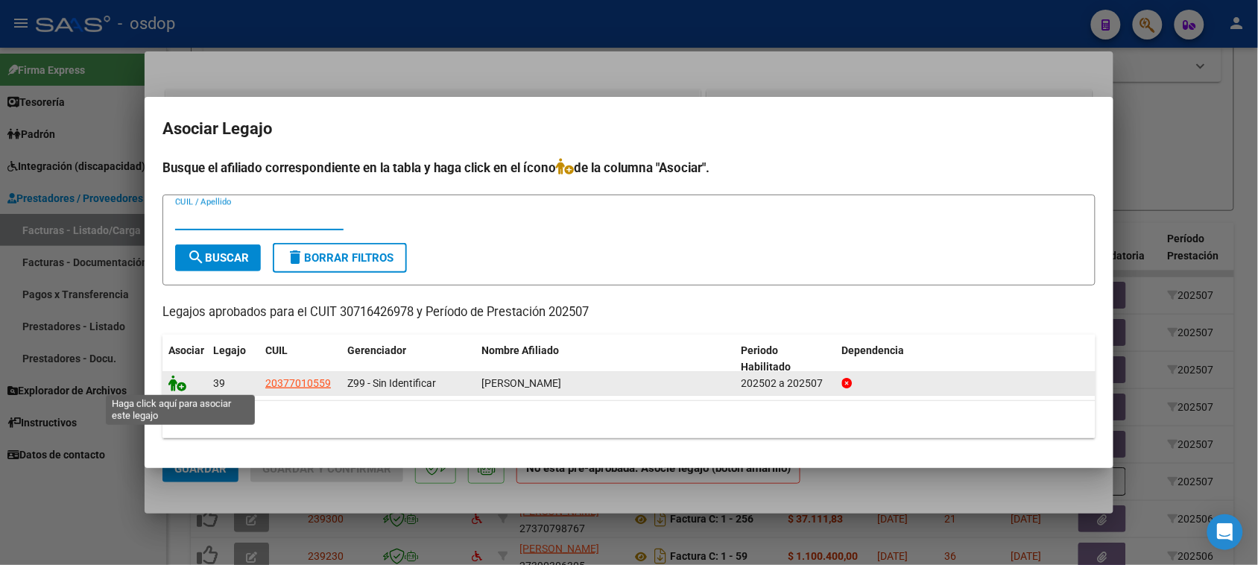
click at [180, 384] on icon at bounding box center [177, 383] width 18 height 16
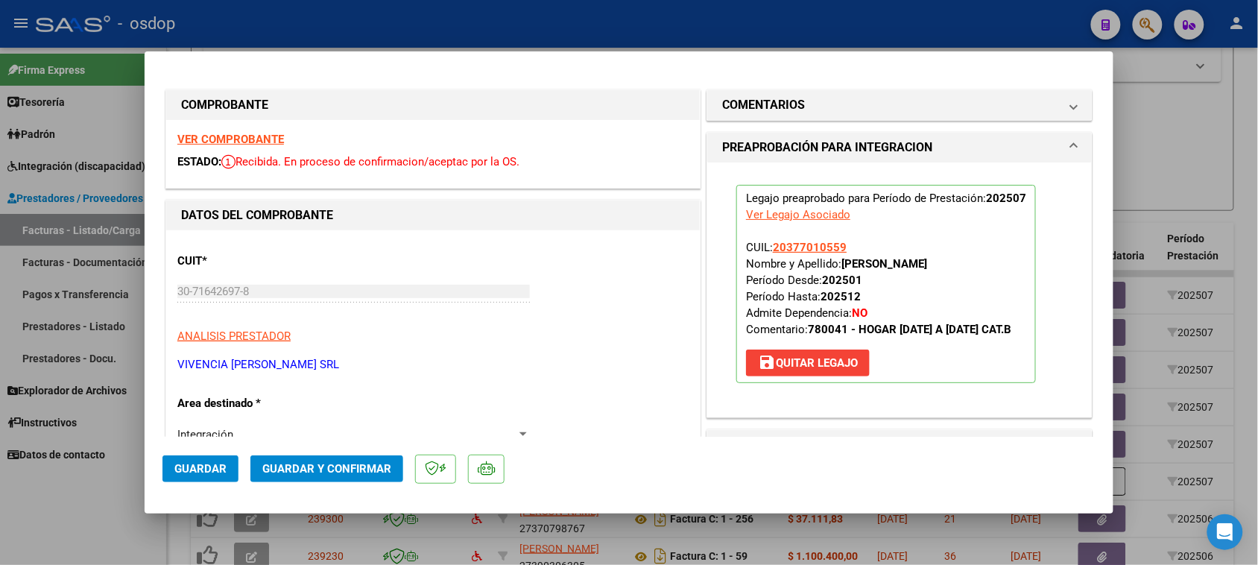
click at [206, 469] on span "Guardar" at bounding box center [200, 468] width 52 height 13
click at [557, 540] on div at bounding box center [629, 282] width 1258 height 565
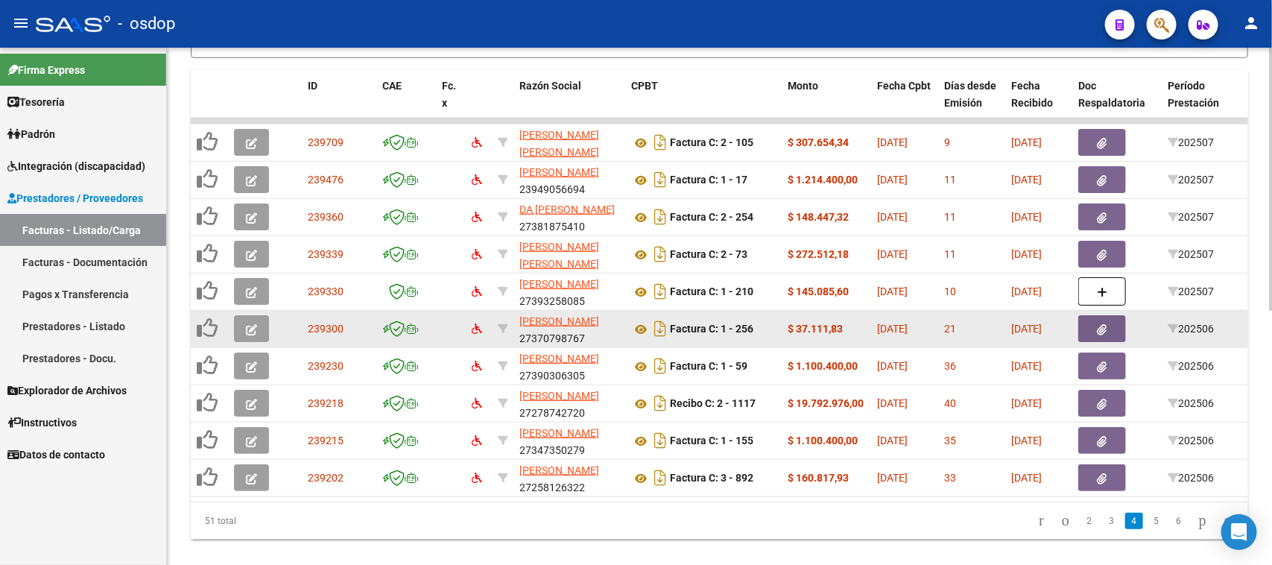
scroll to position [501, 0]
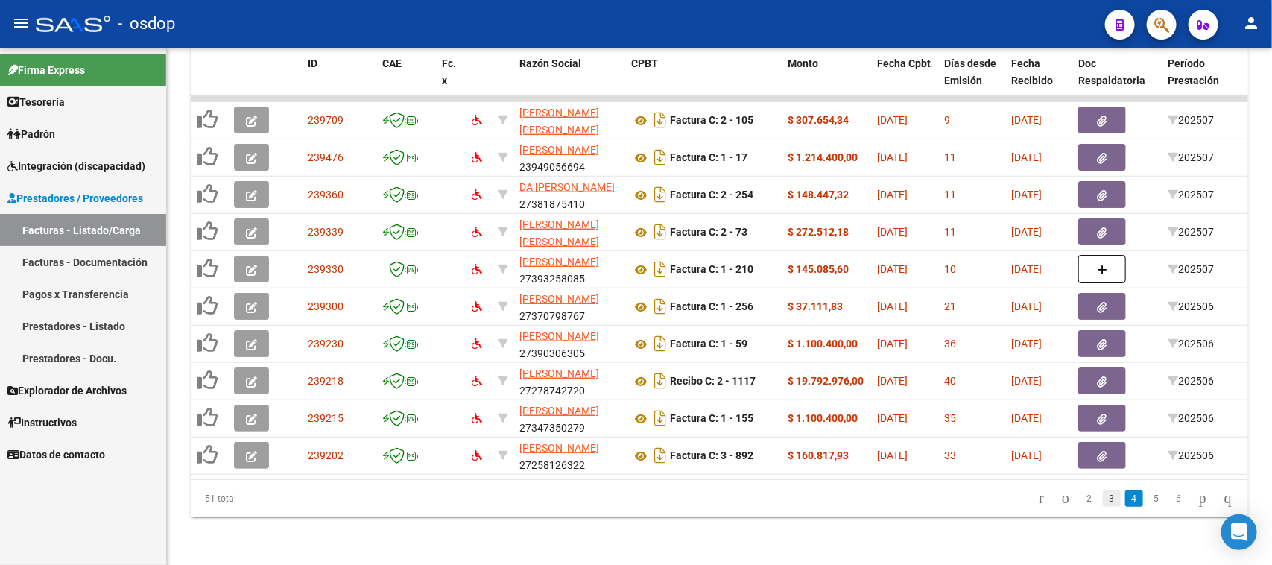
click at [1103, 504] on link "3" at bounding box center [1112, 498] width 18 height 16
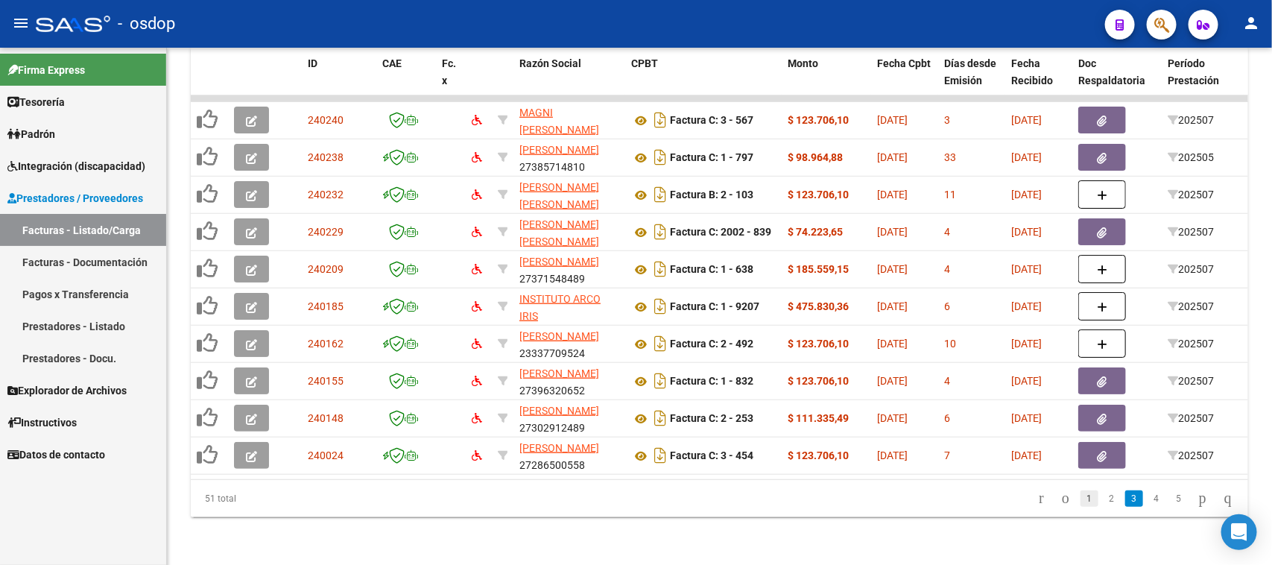
click at [1080, 501] on link "1" at bounding box center [1089, 498] width 18 height 16
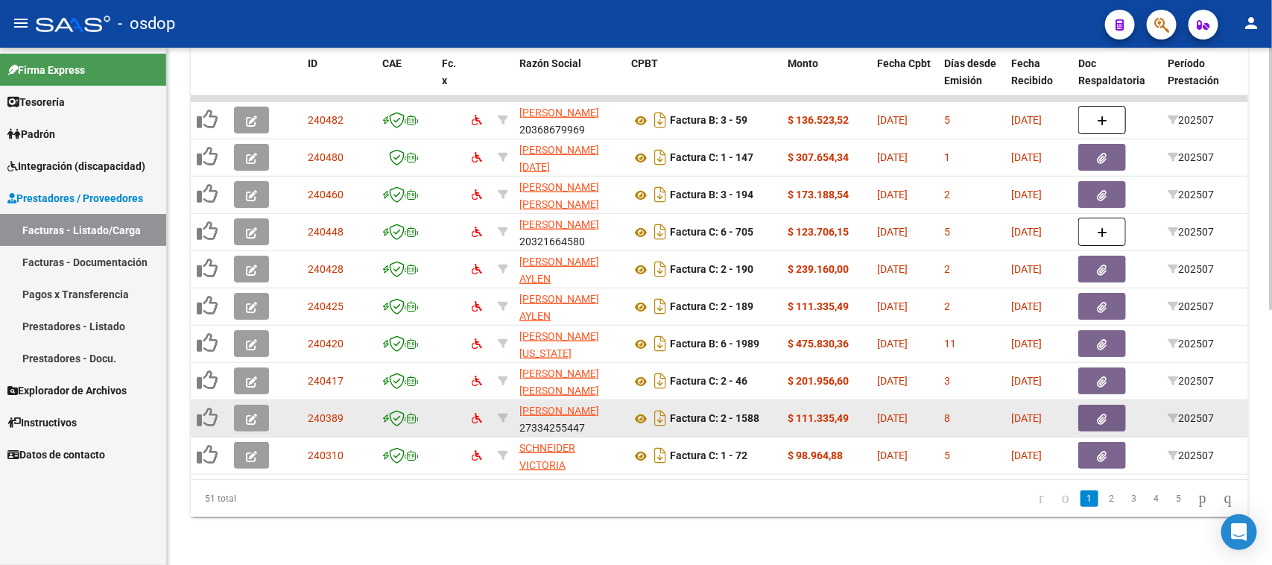
click at [255, 413] on icon "button" at bounding box center [251, 418] width 11 height 11
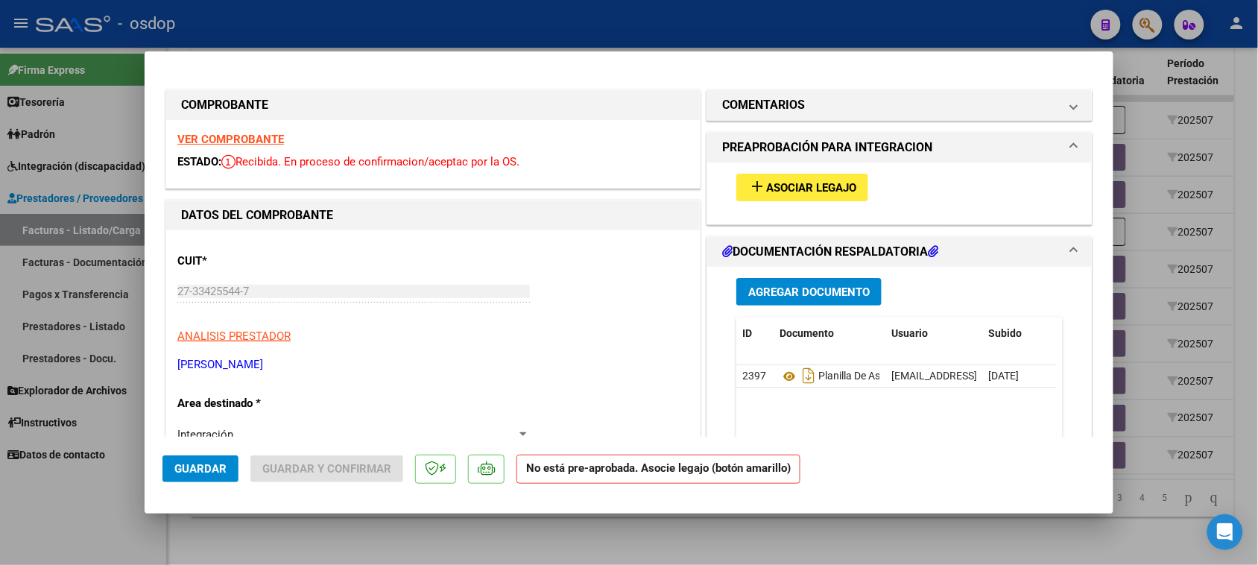
click at [780, 181] on span "Asociar Legajo" at bounding box center [811, 187] width 90 height 13
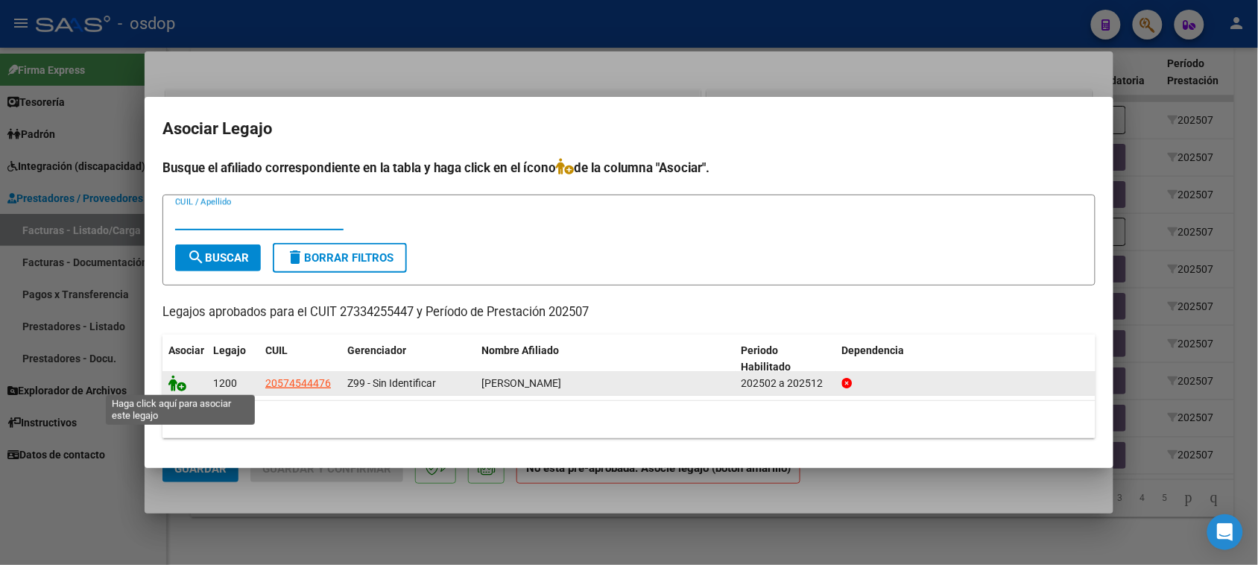
click at [180, 386] on icon at bounding box center [177, 383] width 18 height 16
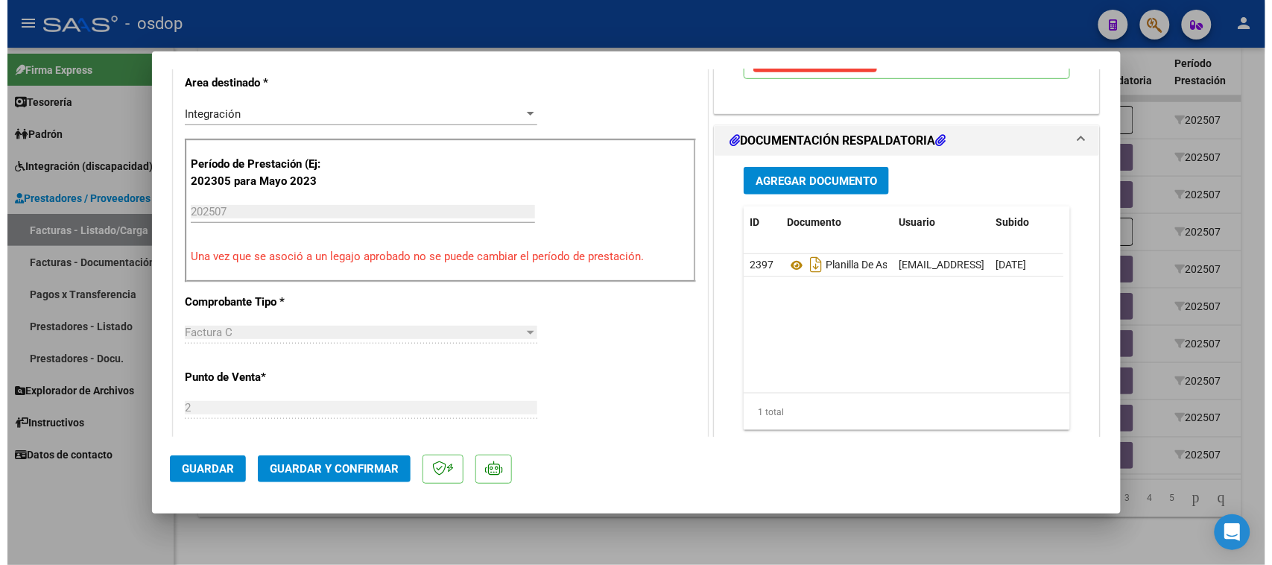
scroll to position [373, 0]
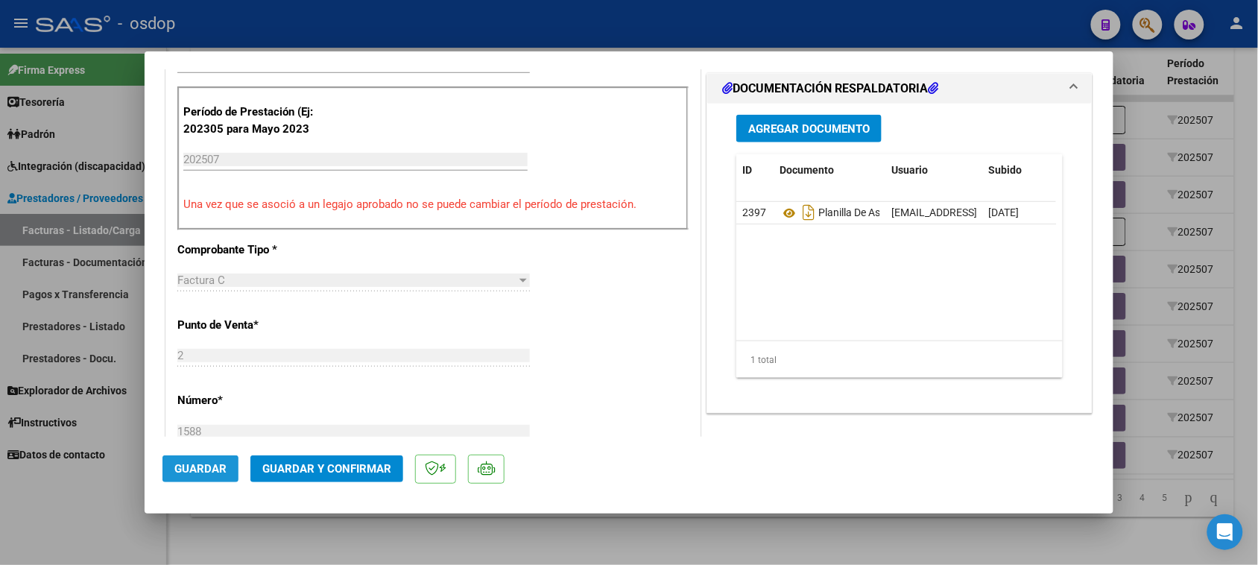
click at [200, 470] on span "Guardar" at bounding box center [200, 468] width 52 height 13
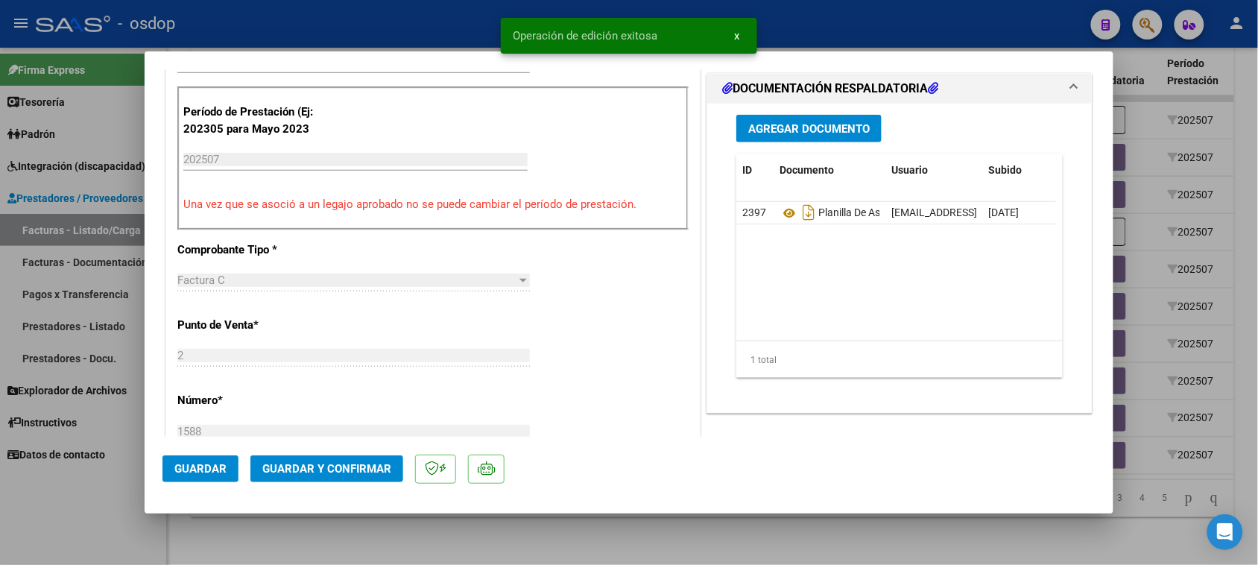
click at [712, 548] on div at bounding box center [629, 282] width 1258 height 565
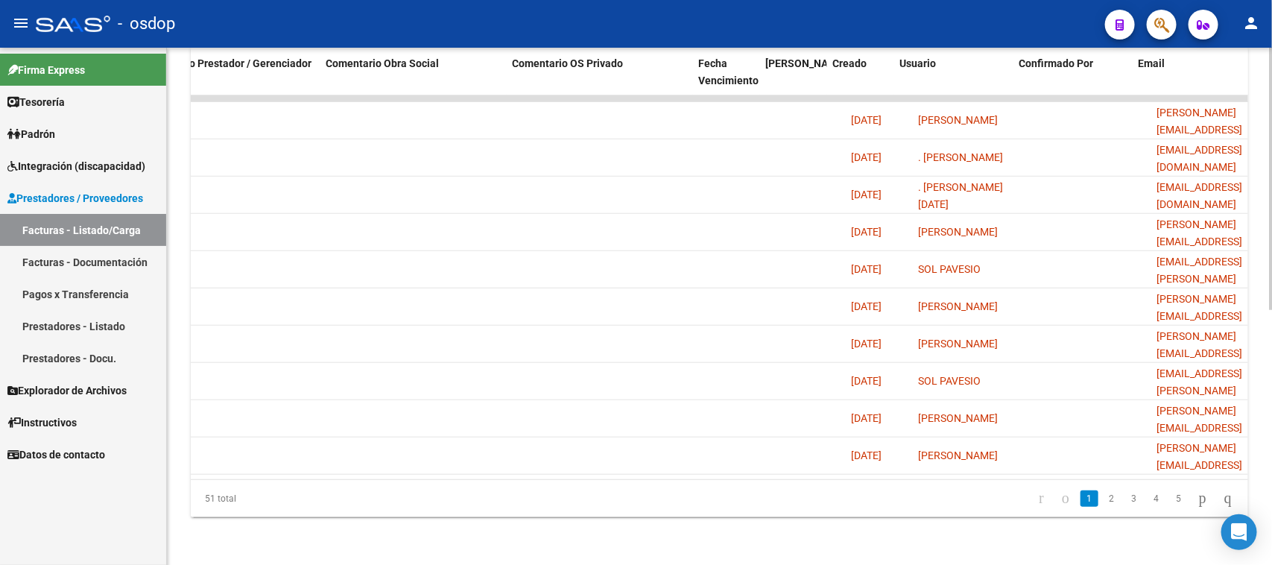
scroll to position [0, 1327]
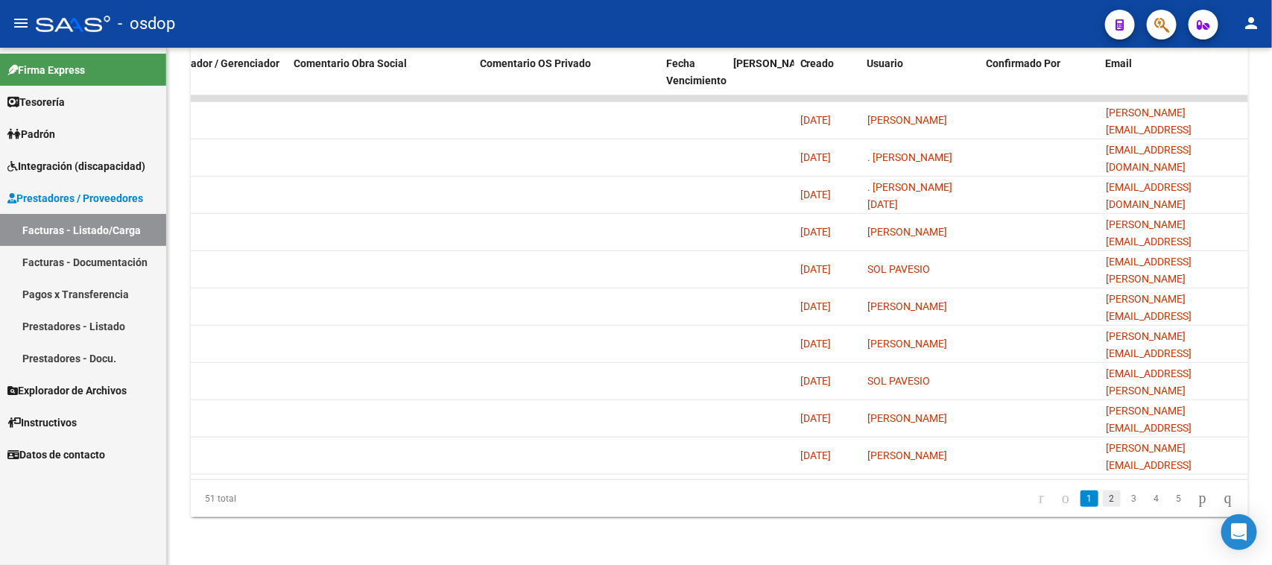
click at [1103, 495] on link "2" at bounding box center [1112, 498] width 18 height 16
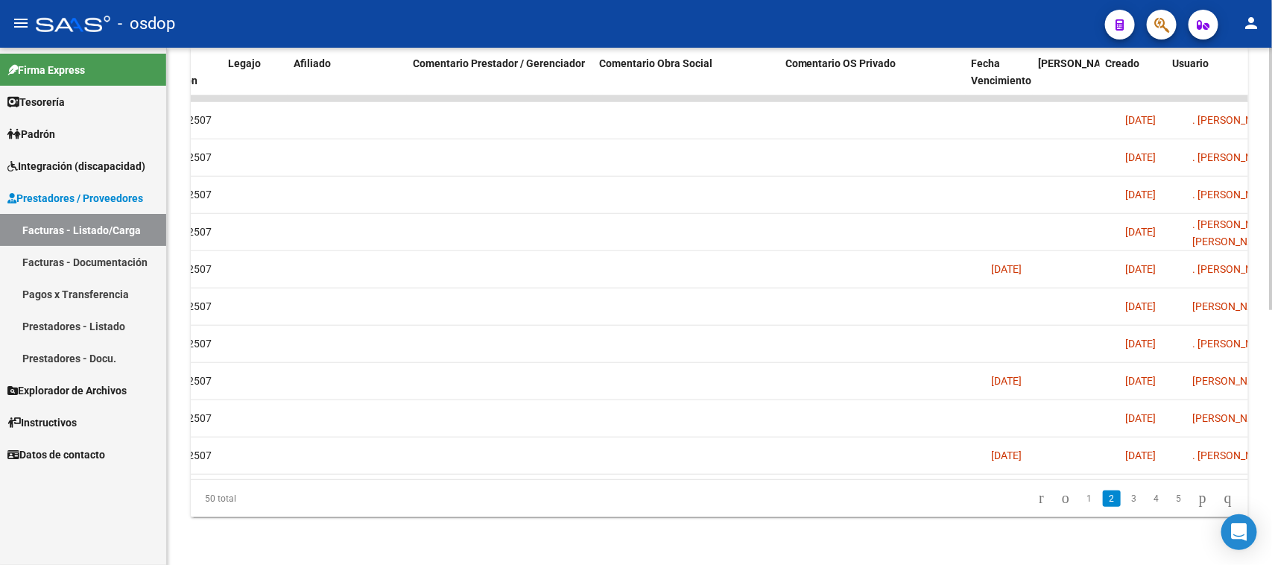
scroll to position [0, 1060]
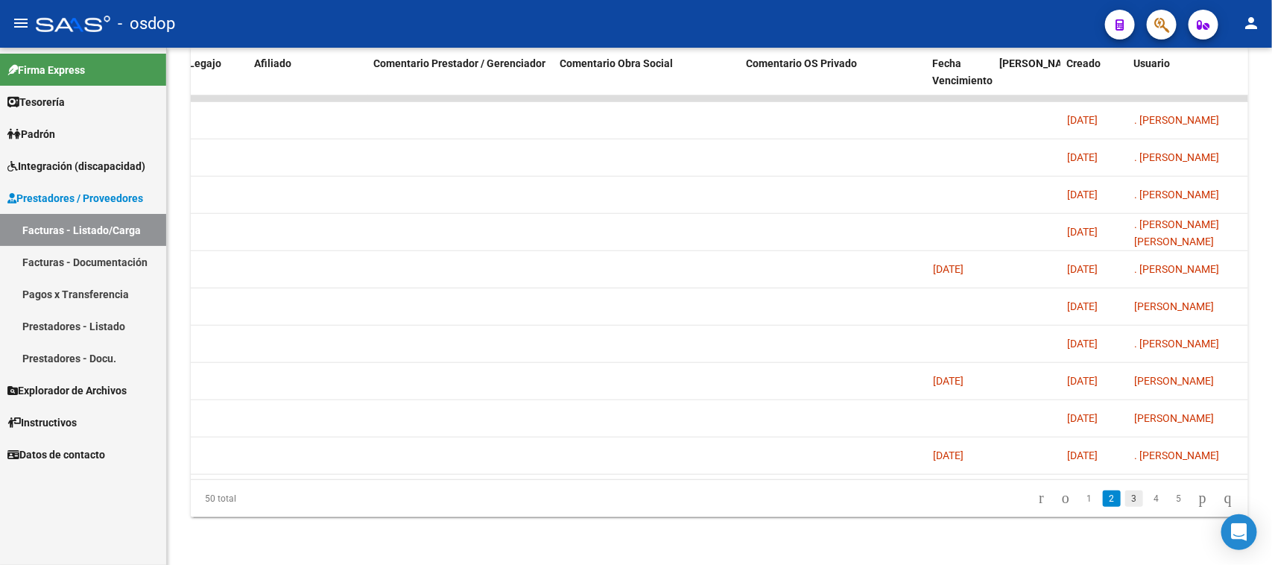
click at [1125, 499] on link "3" at bounding box center [1134, 498] width 18 height 16
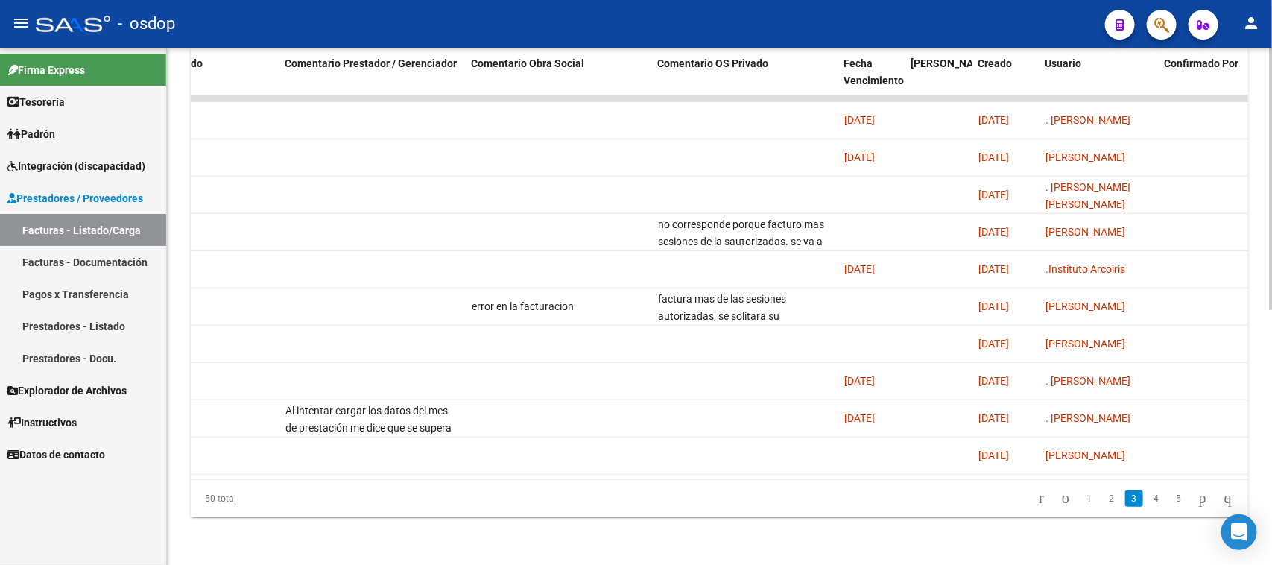
scroll to position [0, 1153]
click at [1147, 501] on link "4" at bounding box center [1156, 498] width 18 height 16
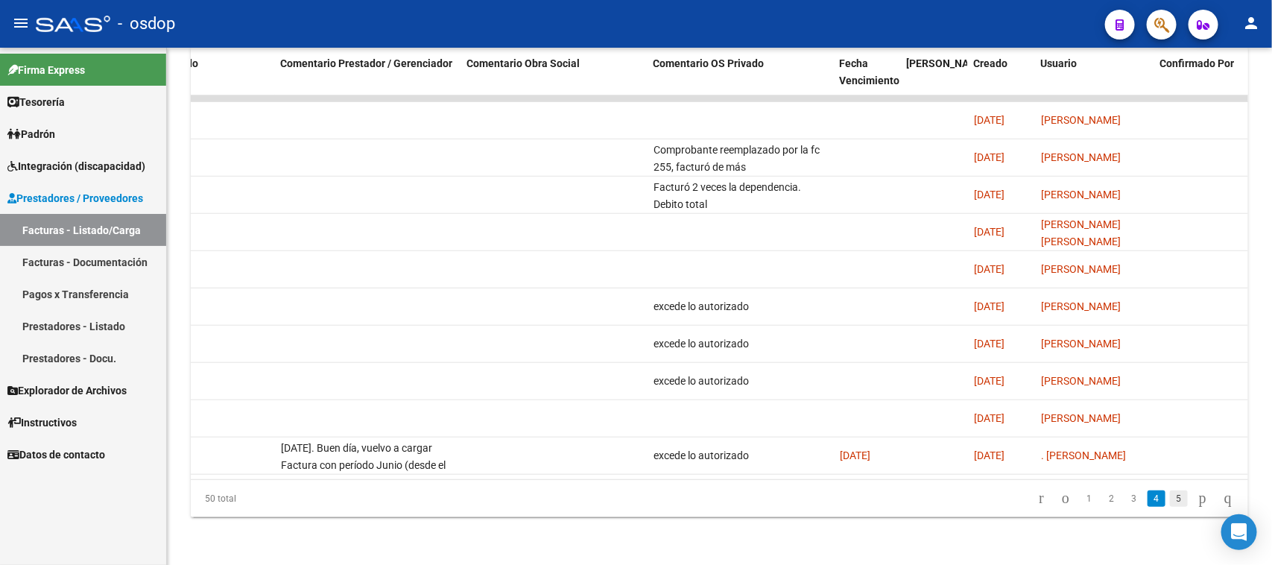
click at [1170, 500] on link "5" at bounding box center [1179, 498] width 18 height 16
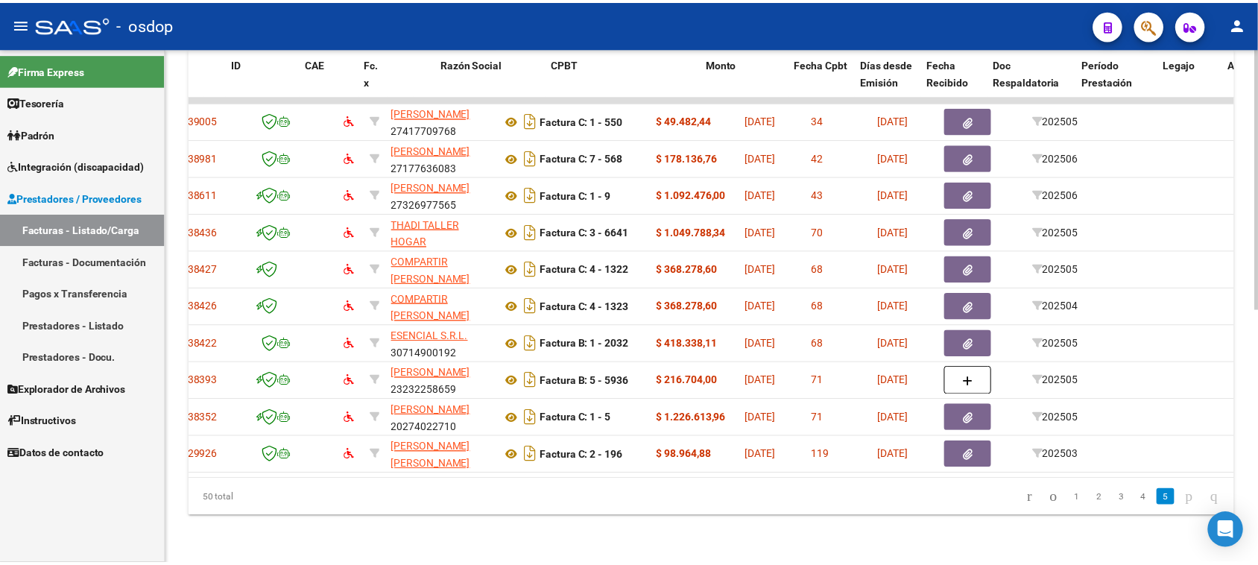
scroll to position [0, 0]
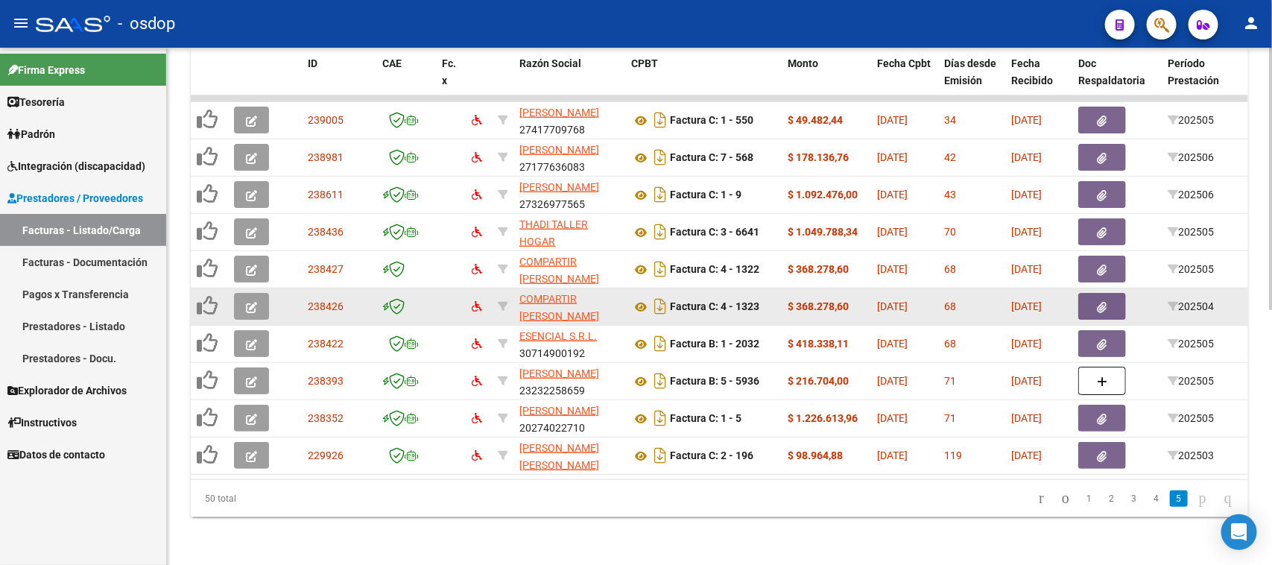
click at [252, 302] on icon "button" at bounding box center [251, 307] width 11 height 11
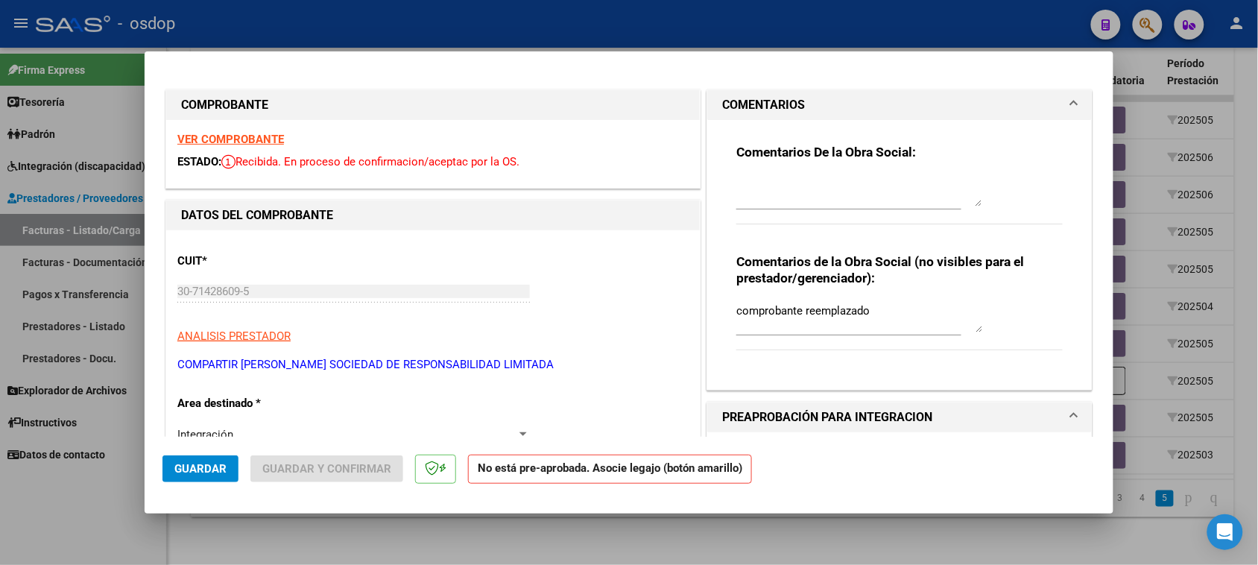
click at [864, 561] on div at bounding box center [629, 282] width 1258 height 565
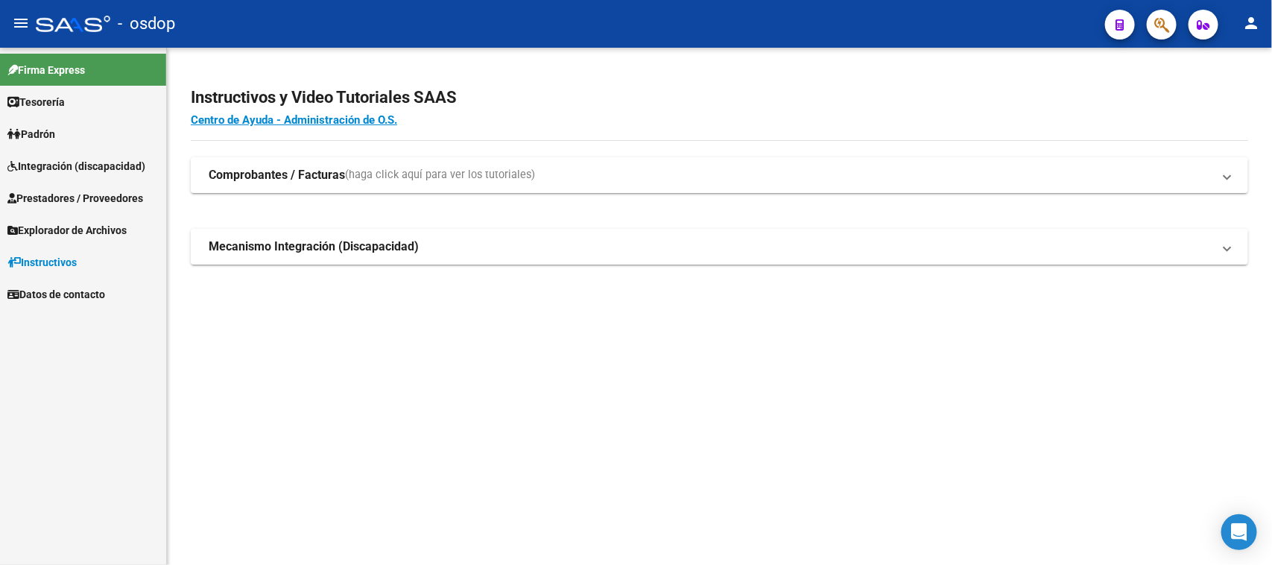
click at [101, 169] on span "Integración (discapacidad)" at bounding box center [76, 166] width 138 height 16
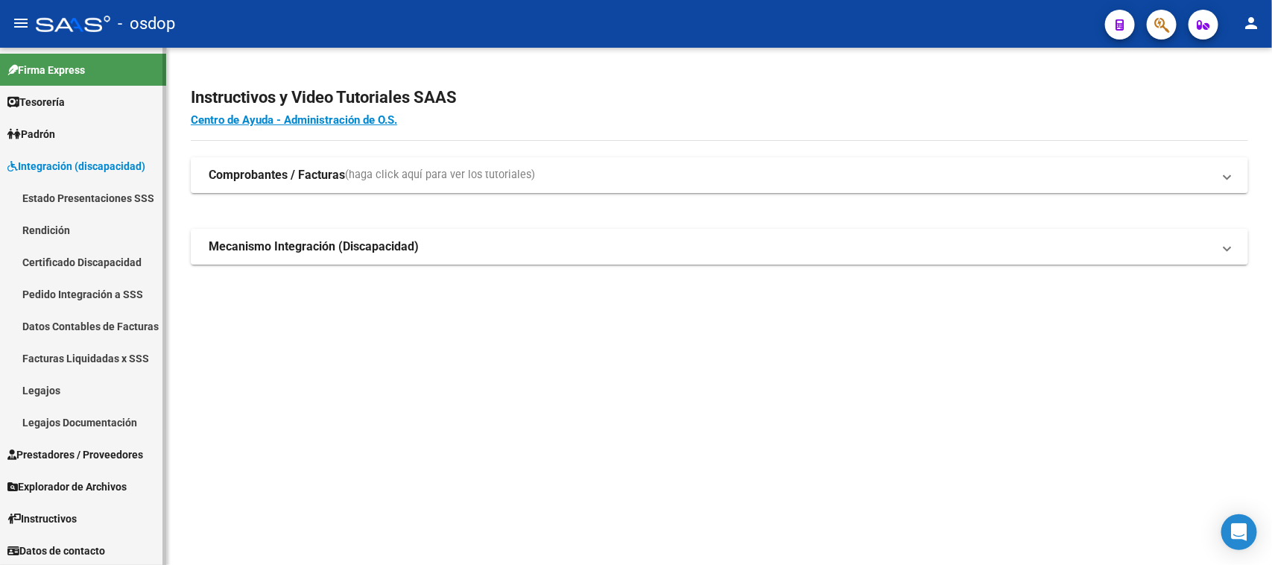
click at [72, 393] on link "Legajos" at bounding box center [83, 390] width 166 height 32
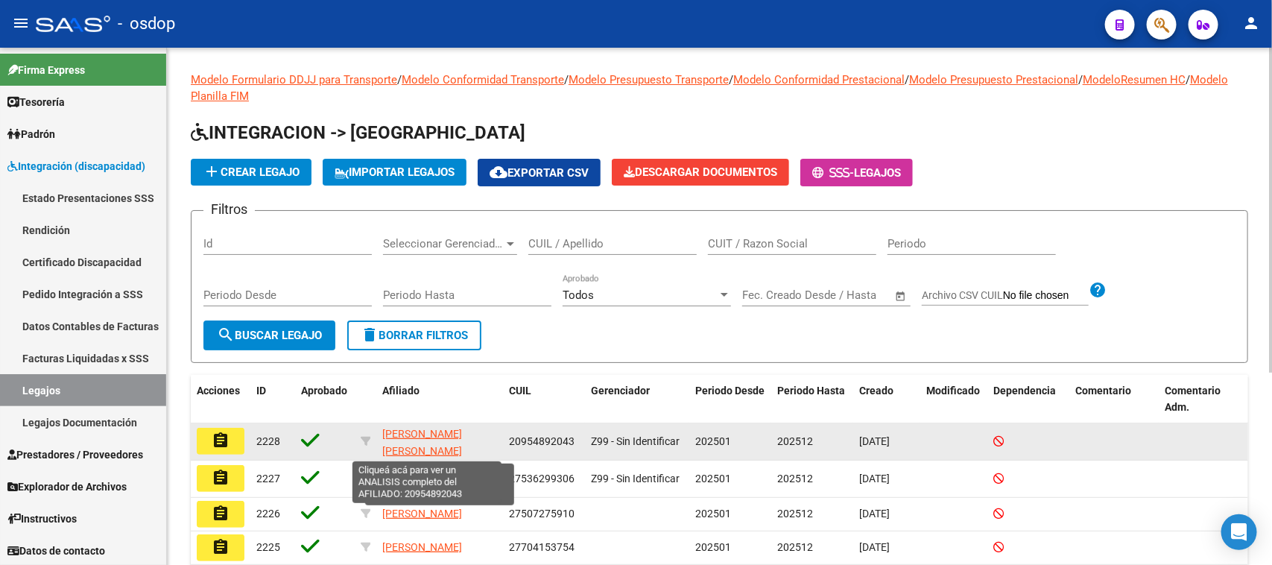
scroll to position [1, 0]
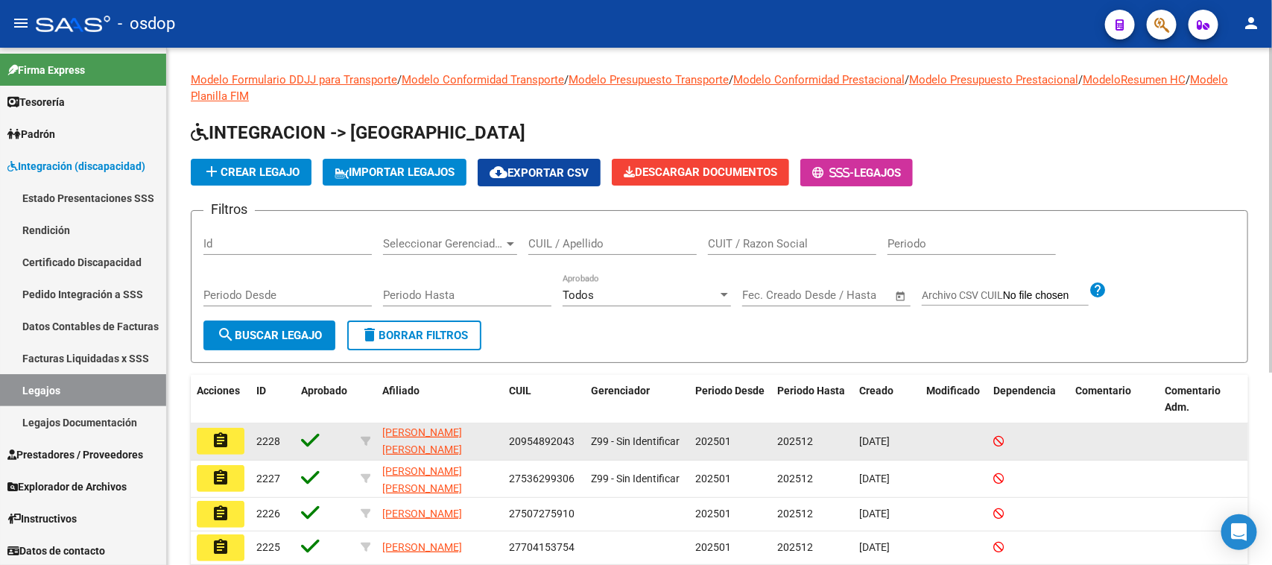
click at [213, 434] on mat-icon "assignment" at bounding box center [221, 440] width 18 height 18
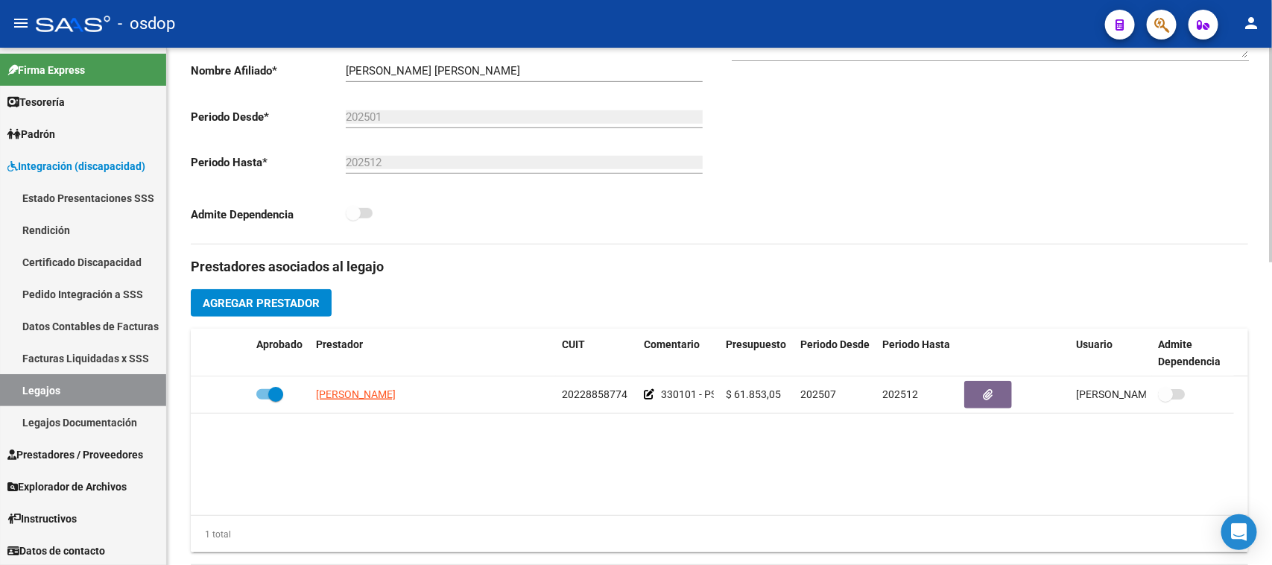
scroll to position [373, 0]
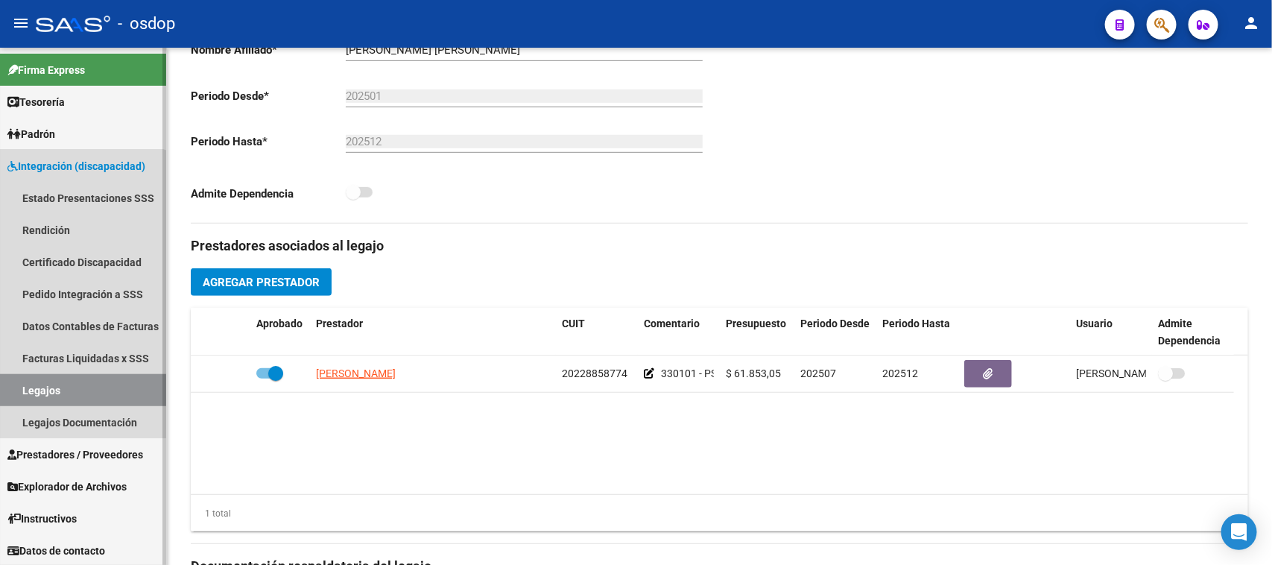
click at [72, 385] on link "Legajos" at bounding box center [83, 390] width 166 height 32
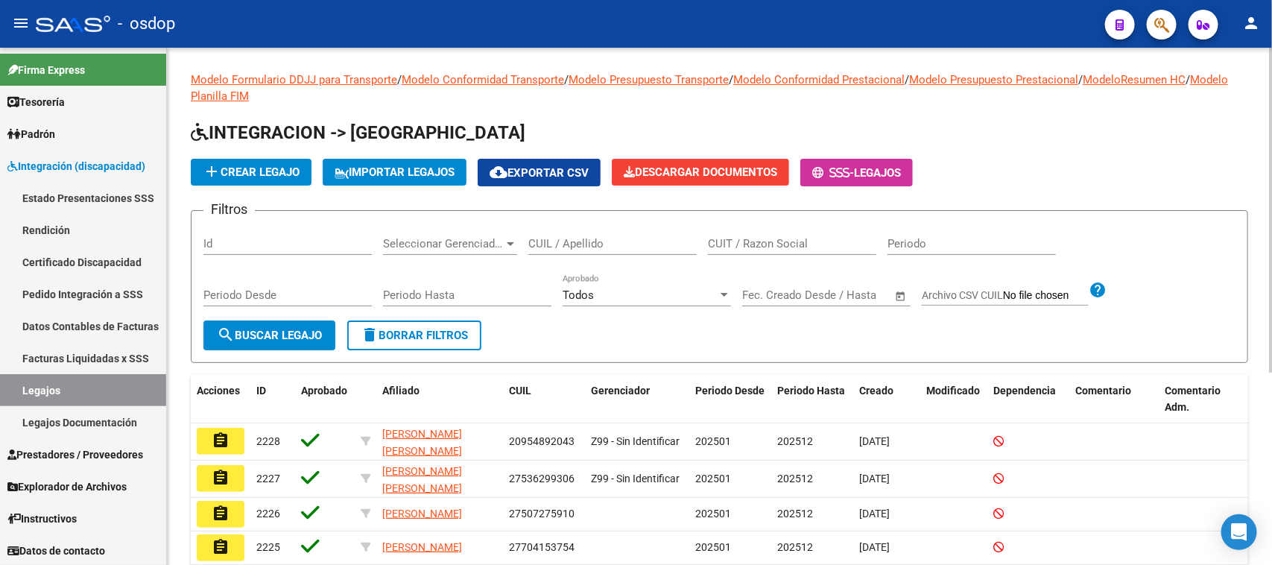
scroll to position [186, 0]
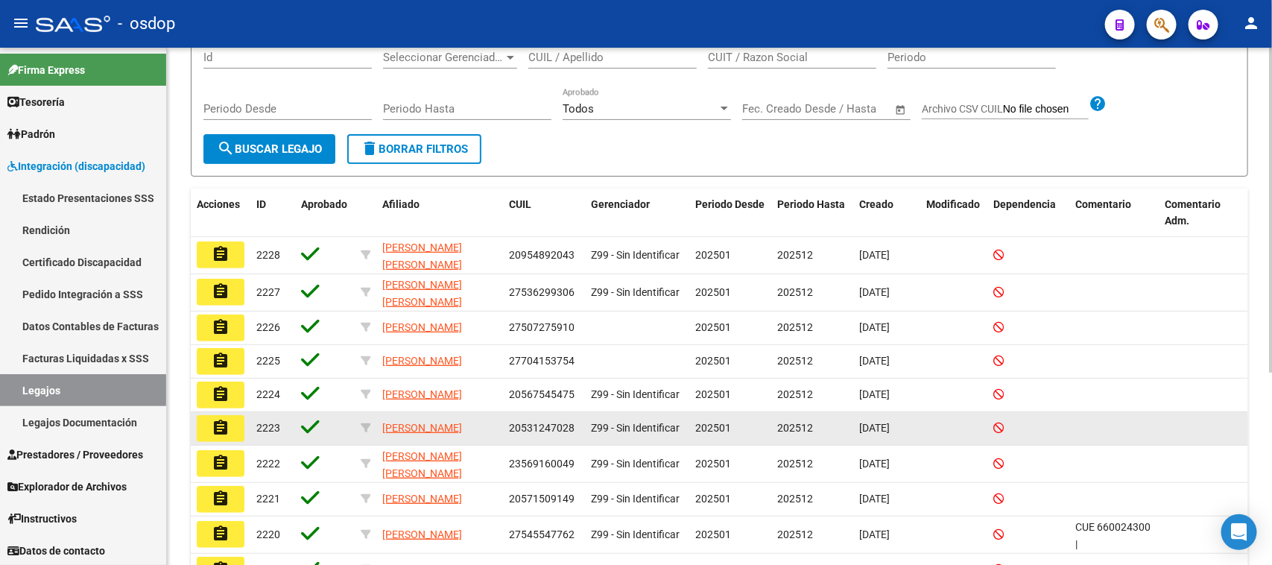
click at [228, 434] on mat-icon "assignment" at bounding box center [221, 428] width 18 height 18
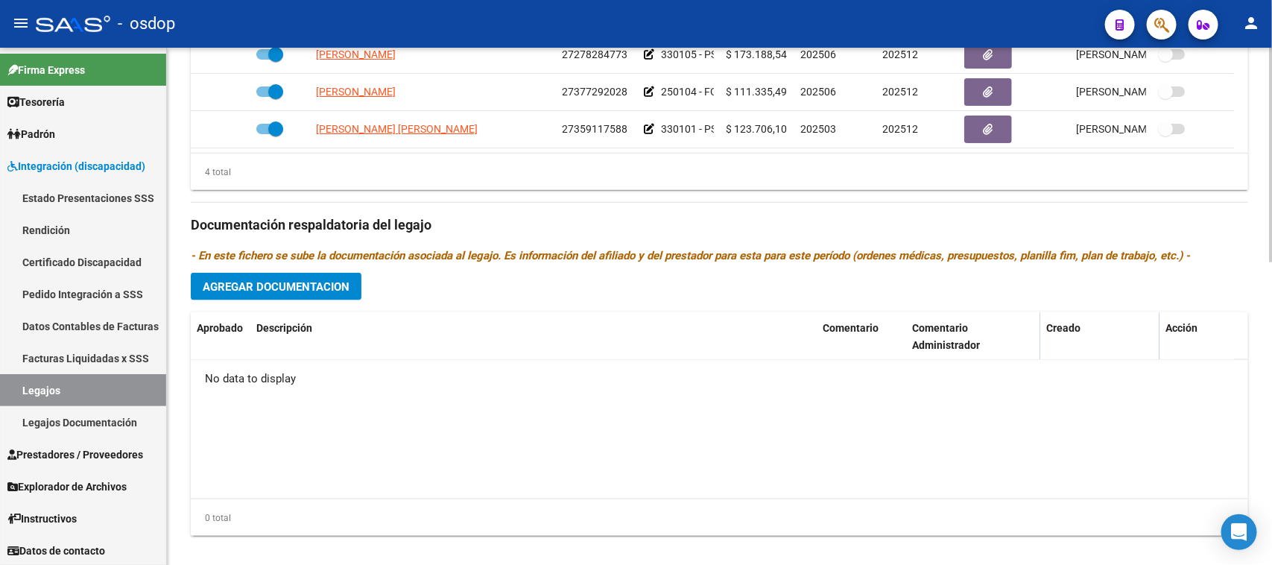
scroll to position [731, 0]
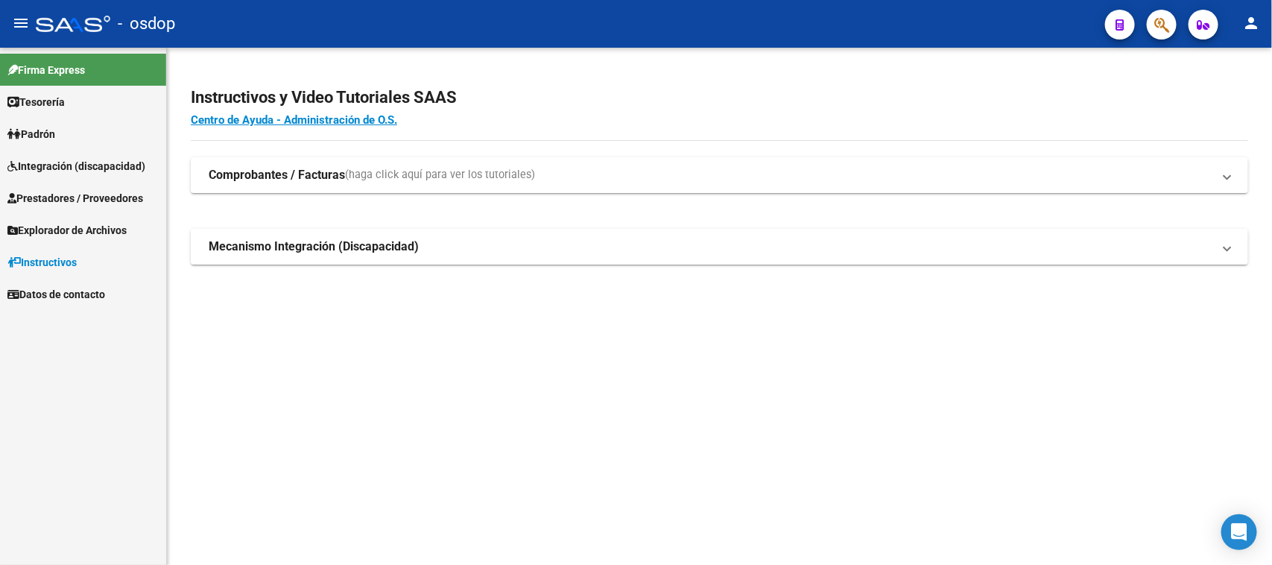
click at [94, 191] on span "Prestadores / Proveedores" at bounding box center [75, 198] width 136 height 16
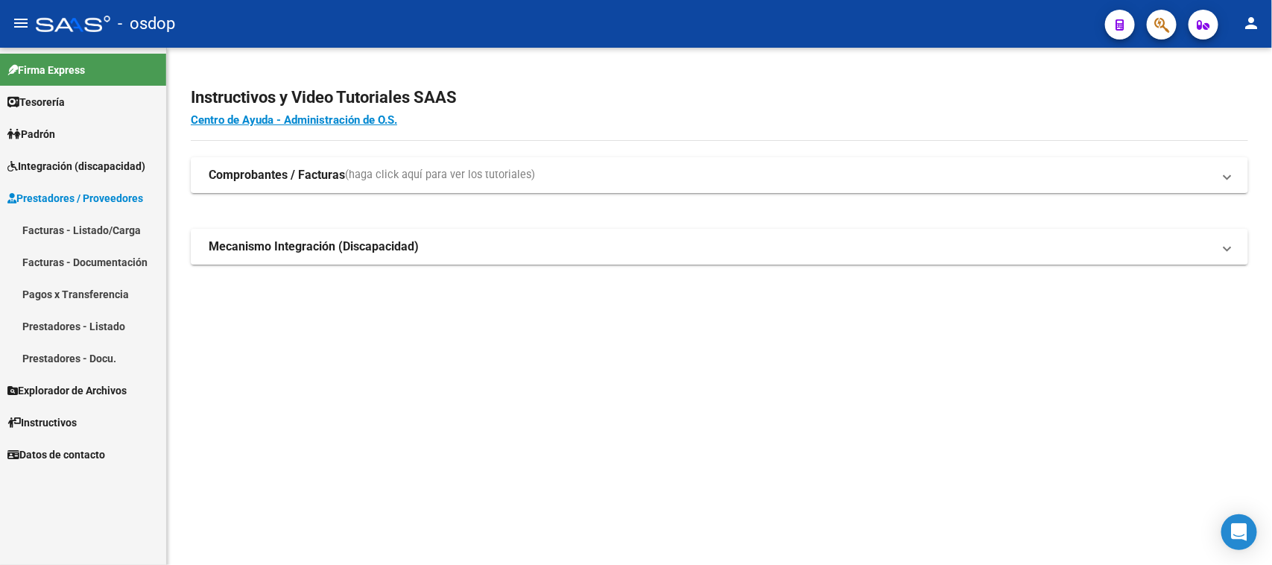
click at [123, 227] on link "Facturas - Listado/Carga" at bounding box center [83, 230] width 166 height 32
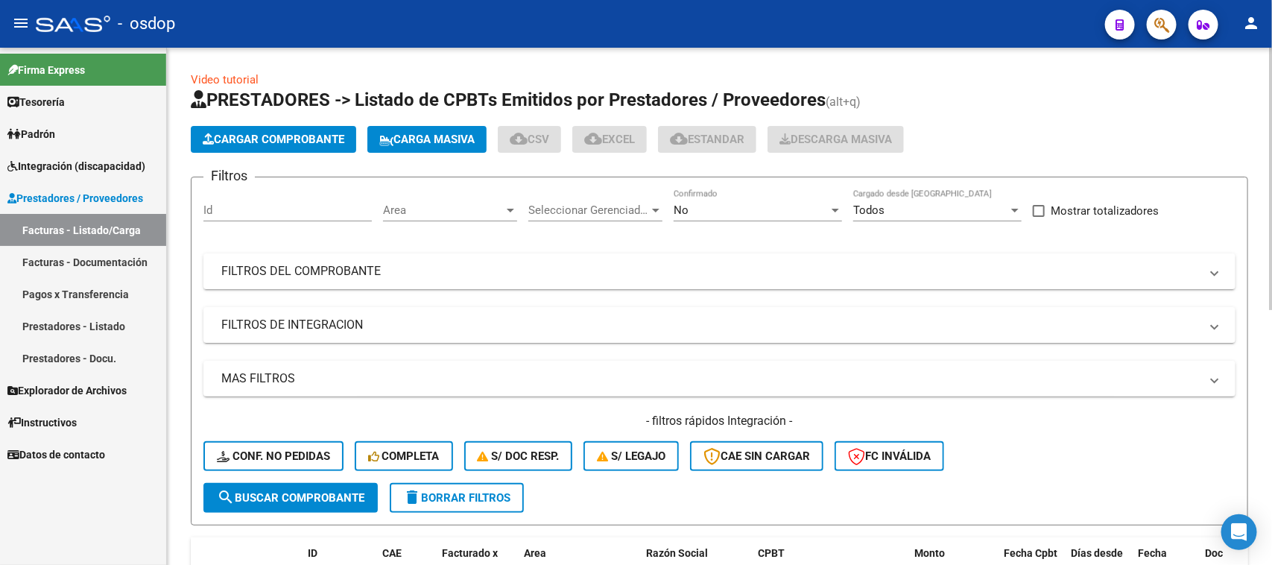
scroll to position [279, 0]
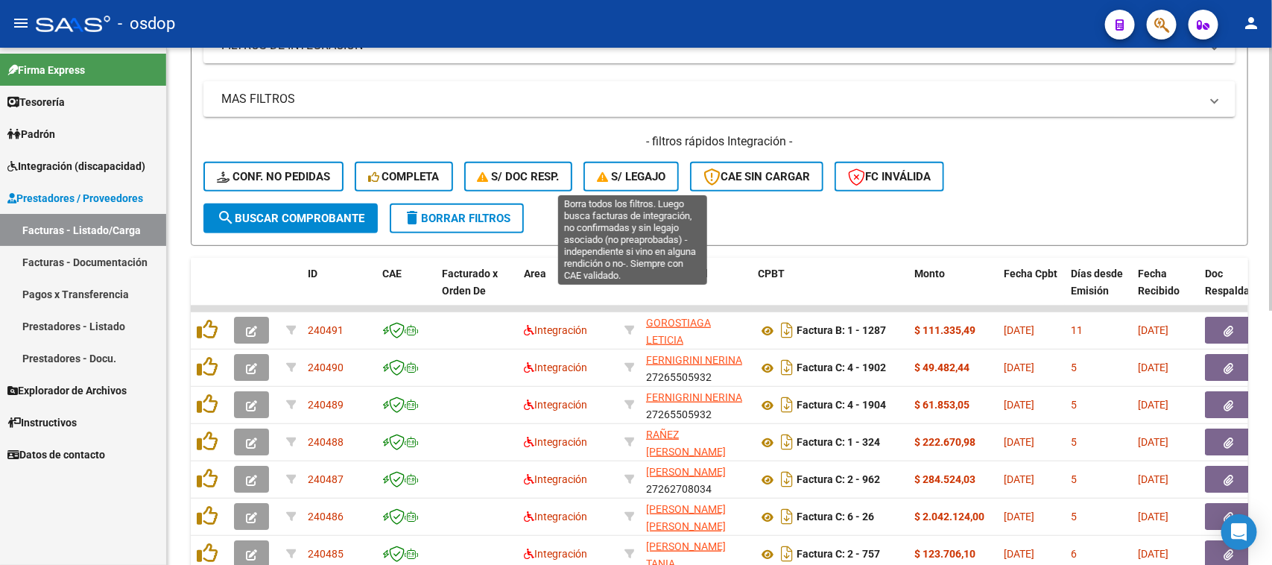
click at [615, 170] on span "S/ legajo" at bounding box center [631, 176] width 69 height 13
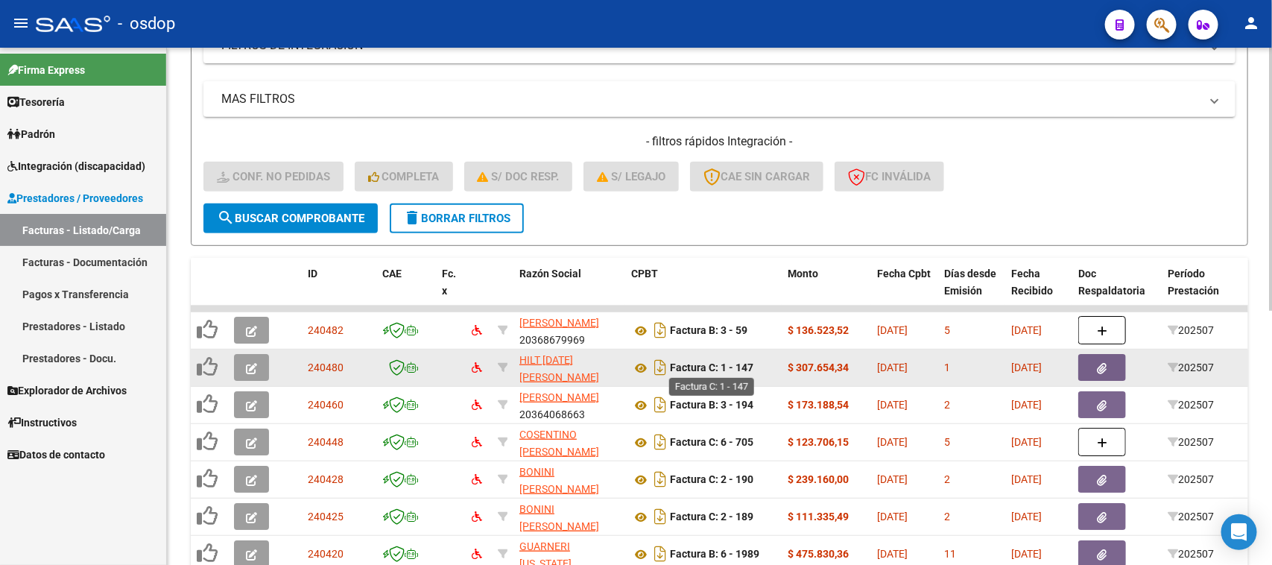
scroll to position [373, 0]
